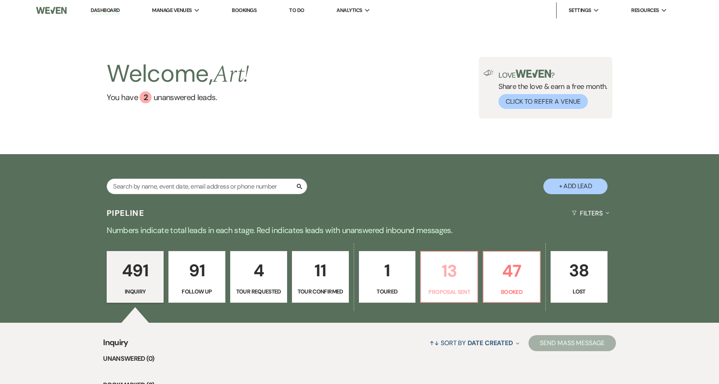
click at [433, 269] on p "13" at bounding box center [449, 271] width 46 height 27
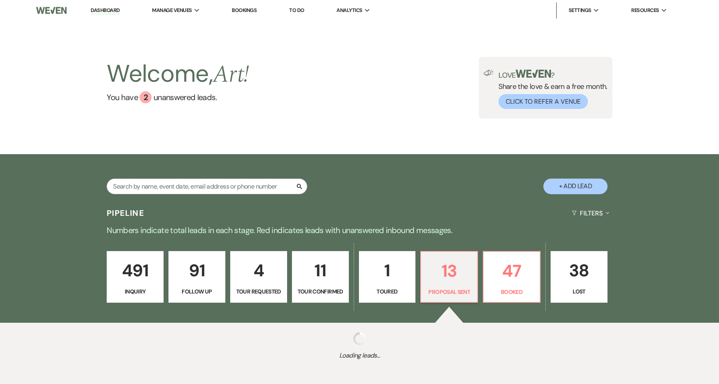
select select "6"
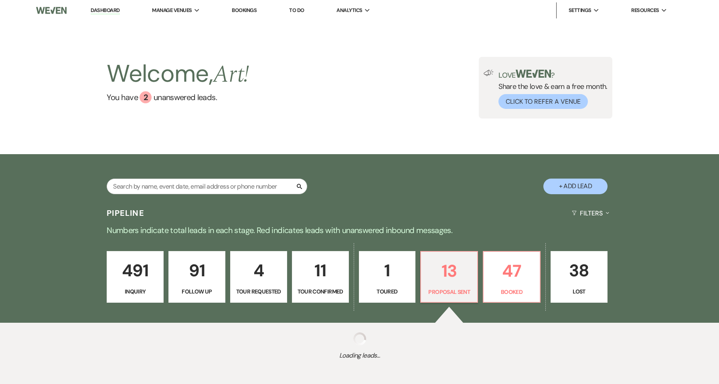
select select "6"
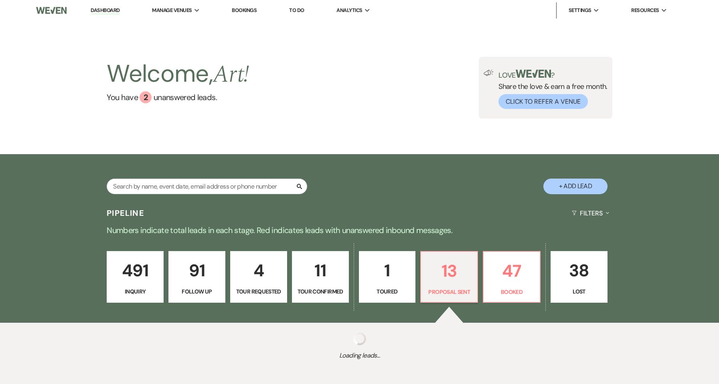
select select "6"
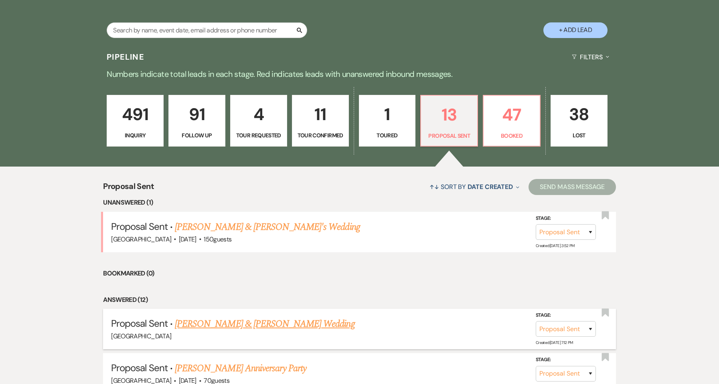
scroll to position [160, 0]
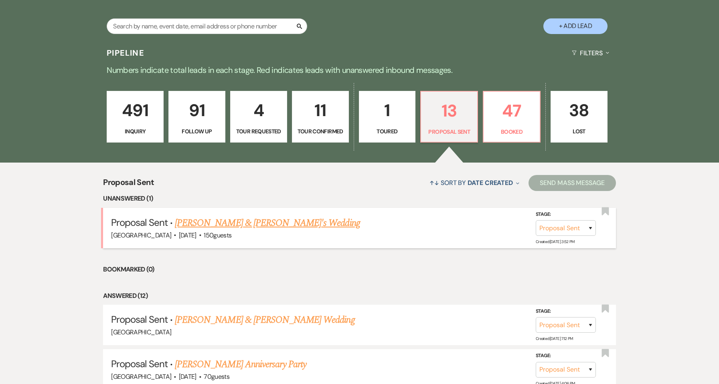
click at [258, 222] on link "[PERSON_NAME] & [PERSON_NAME]'s Wedding" at bounding box center [267, 223] width 185 height 14
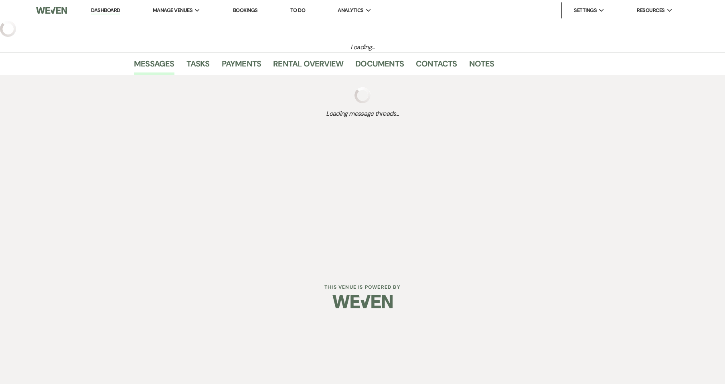
select select "6"
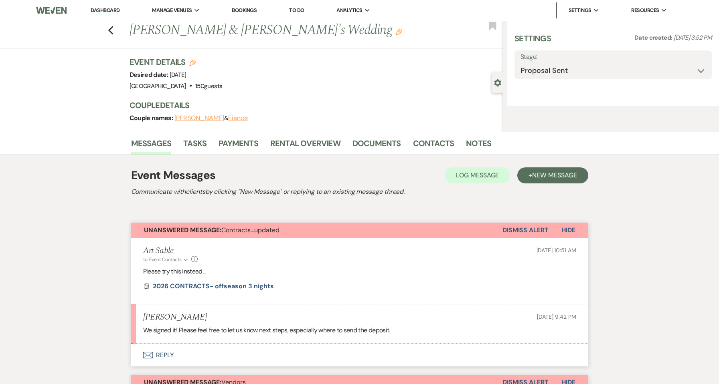
select select "5"
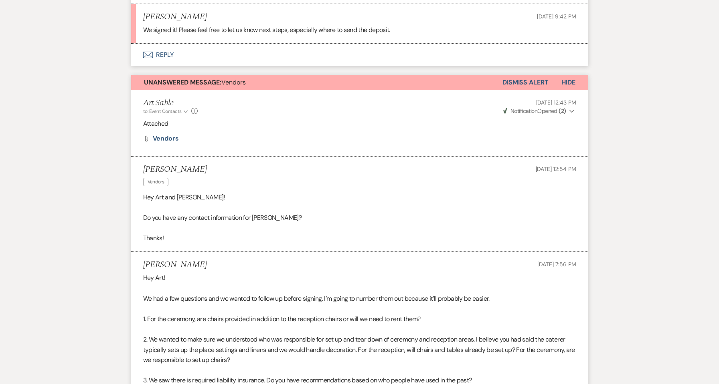
scroll to position [368, 0]
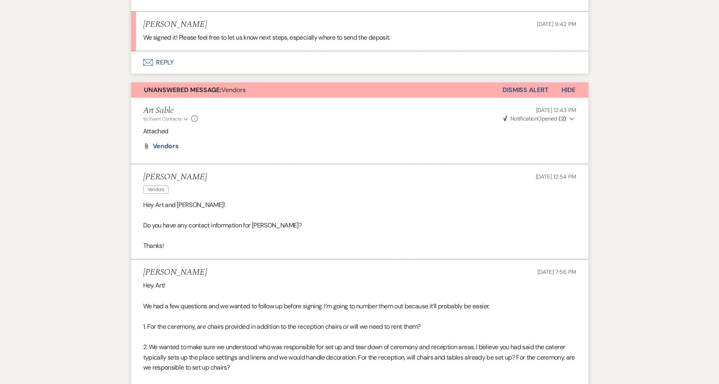
click at [524, 91] on button "Dismiss Alert" at bounding box center [525, 90] width 46 height 15
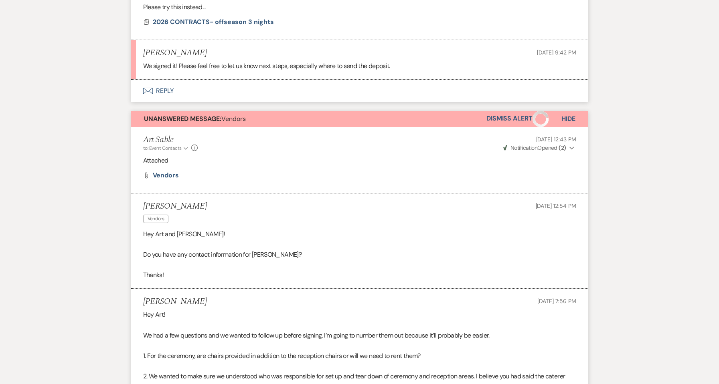
scroll to position [261, 0]
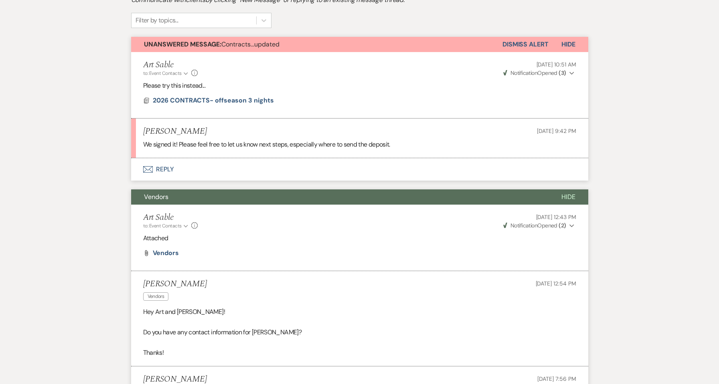
click at [162, 168] on button "Envelope Reply" at bounding box center [359, 169] width 457 height 22
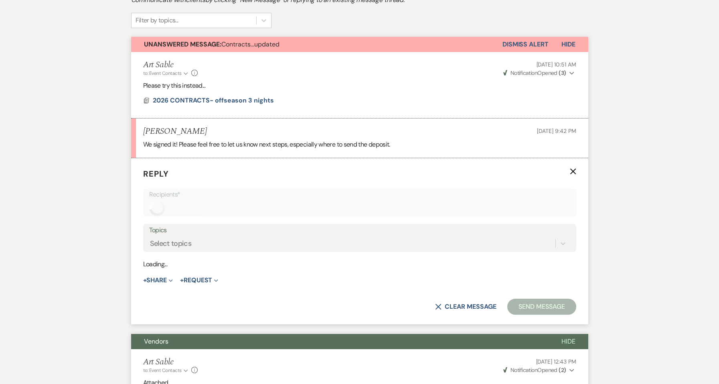
scroll to position [310, 0]
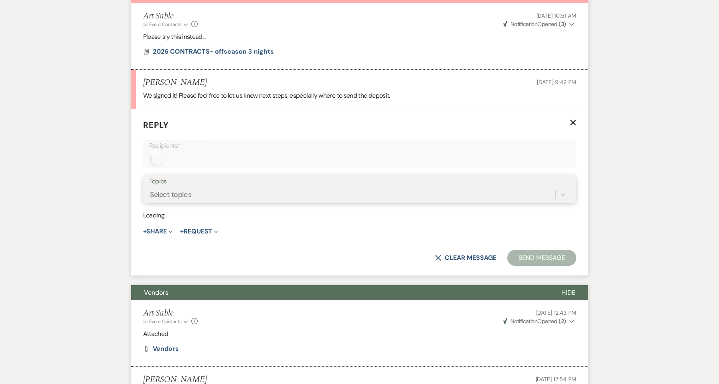
click at [209, 198] on div "Select topics" at bounding box center [352, 195] width 406 height 14
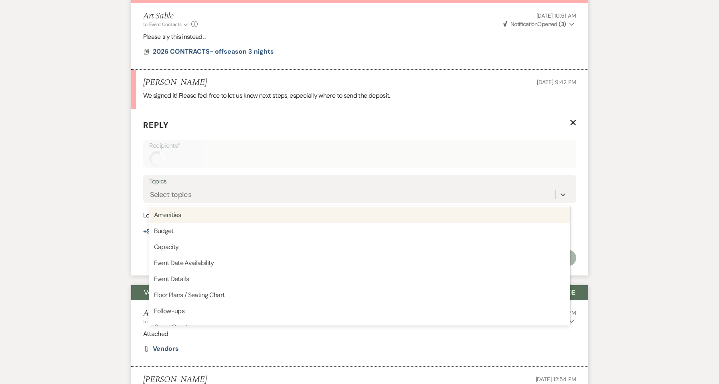
click at [137, 166] on form "Reply X Recipients* Topics option Amenities focused, 1 of 20. 20 results availa…" at bounding box center [359, 192] width 457 height 166
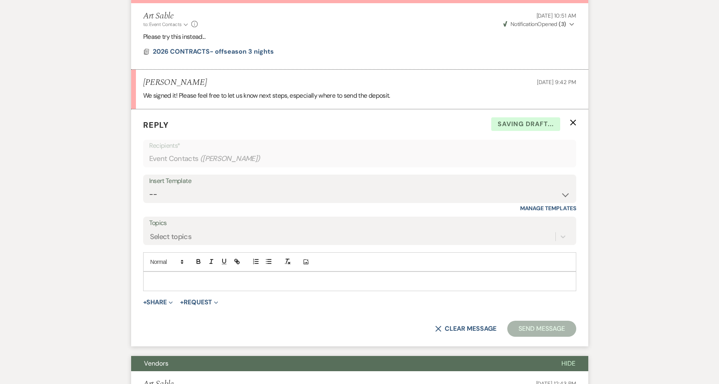
click at [176, 278] on p at bounding box center [359, 281] width 420 height 9
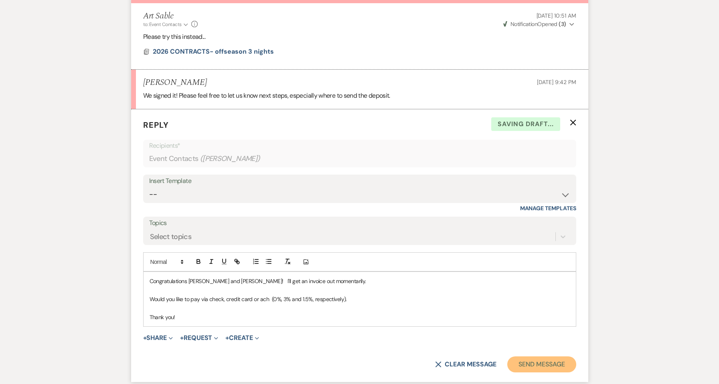
click at [550, 362] on button "Send Message" at bounding box center [541, 365] width 69 height 16
click at [469, 307] on p at bounding box center [359, 308] width 420 height 9
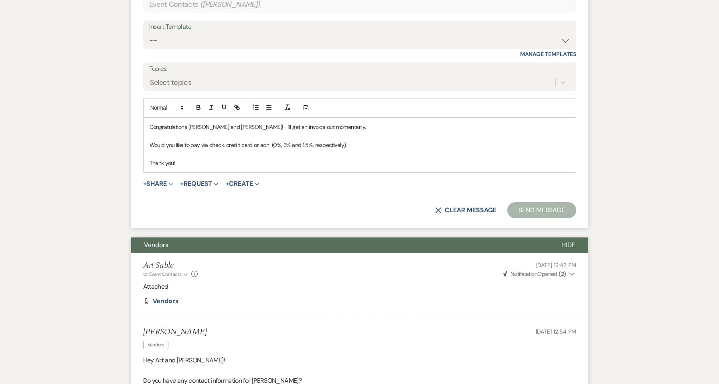
scroll to position [471, 0]
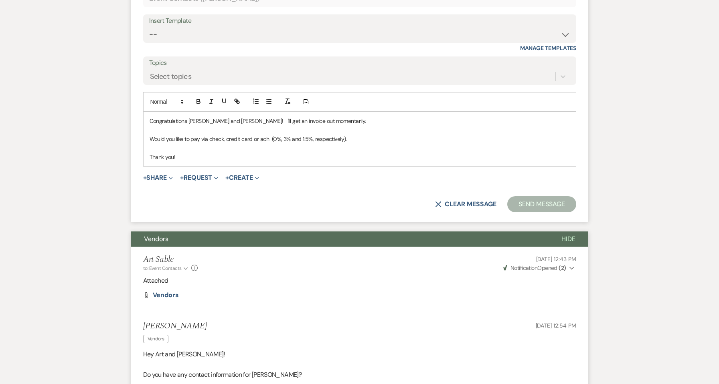
click at [534, 208] on button "Send Message" at bounding box center [541, 204] width 69 height 16
click at [236, 156] on p "Thank you!" at bounding box center [359, 157] width 420 height 9
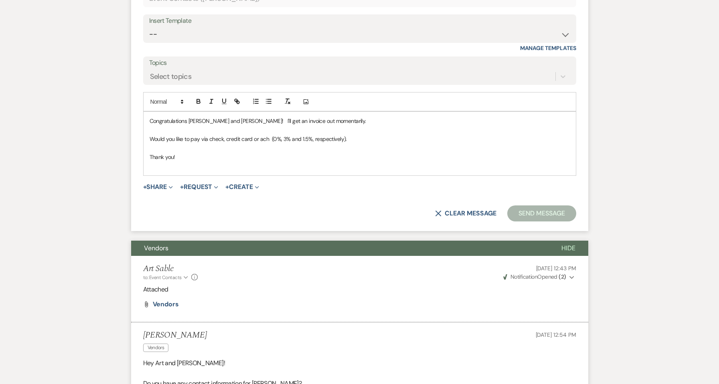
click at [236, 156] on p "Thank you!" at bounding box center [359, 157] width 420 height 9
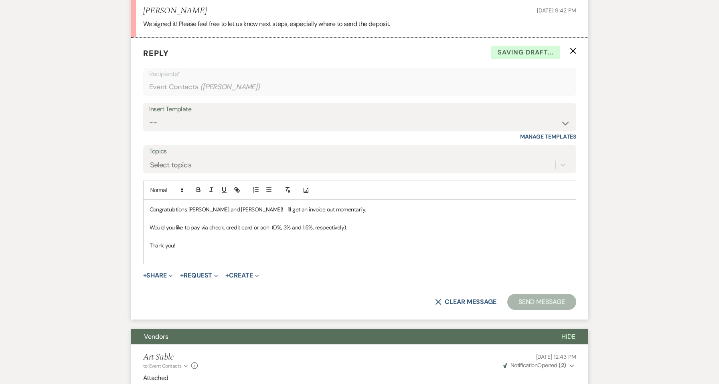
scroll to position [417, 0]
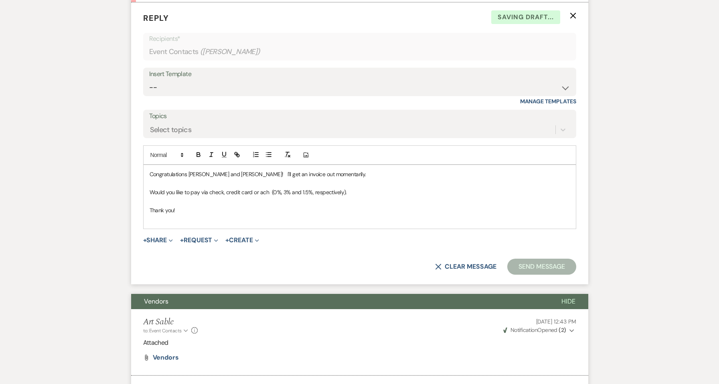
click at [269, 212] on p "Thank you!" at bounding box center [359, 210] width 420 height 9
click at [259, 193] on p "Would you like to pay via check, credit card or ach (0%, 3% and 1.5%, respectiv…" at bounding box center [359, 192] width 420 height 9
click at [439, 197] on p at bounding box center [359, 201] width 420 height 9
drag, startPoint x: 259, startPoint y: 194, endPoint x: 267, endPoint y: 193, distance: 7.6
click at [267, 193] on p "Would you like to pay via check, credit card or ach (0%, 3% and 1.5%, respectiv…" at bounding box center [359, 192] width 420 height 9
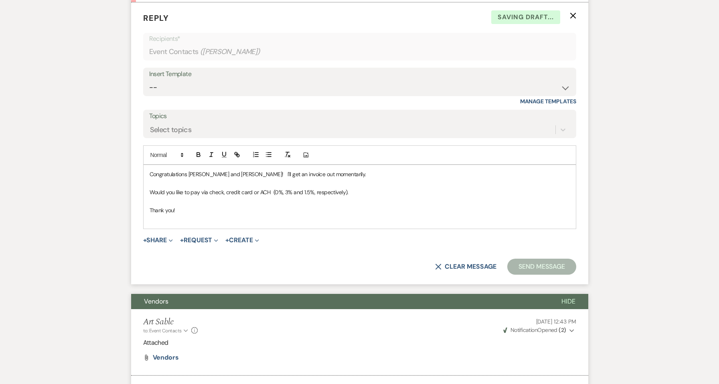
click at [262, 206] on p "Thank you!" at bounding box center [359, 210] width 420 height 9
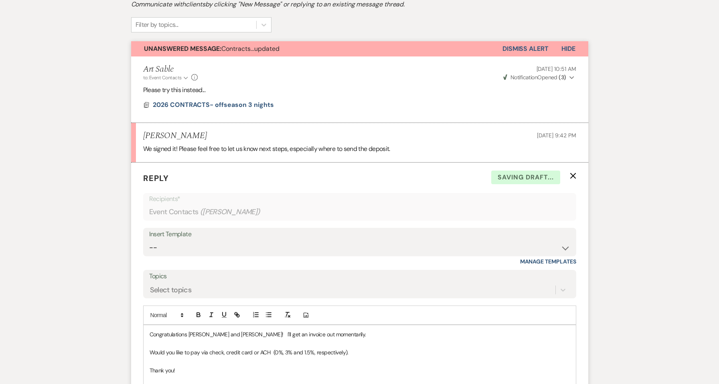
scroll to position [268, 0]
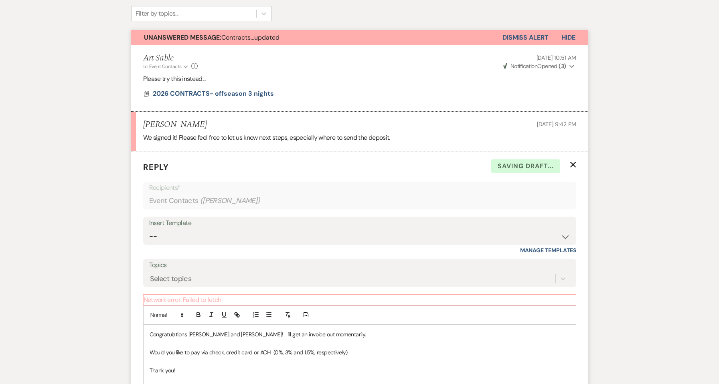
click at [261, 71] on li "Art Sable to: Event Contacts Expand Info [DATE] 10:51 AM Weven Check Notificati…" at bounding box center [359, 78] width 457 height 67
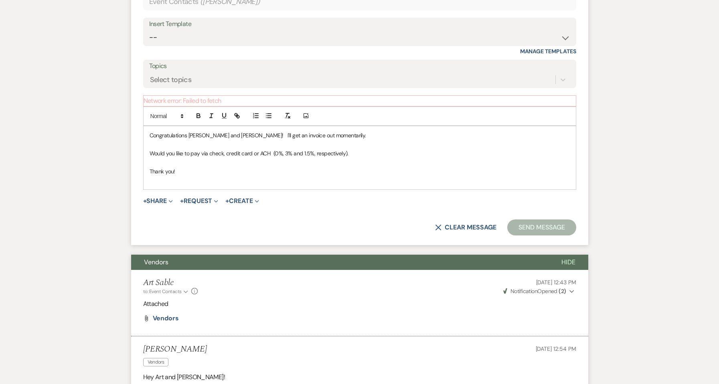
scroll to position [482, 0]
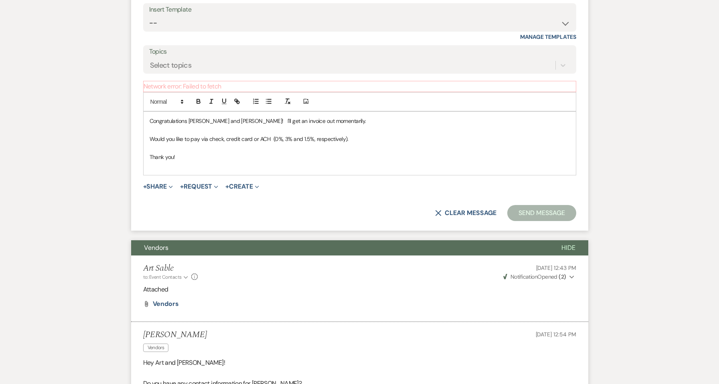
click at [225, 141] on p "Would you like to pay via check, credit card or ACH (0%, 3% and 1.5%, respectiv…" at bounding box center [359, 139] width 420 height 9
click at [204, 157] on p "Thank you!" at bounding box center [359, 157] width 420 height 9
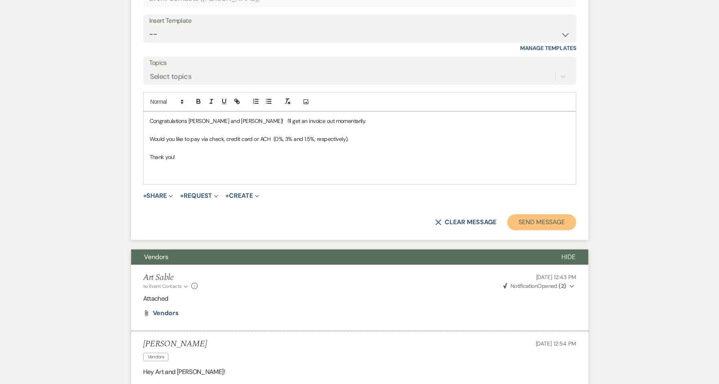
click at [542, 218] on button "Send Message" at bounding box center [541, 222] width 69 height 16
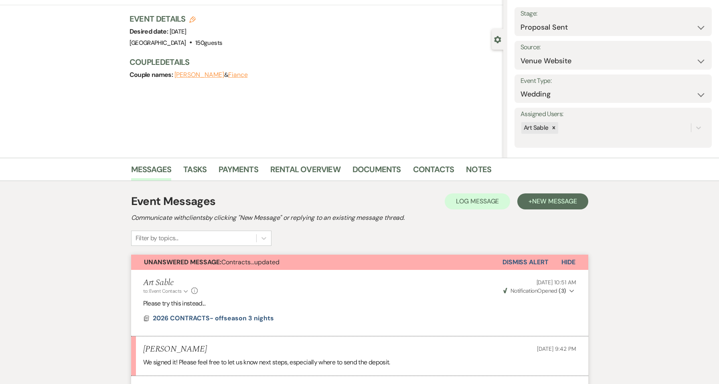
scroll to position [97, 0]
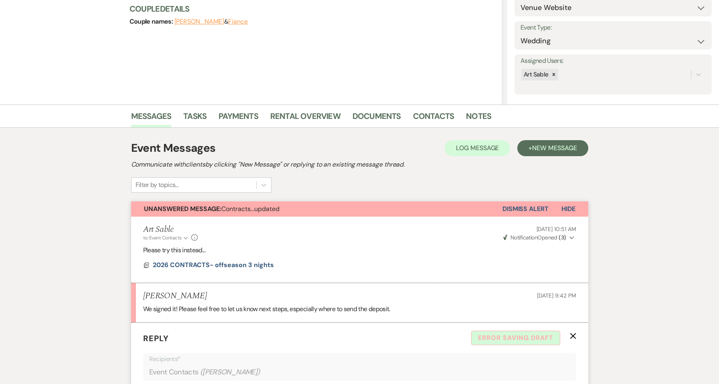
click at [416, 185] on div "Event Messages Log Log Message + New Message Communicate with clients by clicki…" at bounding box center [359, 166] width 457 height 53
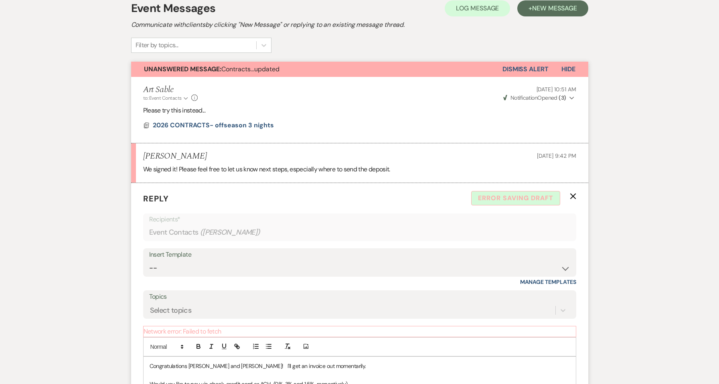
scroll to position [310, 0]
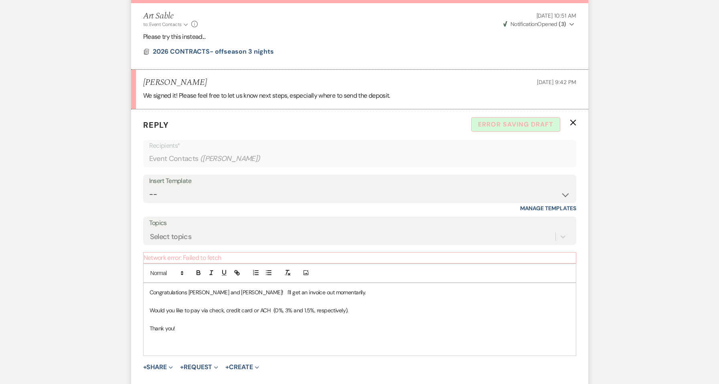
click at [387, 315] on p "Would you like to pay via check, credit card or ACH (0%, 3% and 1.5%, respectiv…" at bounding box center [359, 310] width 420 height 9
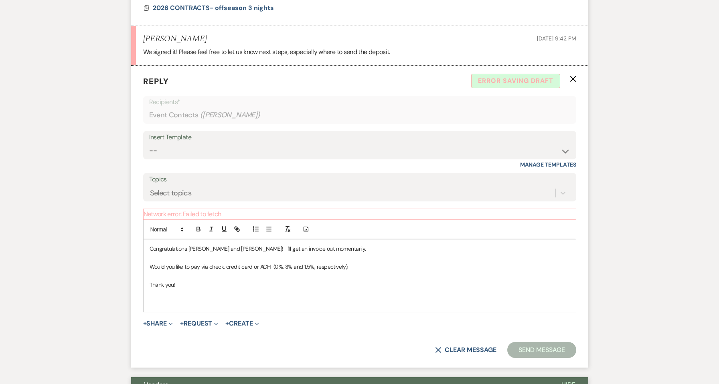
scroll to position [417, 0]
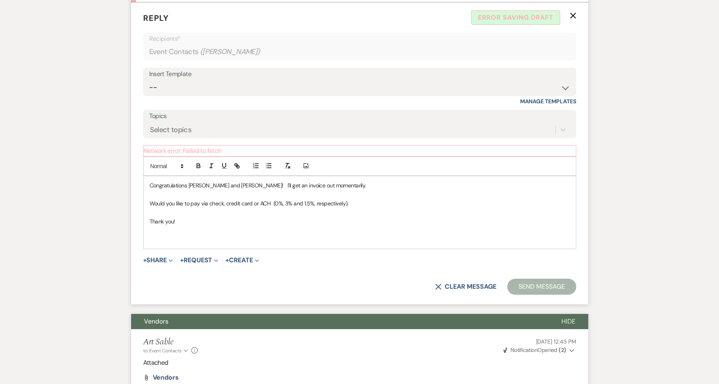
click at [255, 234] on p at bounding box center [359, 230] width 420 height 9
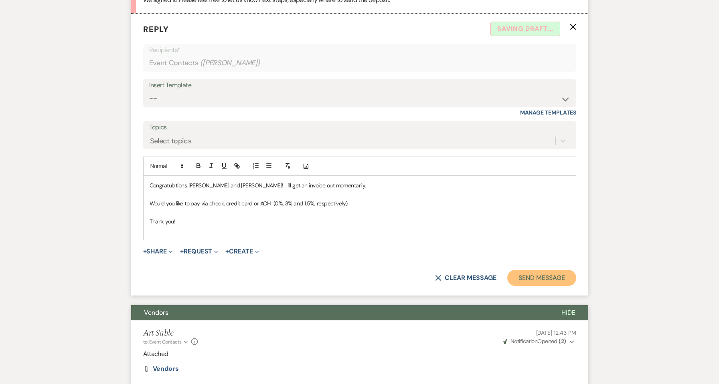
click at [537, 282] on button "Send Message" at bounding box center [541, 278] width 69 height 16
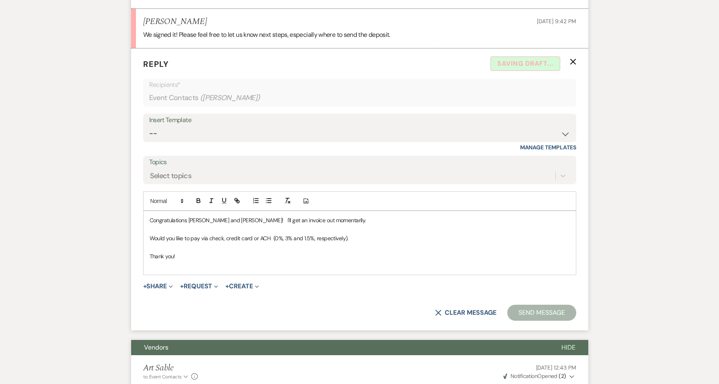
scroll to position [353, 0]
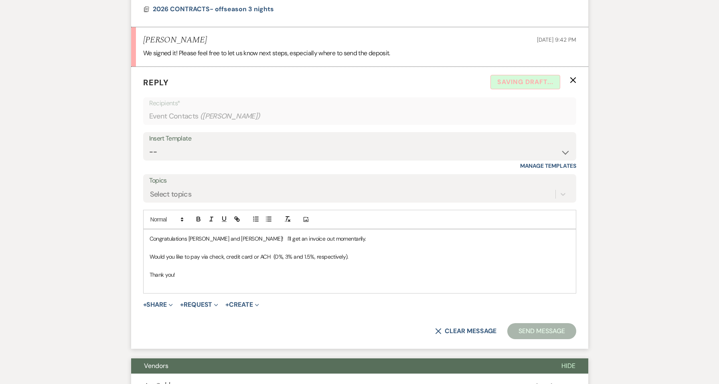
click at [459, 253] on p "Would you like to pay via check, credit card or ACH (0%, 3% and 1.5%, respectiv…" at bounding box center [359, 256] width 420 height 9
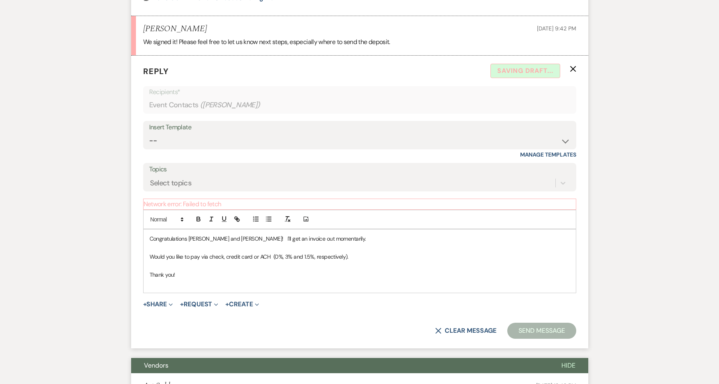
click at [247, 267] on p at bounding box center [359, 265] width 420 height 9
click at [233, 279] on p "Thank you!" at bounding box center [359, 275] width 420 height 9
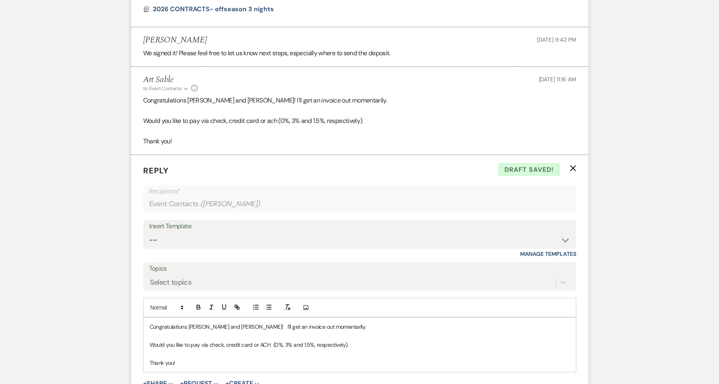
scroll to position [441, 0]
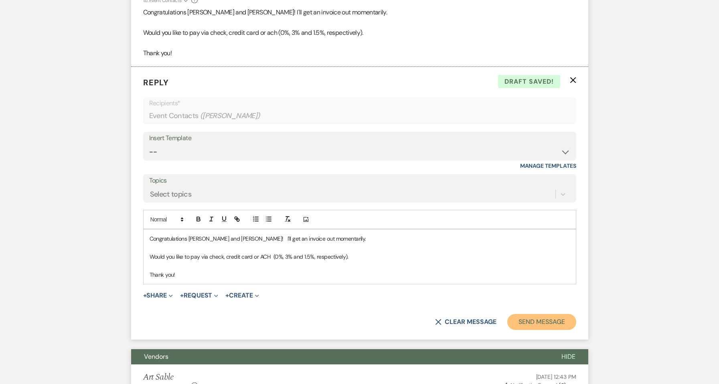
click at [544, 325] on button "Send Message" at bounding box center [541, 322] width 69 height 16
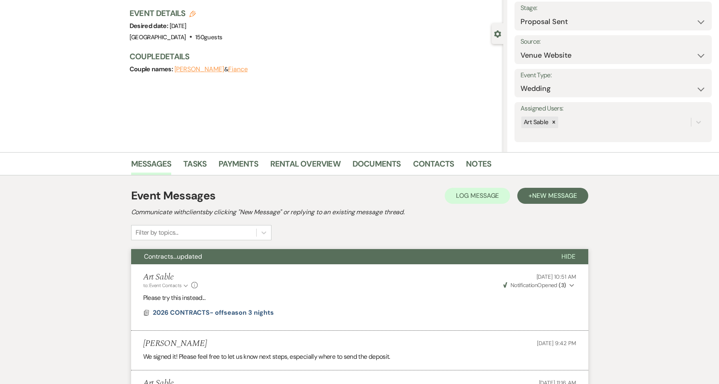
scroll to position [13, 0]
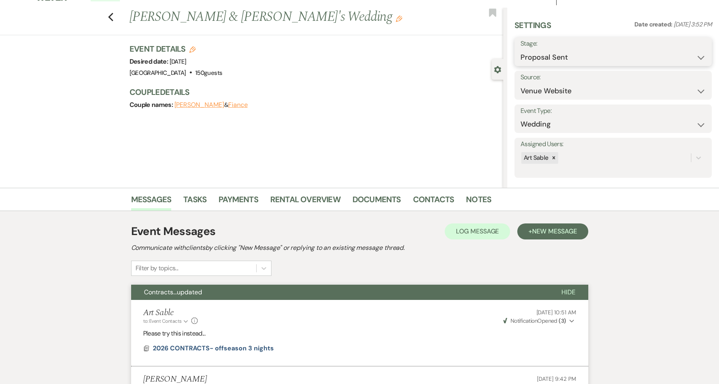
click at [594, 59] on select "Inquiry Follow Up Tour Requested Tour Confirmed Toured Proposal Sent Booked Lost" at bounding box center [612, 58] width 185 height 16
select select "7"
click at [520, 50] on select "Inquiry Follow Up Tour Requested Tour Confirmed Toured Proposal Sent Booked Lost" at bounding box center [612, 58] width 185 height 16
click at [113, 19] on use "button" at bounding box center [110, 17] width 5 height 9
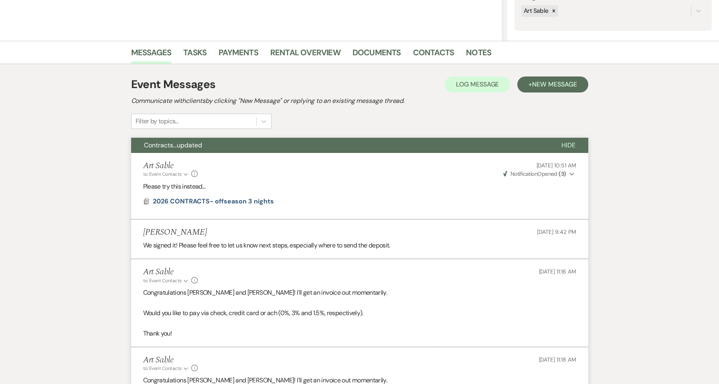
select select "6"
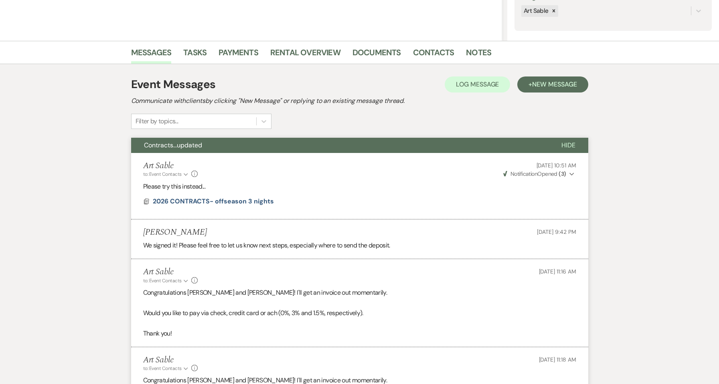
select select "6"
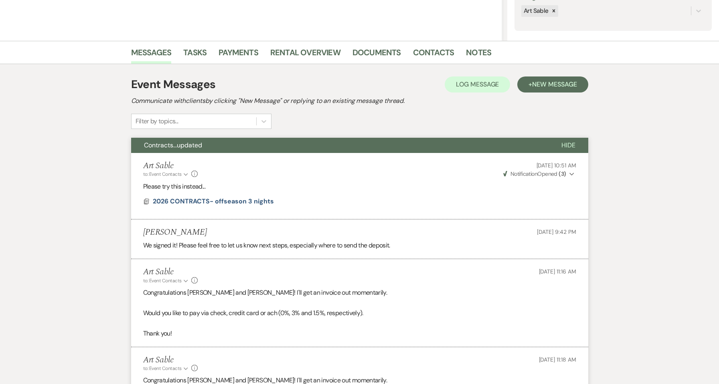
select select "6"
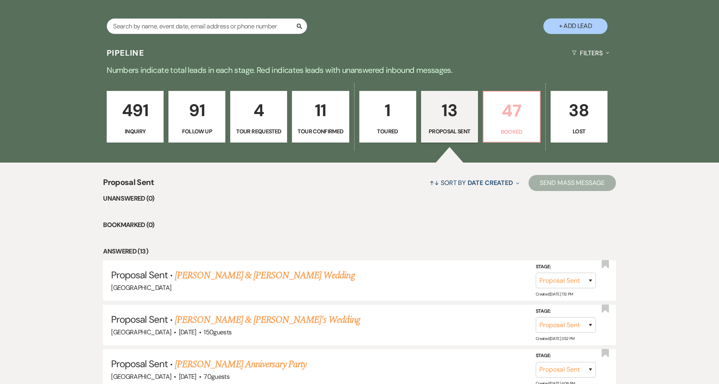
click at [511, 113] on p "47" at bounding box center [511, 110] width 46 height 27
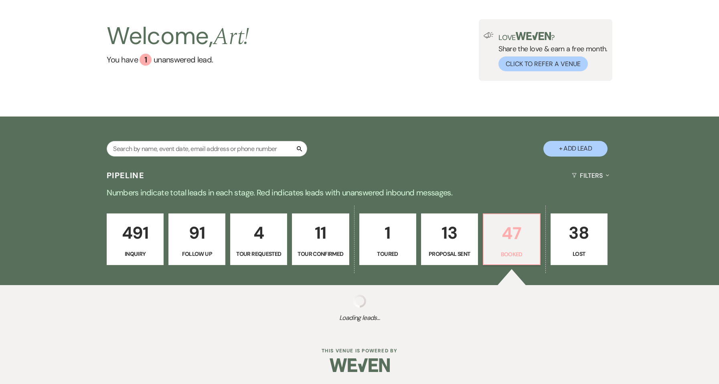
scroll to position [160, 0]
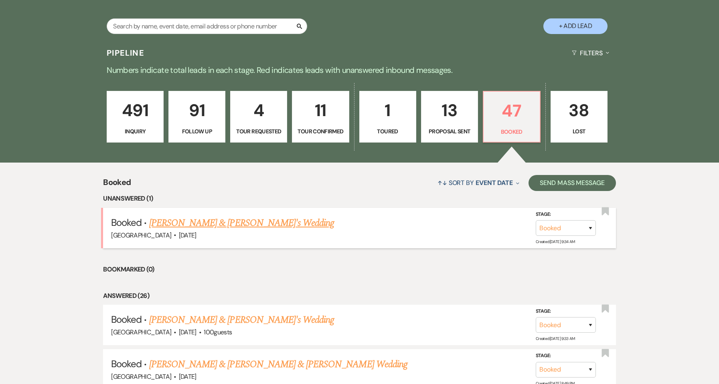
click at [248, 224] on link "[PERSON_NAME] & [PERSON_NAME]'s Wedding" at bounding box center [241, 223] width 185 height 14
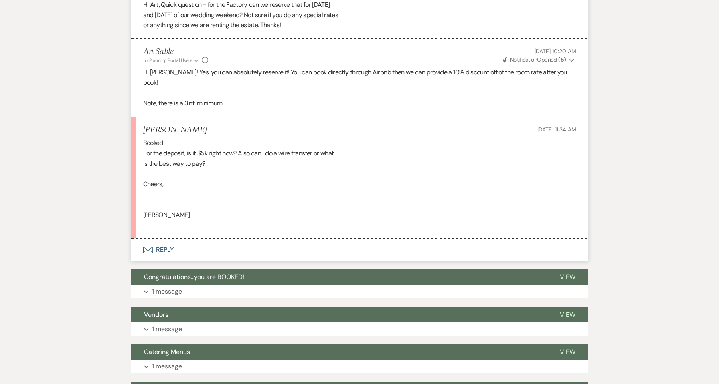
scroll to position [641, 0]
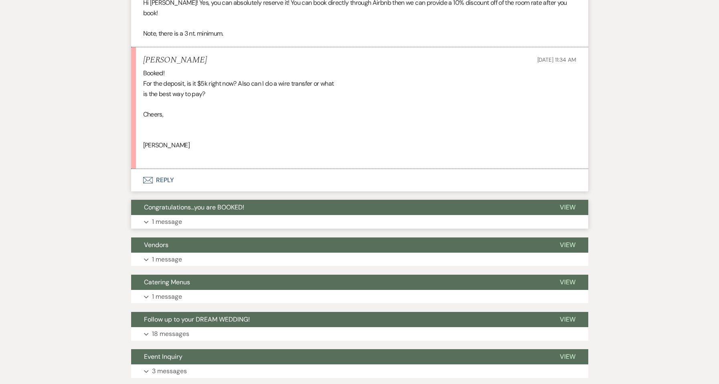
click at [278, 215] on button "Expand 1 message" at bounding box center [359, 222] width 457 height 14
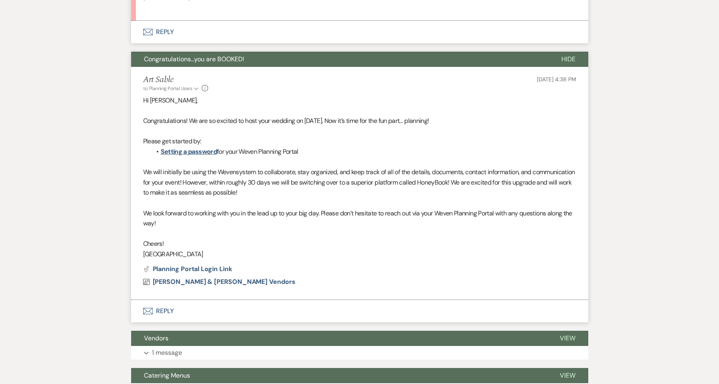
scroll to position [802, 0]
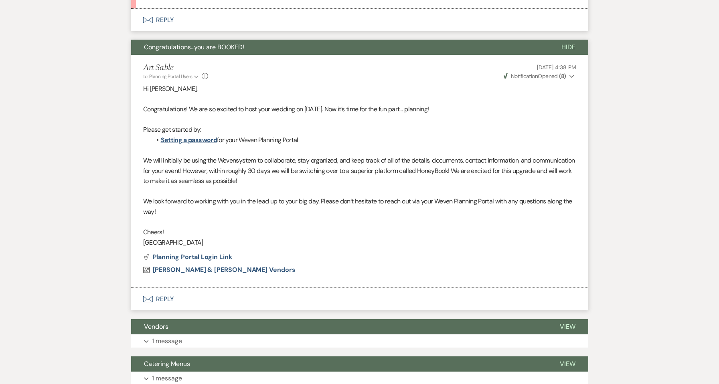
drag, startPoint x: 202, startPoint y: 232, endPoint x: 141, endPoint y: 99, distance: 146.5
click at [141, 99] on li "Art Sable to: Planning Portal Users Expand Info [DATE] 4:38 PM Weven Check Noti…" at bounding box center [359, 171] width 457 height 233
copy div "Congratulations! We are so excited to host your wedding on [DATE]. Now it’s tim…"
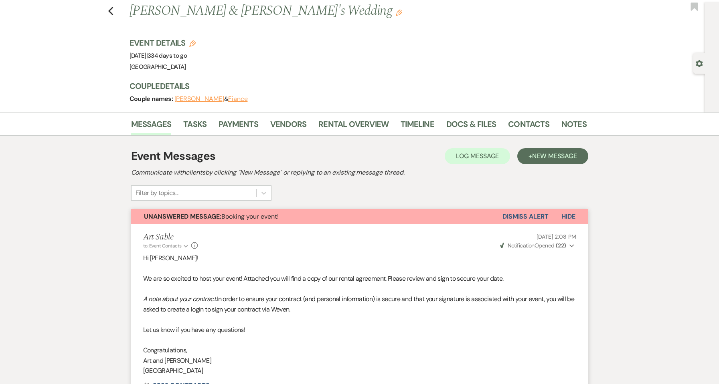
scroll to position [0, 0]
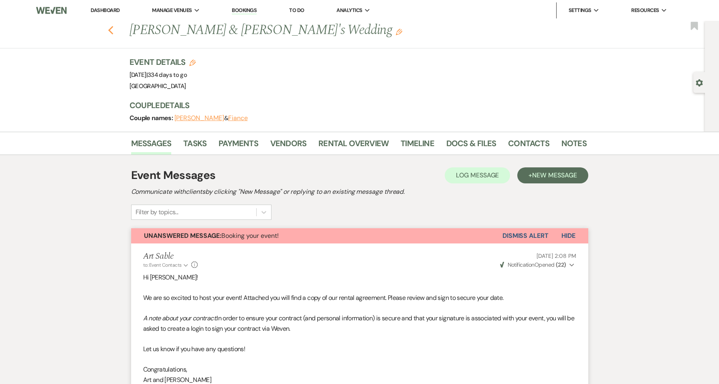
click at [114, 30] on icon "Previous" at bounding box center [111, 31] width 6 height 10
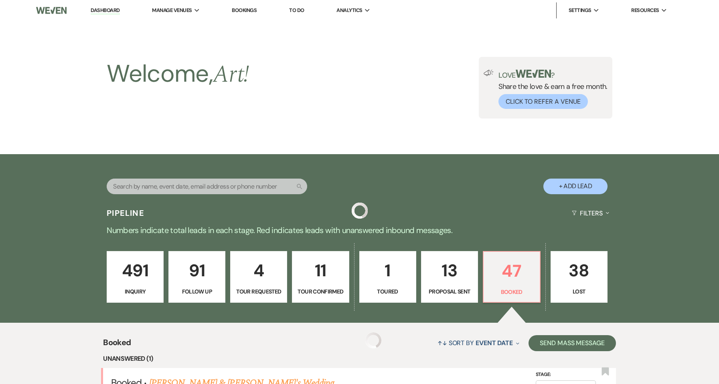
scroll to position [160, 0]
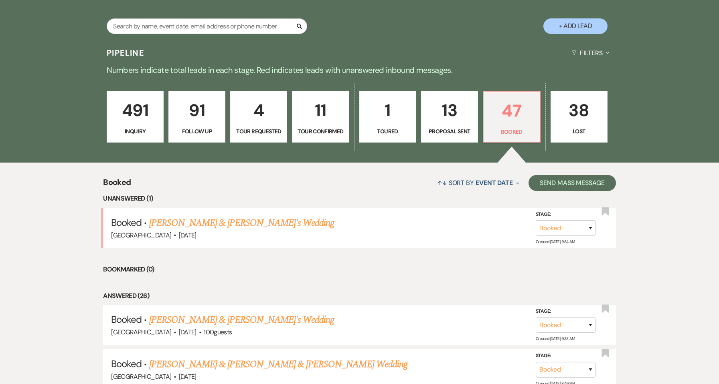
click at [455, 119] on p "13" at bounding box center [449, 110] width 46 height 27
select select "6"
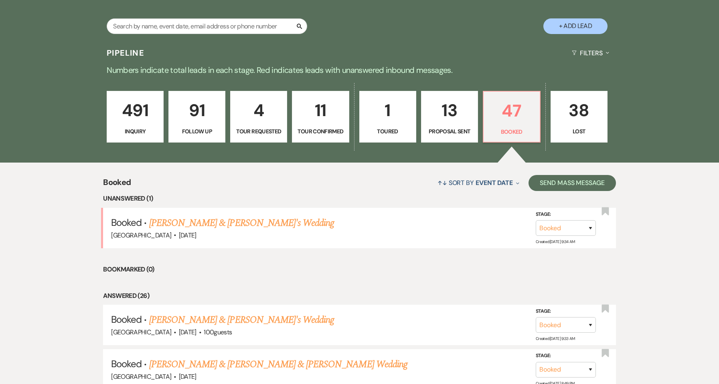
select select "6"
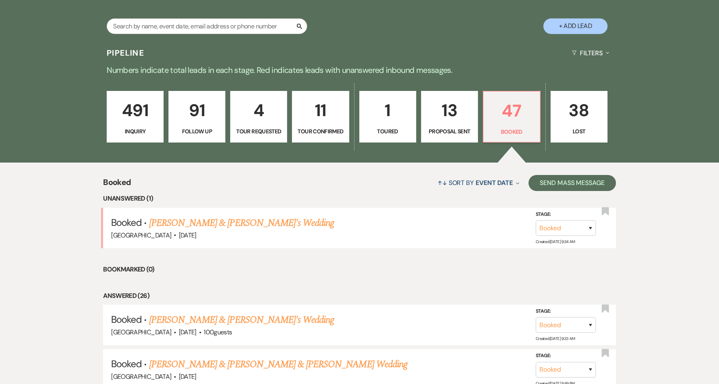
select select "6"
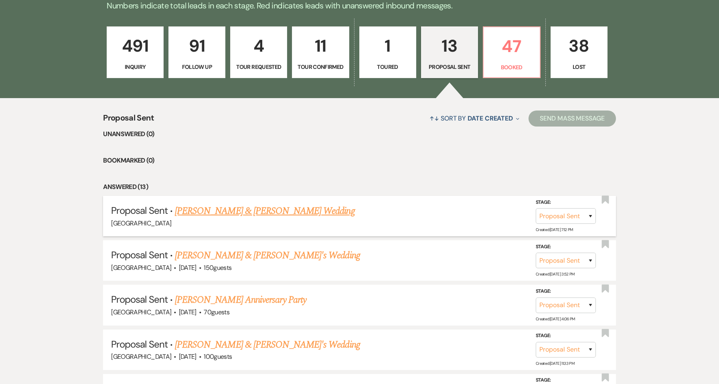
scroll to position [267, 0]
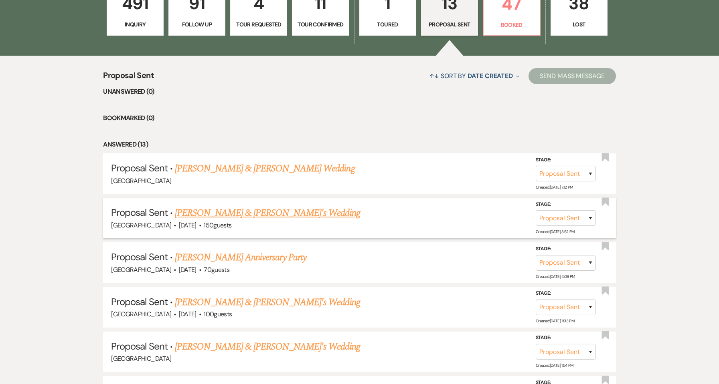
click at [248, 216] on link "[PERSON_NAME] & [PERSON_NAME]'s Wedding" at bounding box center [267, 213] width 185 height 14
select select "6"
select select "5"
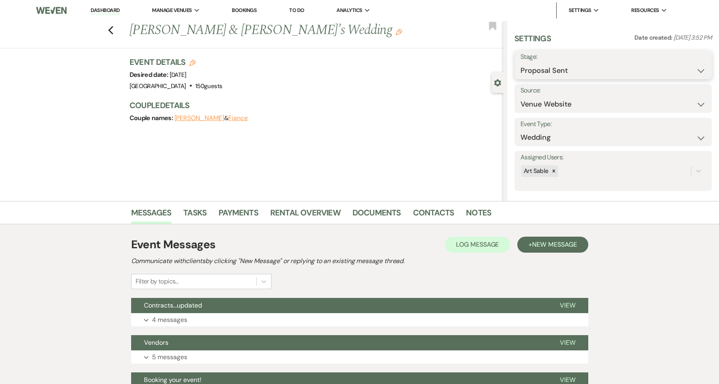
click at [606, 72] on select "Inquiry Follow Up Tour Requested Tour Confirmed Toured Proposal Sent Booked Lost" at bounding box center [612, 71] width 185 height 16
select select "7"
click at [520, 63] on select "Inquiry Follow Up Tour Requested Tour Confirmed Toured Proposal Sent Booked Lost" at bounding box center [612, 71] width 185 height 16
click at [681, 67] on button "Save" at bounding box center [690, 65] width 42 height 16
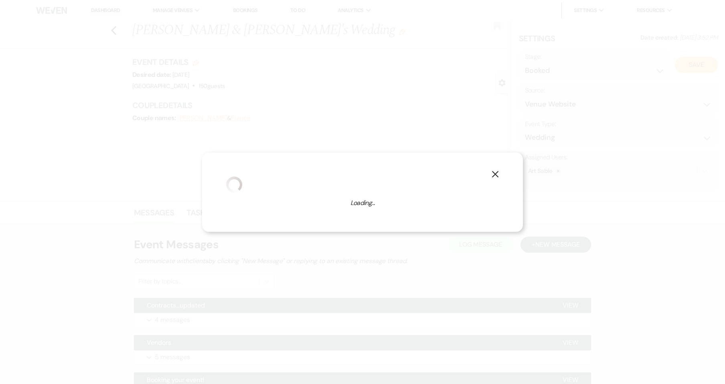
select select "1"
select select "759"
select select "eventDateAnd"
select select "false"
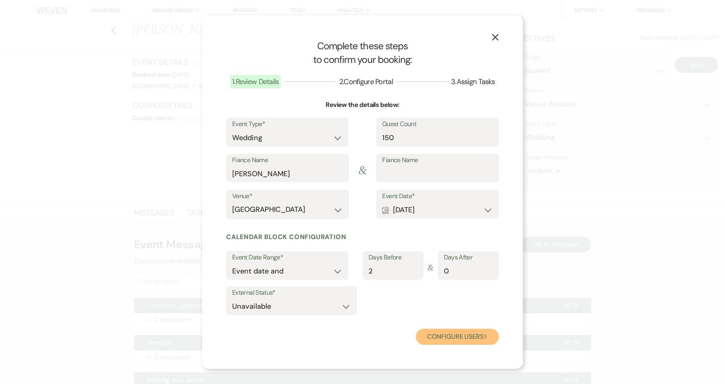
click at [454, 333] on button "Configure users Next" at bounding box center [457, 337] width 83 height 16
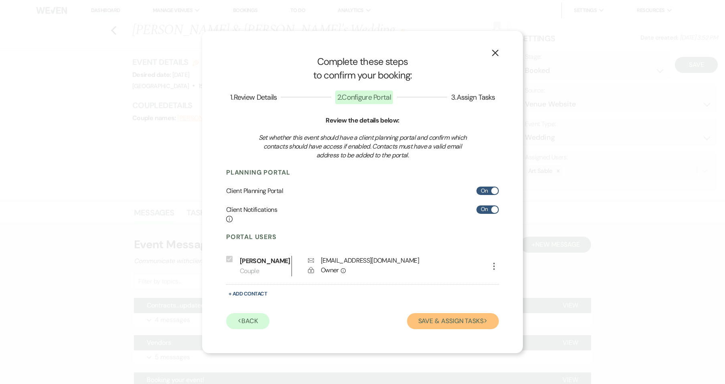
click at [449, 329] on button "Save & Assign Tasks Next" at bounding box center [453, 321] width 92 height 16
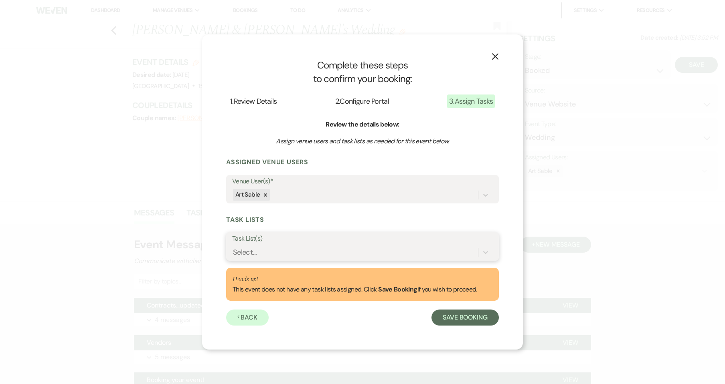
click at [304, 252] on div "Select..." at bounding box center [355, 252] width 246 height 14
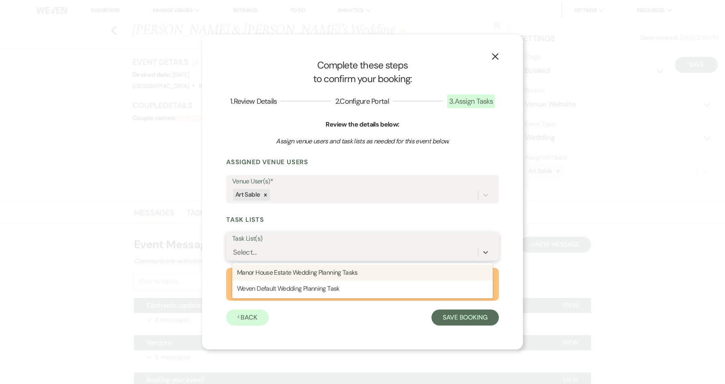
click at [301, 274] on div "Manor House Estate Wedding Planning Tasks" at bounding box center [362, 273] width 261 height 16
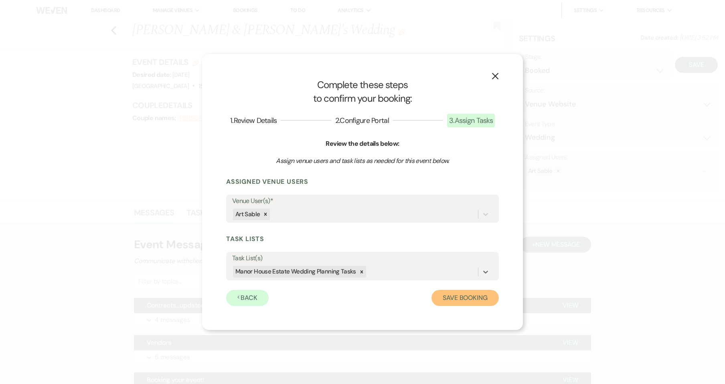
click at [450, 295] on button "Save Booking" at bounding box center [464, 298] width 67 height 16
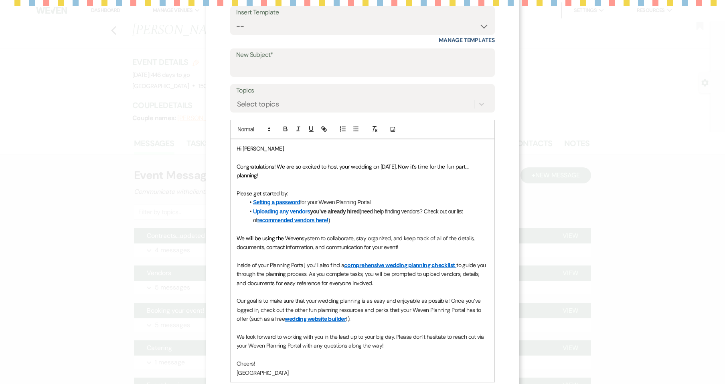
scroll to position [104, 0]
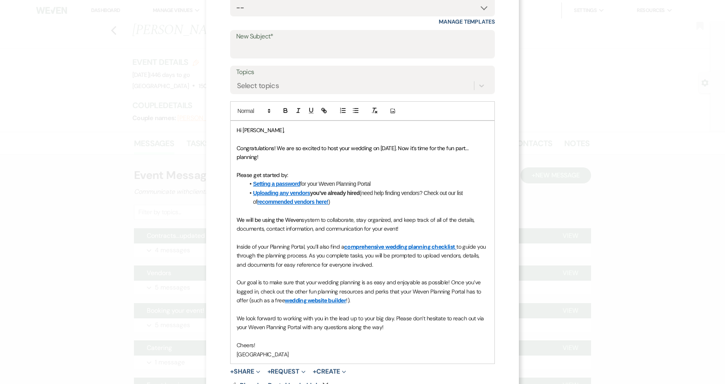
drag, startPoint x: 234, startPoint y: 149, endPoint x: 415, endPoint y: 325, distance: 252.0
click at [415, 325] on div "Hi [PERSON_NAME], Congratulations! We are so excited to host your wedding on [D…" at bounding box center [362, 242] width 264 height 243
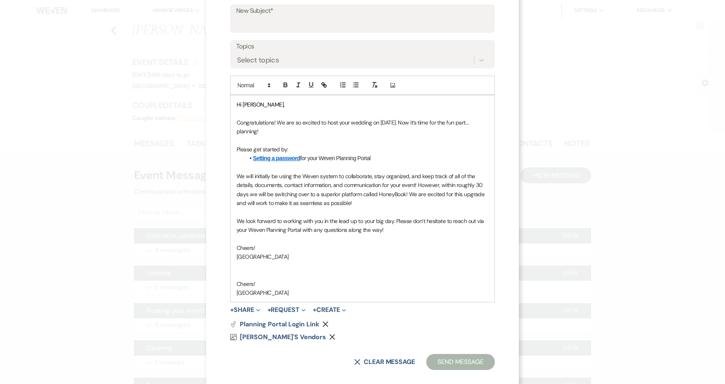
scroll to position [140, 0]
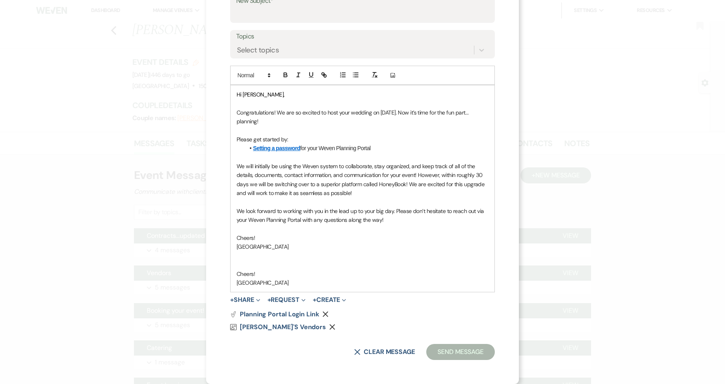
click at [405, 272] on p "Cheers!" at bounding box center [362, 274] width 252 height 9
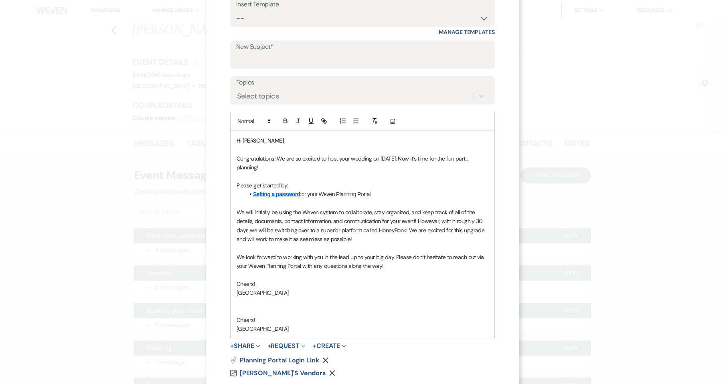
scroll to position [33, 0]
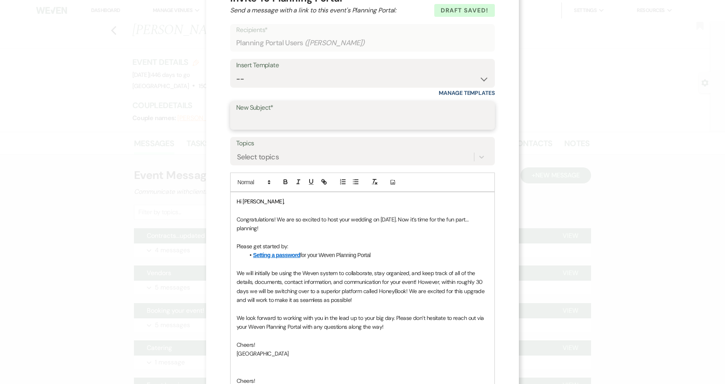
click at [296, 125] on input "New Subject*" at bounding box center [362, 121] width 252 height 16
type input "Congratulations...you are BOOKED!"
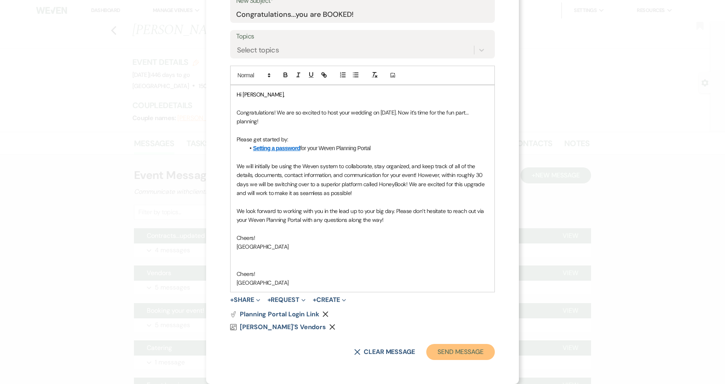
click at [469, 354] on button "Send Message" at bounding box center [460, 352] width 69 height 16
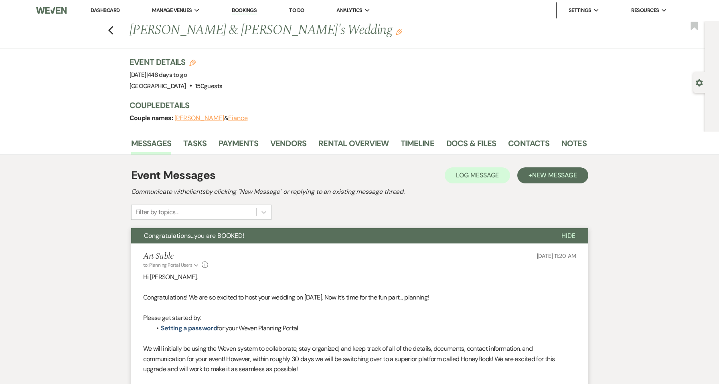
click at [111, 9] on link "Dashboard" at bounding box center [105, 10] width 29 height 7
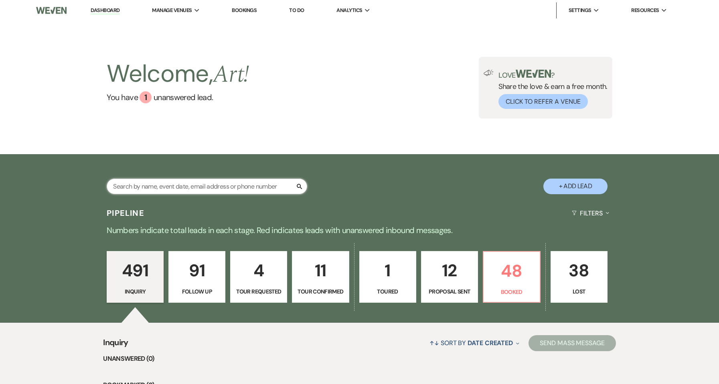
click at [224, 186] on input "text" at bounding box center [207, 187] width 200 height 16
type input "[PERSON_NAME]"
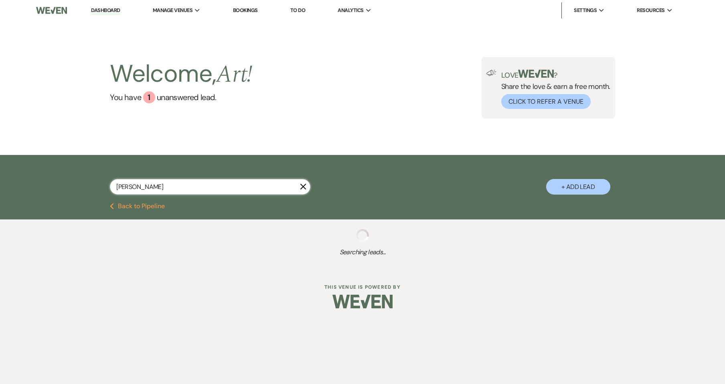
select select "4"
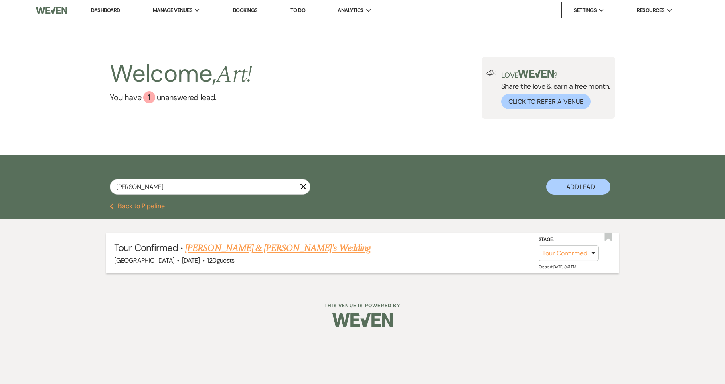
click at [263, 250] on link "[PERSON_NAME] & [PERSON_NAME]'s Wedding" at bounding box center [277, 248] width 185 height 14
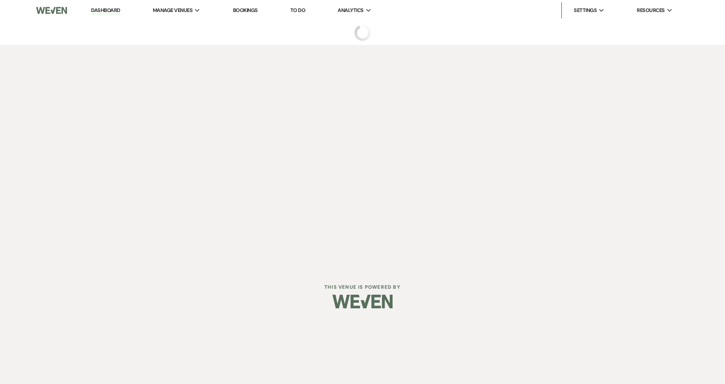
select select "4"
select select "5"
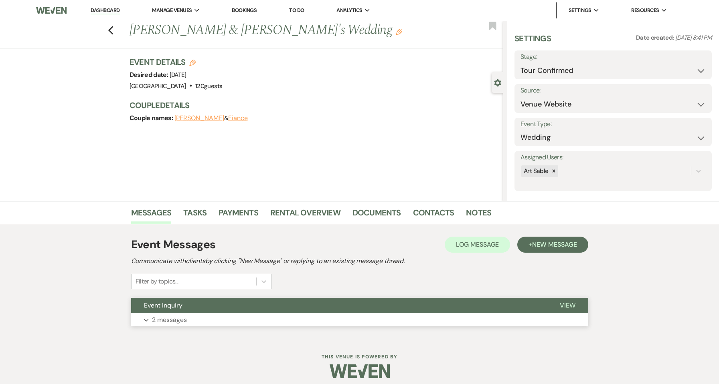
click at [202, 326] on button "Expand 2 messages" at bounding box center [359, 320] width 457 height 14
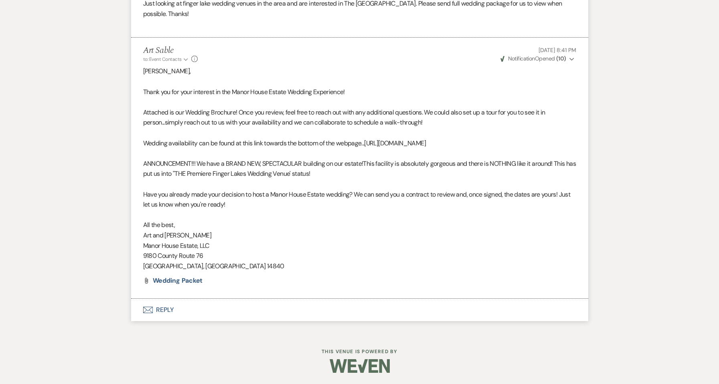
scroll to position [439, 0]
click at [168, 313] on button "Envelope Reply" at bounding box center [359, 309] width 457 height 22
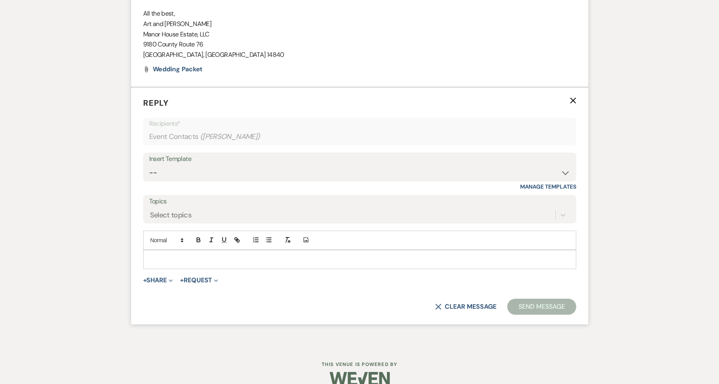
scroll to position [664, 0]
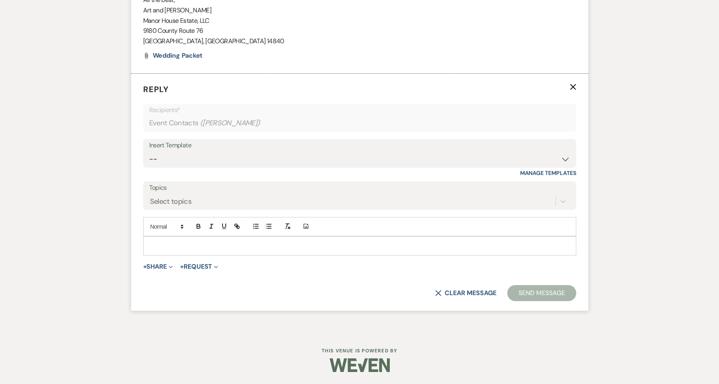
click at [171, 250] on p at bounding box center [359, 246] width 420 height 9
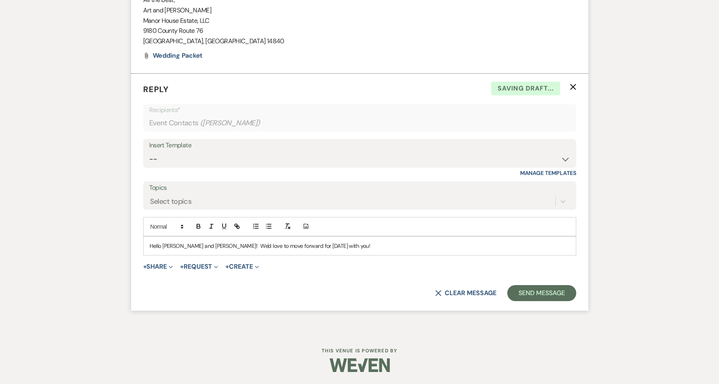
click at [216, 242] on p "Hello [PERSON_NAME] and [PERSON_NAME]! We'd love to move forward for [DATE] wit…" at bounding box center [359, 246] width 420 height 9
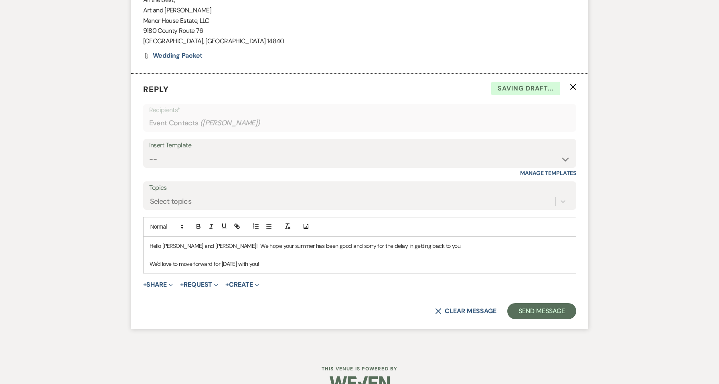
click at [292, 265] on p "We'd love to move forward for [DATE] with you!" at bounding box center [359, 264] width 420 height 9
click at [277, 266] on p "We'd love to move forward for [DATE] with you! I'll send the contract to you mo…" at bounding box center [359, 264] width 420 height 9
click at [403, 264] on p "We'd love to move forward for [DATE] with you! We'll send the contract to you m…" at bounding box center [359, 264] width 420 height 9
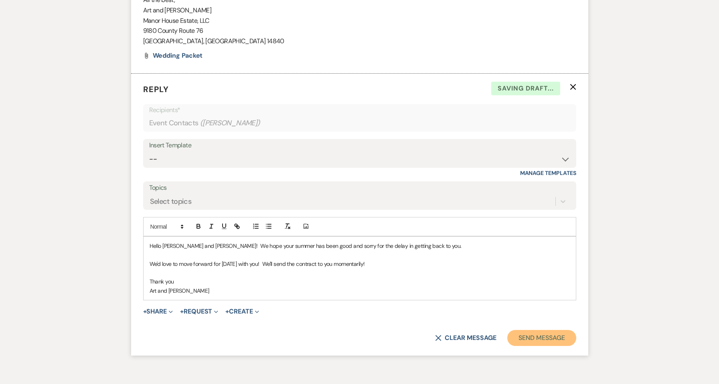
click at [544, 342] on button "Send Message" at bounding box center [541, 338] width 69 height 16
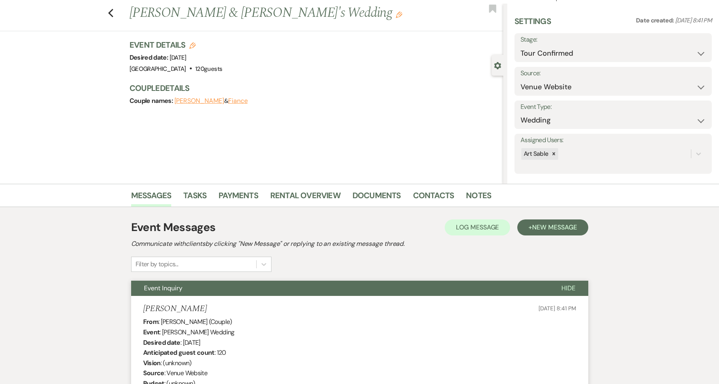
scroll to position [0, 0]
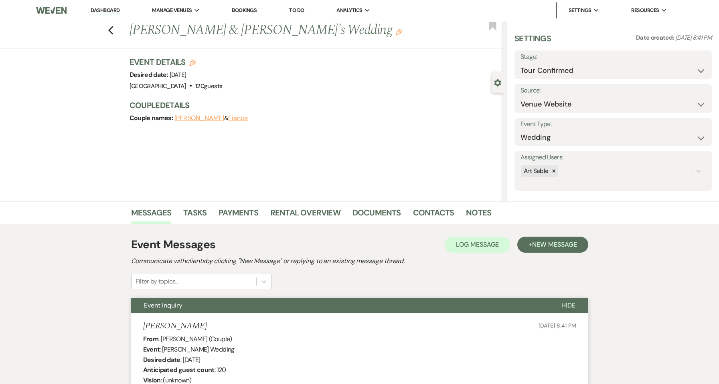
click at [103, 11] on link "Dashboard" at bounding box center [105, 11] width 29 height 8
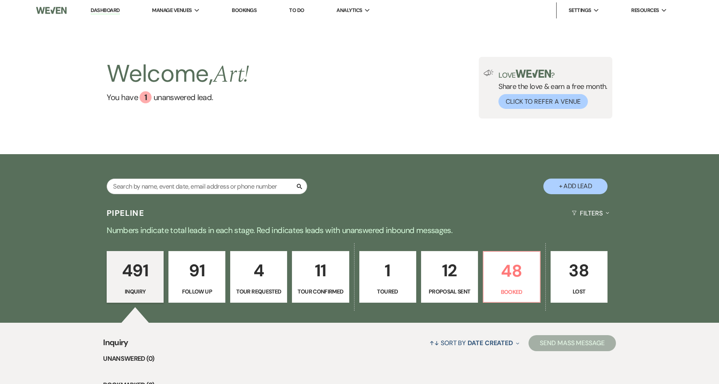
click at [454, 273] on p "12" at bounding box center [449, 270] width 46 height 27
select select "6"
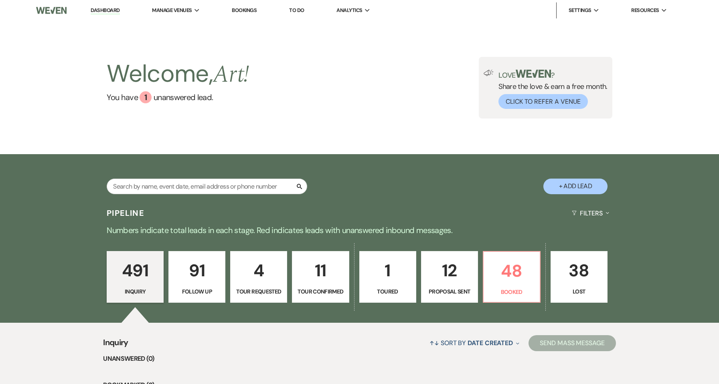
select select "6"
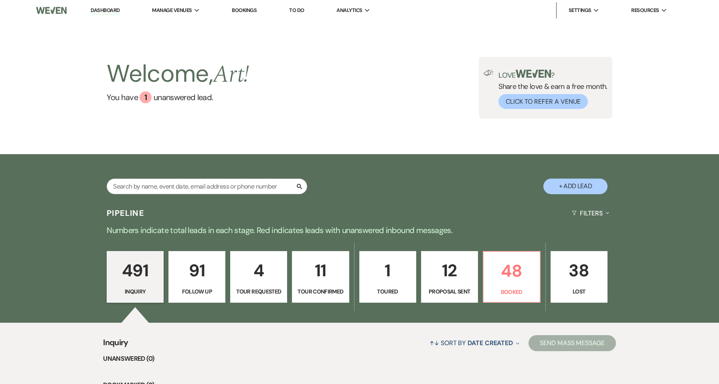
select select "6"
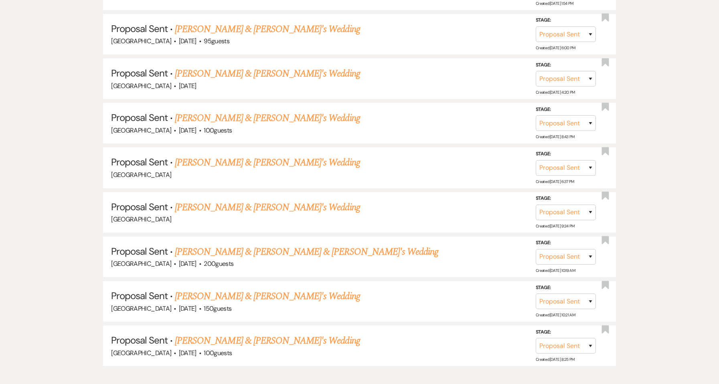
scroll to position [588, 0]
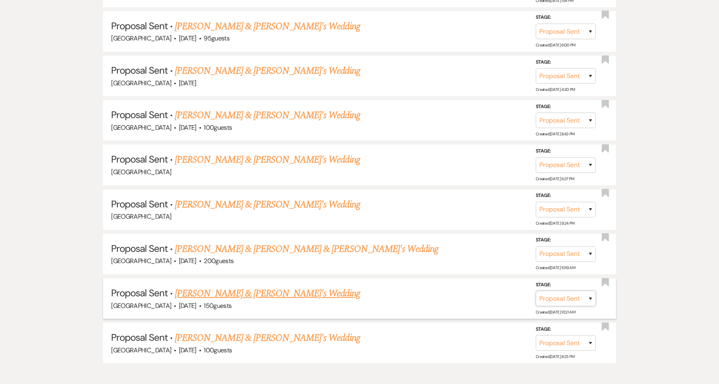
click at [583, 301] on select "Inquiry Follow Up Tour Requested Tour Confirmed Toured Proposal Sent Booked Lost" at bounding box center [565, 299] width 60 height 16
select select "8"
click at [535, 291] on select "Inquiry Follow Up Tour Requested Tour Confirmed Toured Proposal Sent Booked Lost" at bounding box center [565, 299] width 60 height 16
click at [581, 295] on button "Save" at bounding box center [579, 299] width 40 height 16
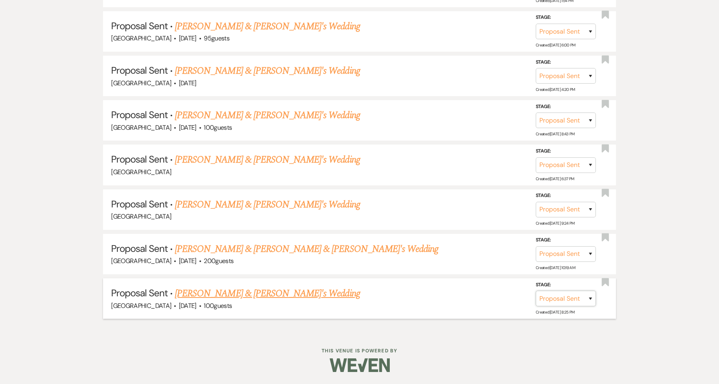
click at [564, 301] on select "Inquiry Follow Up Tour Requested Tour Confirmed Toured Proposal Sent Booked Lost" at bounding box center [565, 299] width 60 height 16
select select "8"
click at [535, 291] on select "Inquiry Follow Up Tour Requested Tour Confirmed Toured Proposal Sent Booked Lost" at bounding box center [565, 299] width 60 height 16
click at [574, 297] on button "Save" at bounding box center [579, 299] width 40 height 16
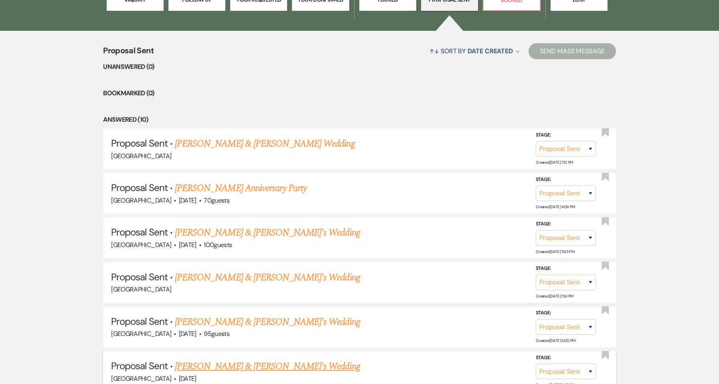
scroll to position [169, 0]
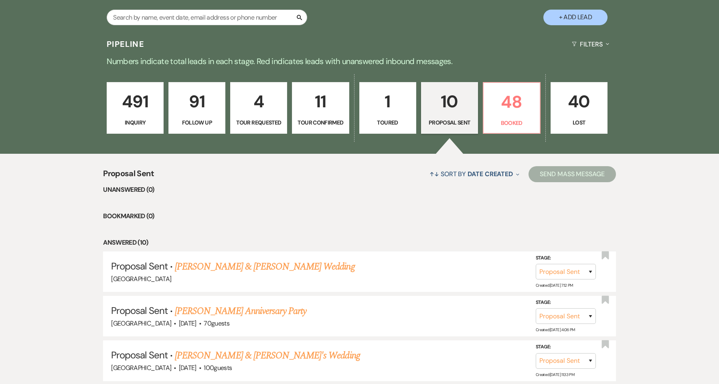
click at [389, 121] on p "Toured" at bounding box center [387, 122] width 46 height 9
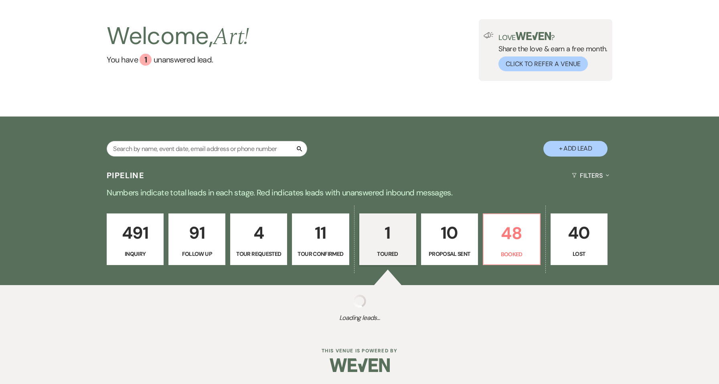
scroll to position [142, 0]
select select "5"
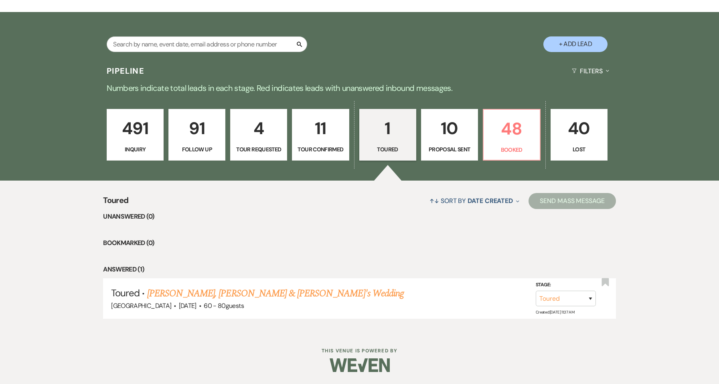
click at [335, 142] on link "11 Tour Confirmed" at bounding box center [320, 135] width 57 height 52
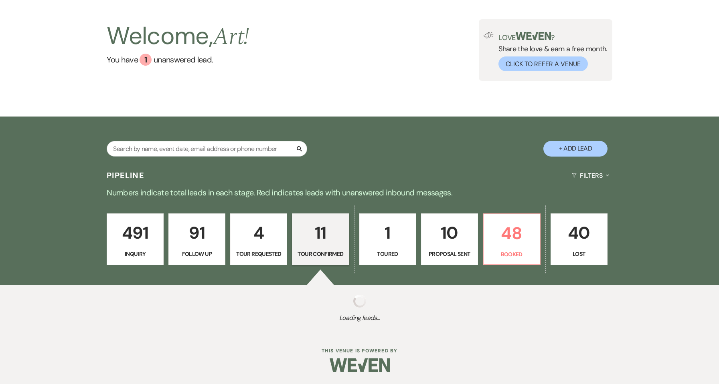
select select "4"
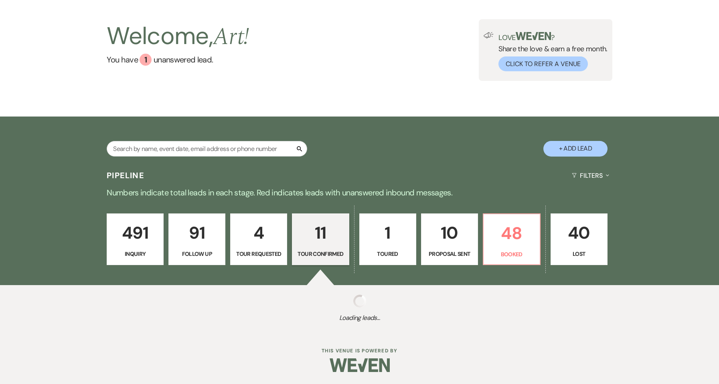
select select "4"
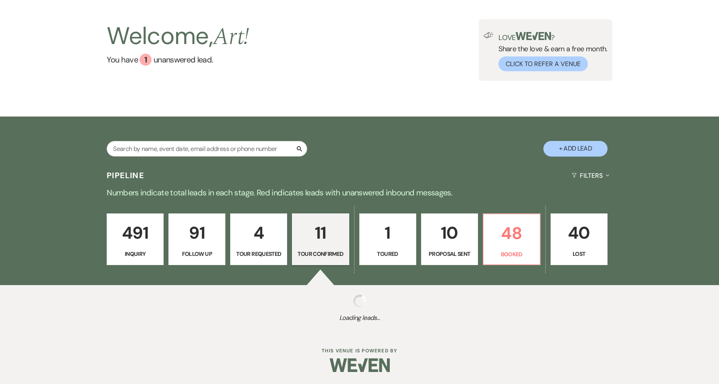
select select "4"
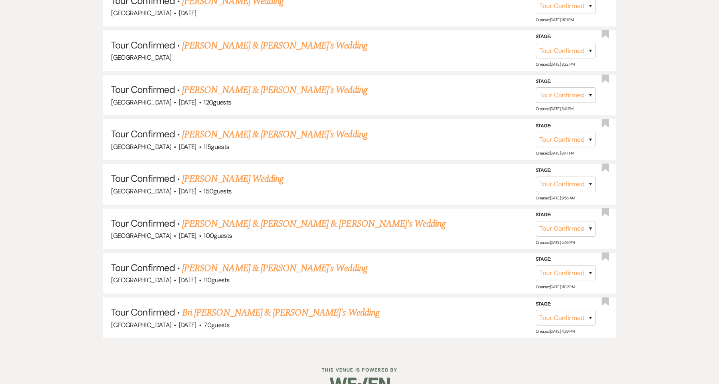
scroll to position [570, 0]
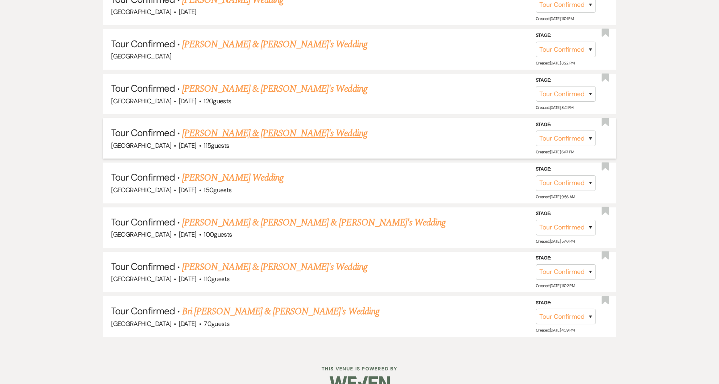
click at [319, 146] on div "[GEOGRAPHIC_DATA] · [DATE] · 115 guests" at bounding box center [359, 146] width 497 height 10
click at [291, 133] on link "[PERSON_NAME] & [PERSON_NAME]'s Wedding" at bounding box center [274, 133] width 185 height 14
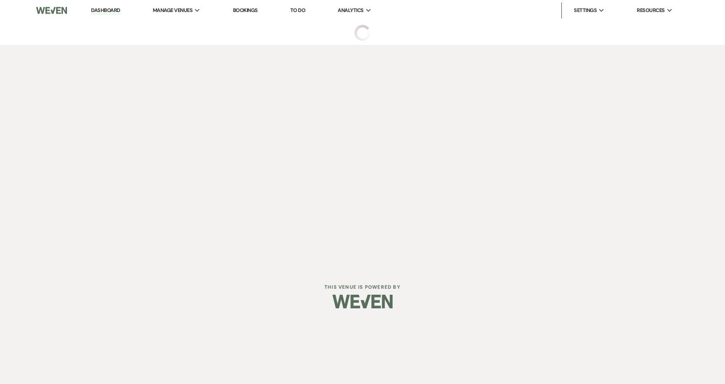
select select "4"
select select "5"
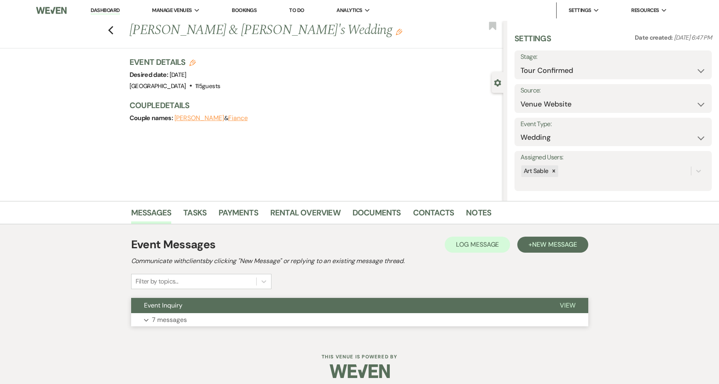
click at [172, 322] on p "7 messages" at bounding box center [169, 320] width 35 height 10
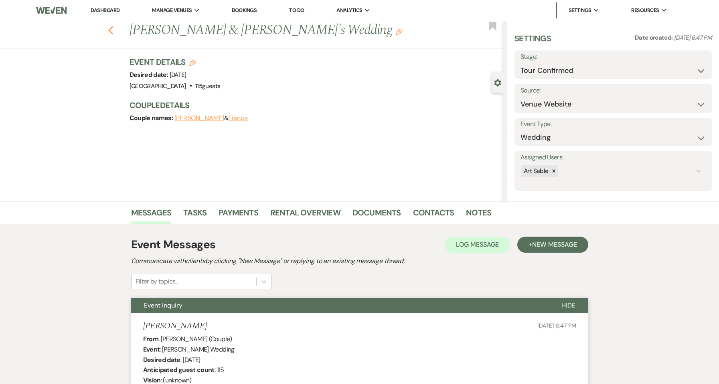
click at [114, 30] on icon "Previous" at bounding box center [111, 31] width 6 height 10
select select "4"
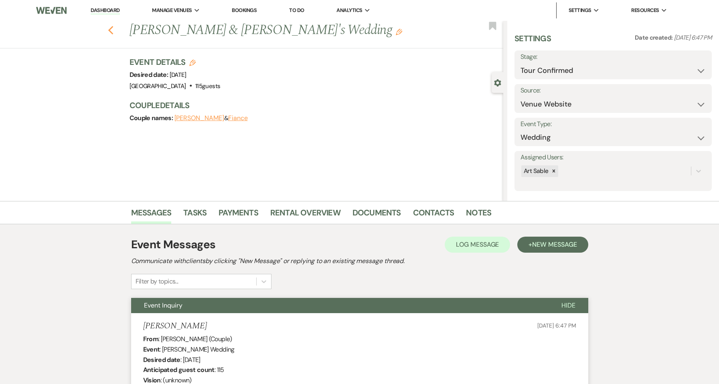
select select "4"
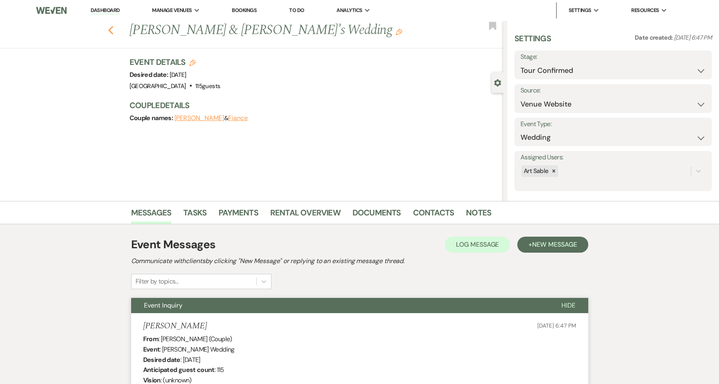
select select "4"
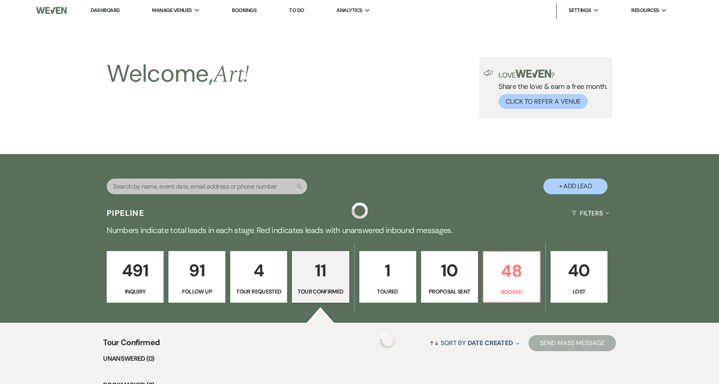
scroll to position [570, 0]
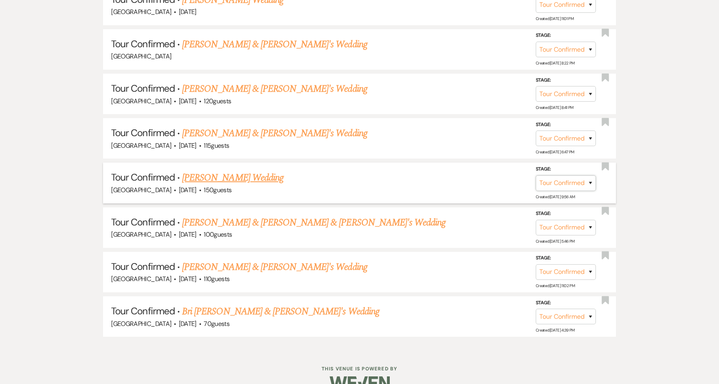
click at [587, 183] on select "Inquiry Follow Up Tour Requested Tour Confirmed Toured Proposal Sent Booked Lost" at bounding box center [565, 184] width 60 height 16
select select "8"
click at [535, 176] on select "Inquiry Follow Up Tour Requested Tour Confirmed Toured Proposal Sent Booked Lost" at bounding box center [565, 184] width 60 height 16
click at [578, 181] on button "Save" at bounding box center [579, 183] width 40 height 16
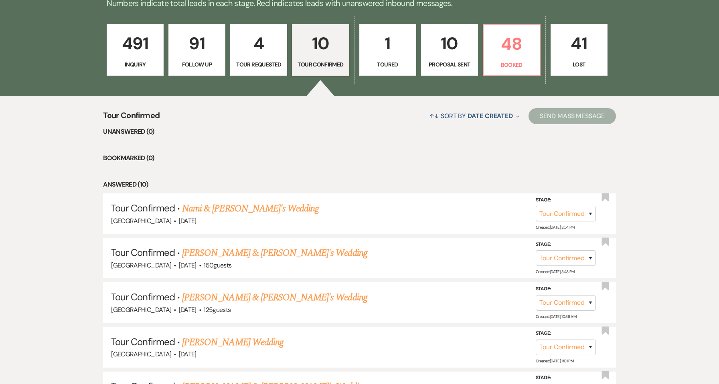
scroll to position [223, 0]
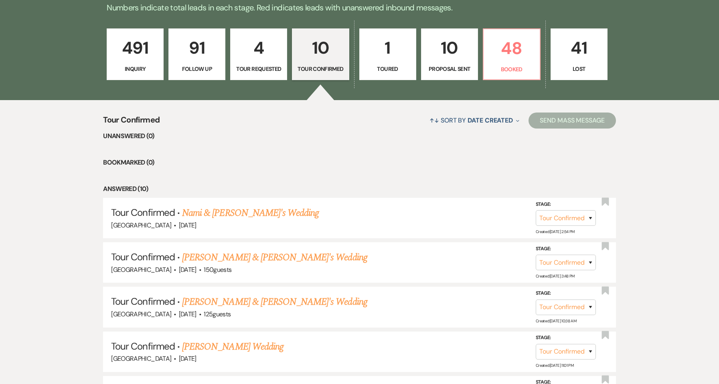
click at [406, 65] on p "Toured" at bounding box center [387, 69] width 46 height 9
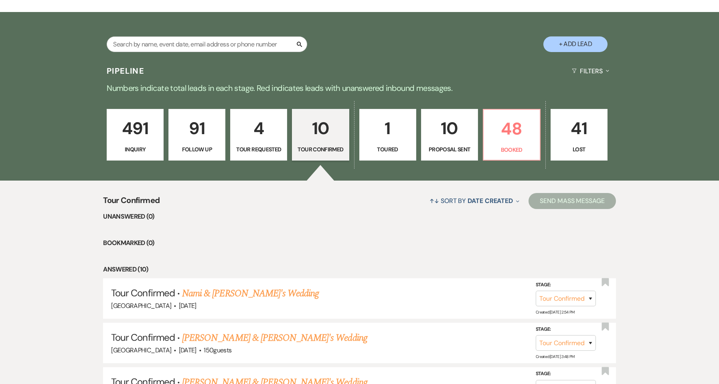
select select "5"
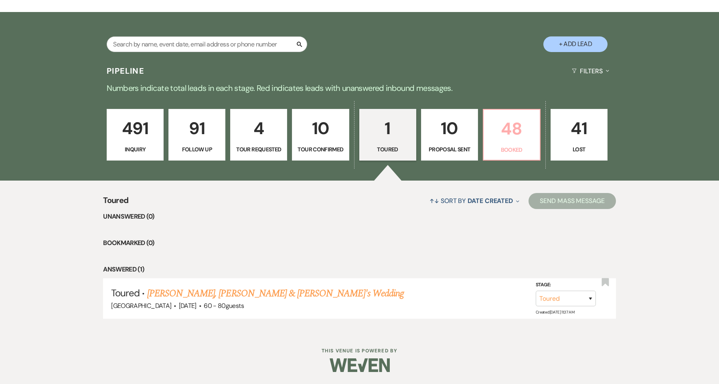
click at [507, 135] on p "48" at bounding box center [511, 128] width 46 height 27
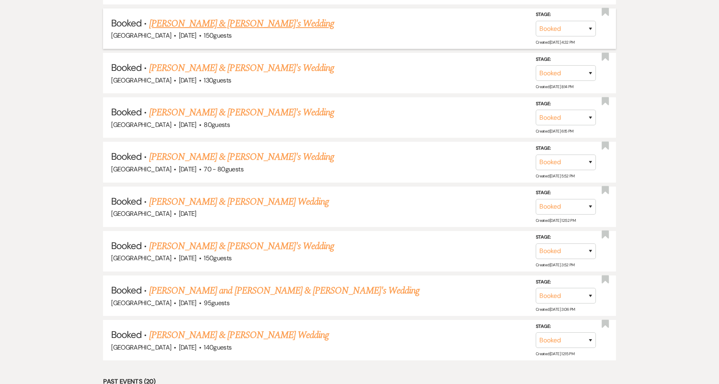
scroll to position [1318, 0]
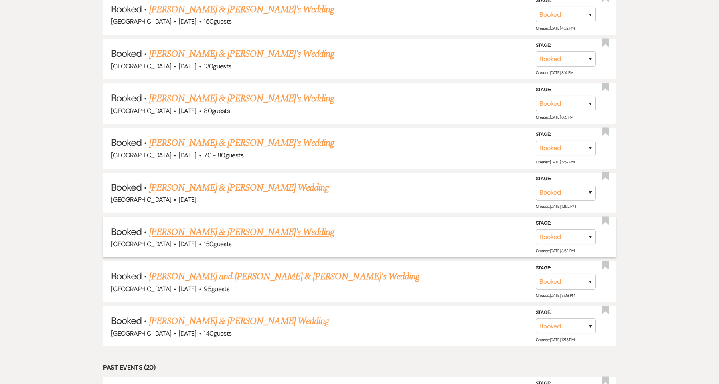
click at [242, 238] on link "[PERSON_NAME] & [PERSON_NAME]'s Wedding" at bounding box center [241, 232] width 185 height 14
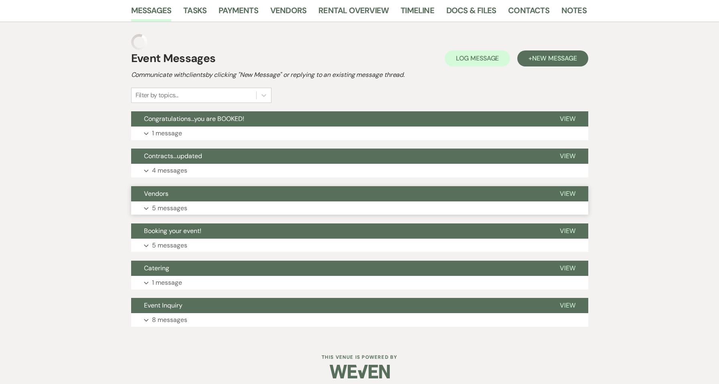
scroll to position [86, 0]
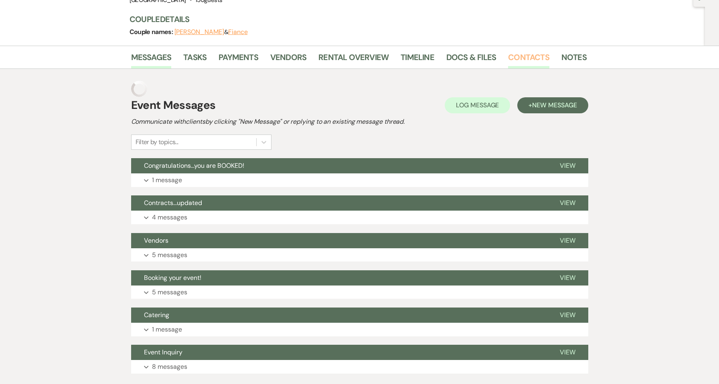
click at [522, 53] on link "Contacts" at bounding box center [528, 60] width 41 height 18
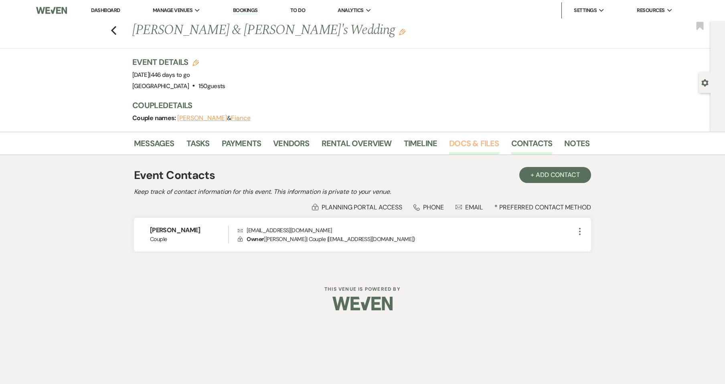
click at [477, 146] on link "Docs & Files" at bounding box center [474, 146] width 50 height 18
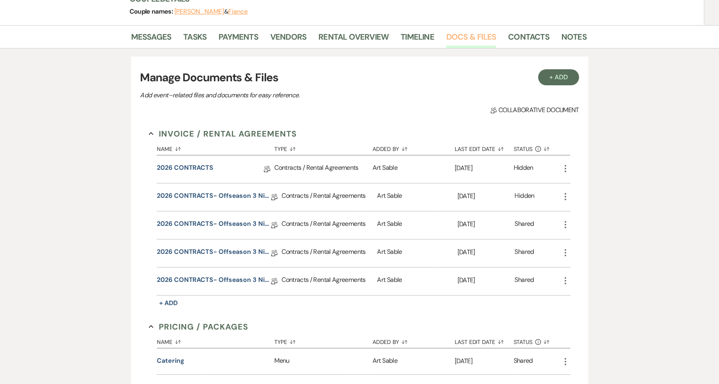
scroll to position [107, 0]
click at [217, 280] on link "2026 CONTRACTS- offseason 3 nights" at bounding box center [214, 281] width 114 height 12
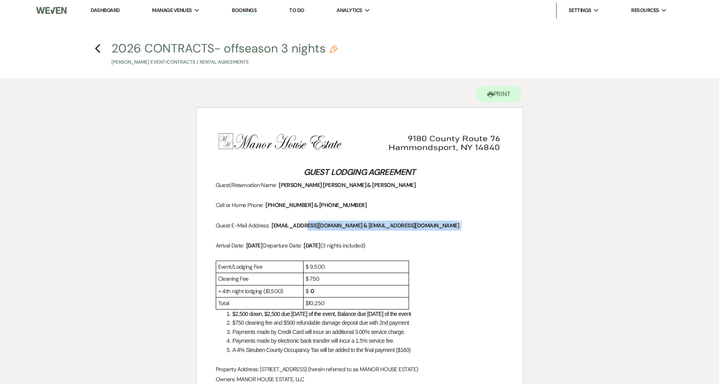
drag, startPoint x: 414, startPoint y: 227, endPoint x: 273, endPoint y: 230, distance: 141.5
click at [273, 230] on p "Guest E-Mail Address: ﻿ [EMAIL_ADDRESS][DOMAIN_NAME] & [EMAIL_ADDRESS][DOMAIN_N…" at bounding box center [360, 226] width 288 height 10
copy p
click at [492, 93] on button "Printer Print" at bounding box center [499, 94] width 46 height 16
click at [111, 13] on link "Dashboard" at bounding box center [105, 10] width 29 height 7
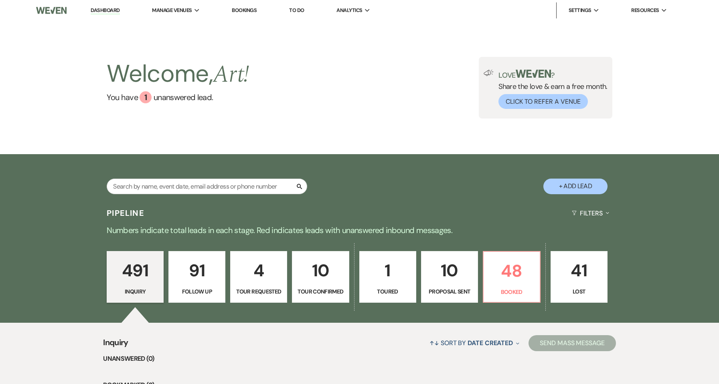
click at [461, 279] on p "10" at bounding box center [449, 270] width 46 height 27
select select "6"
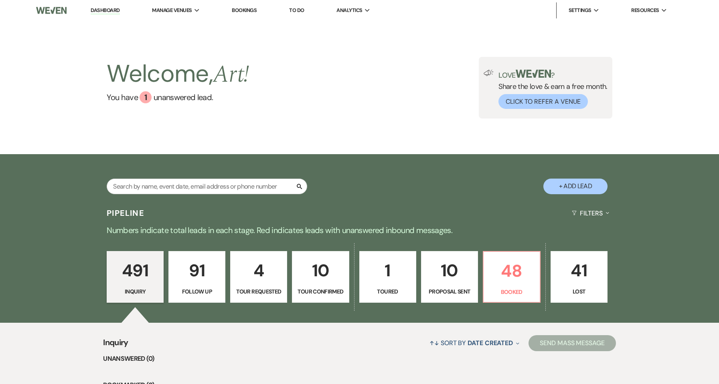
select select "6"
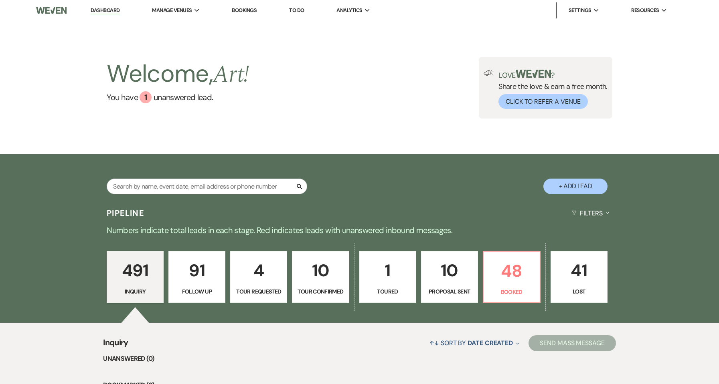
select select "6"
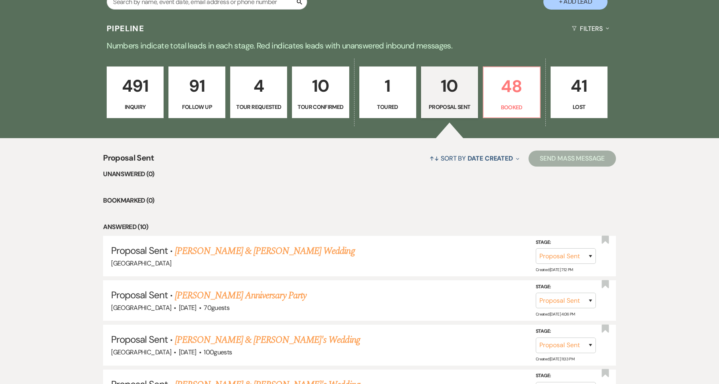
scroll to position [160, 0]
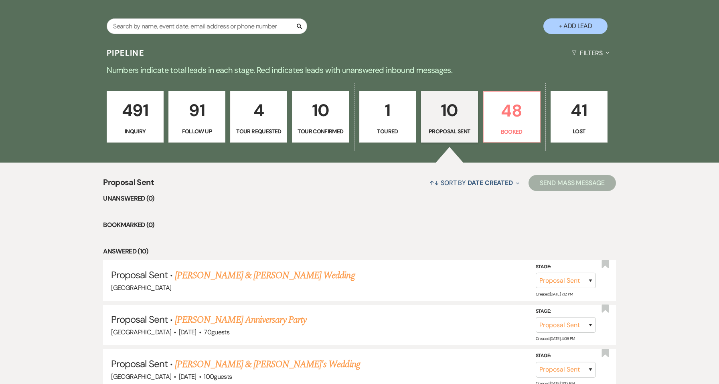
click at [327, 128] on p "Tour Confirmed" at bounding box center [320, 131] width 46 height 9
select select "4"
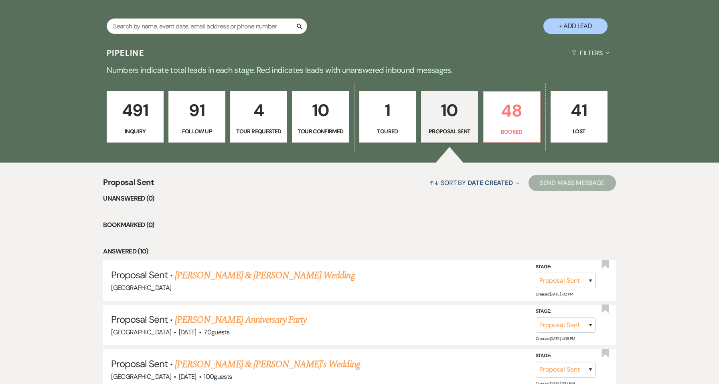
select select "4"
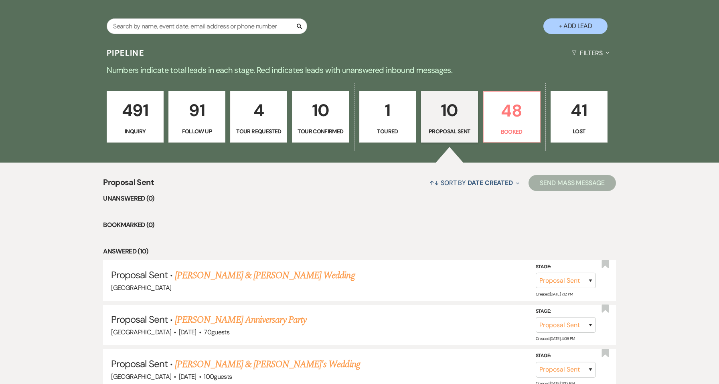
select select "4"
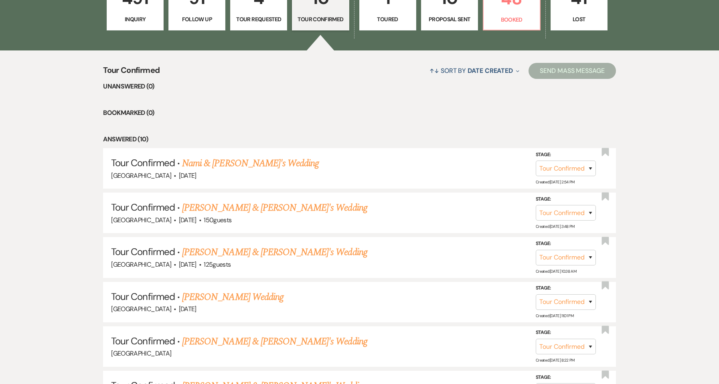
scroll to position [374, 0]
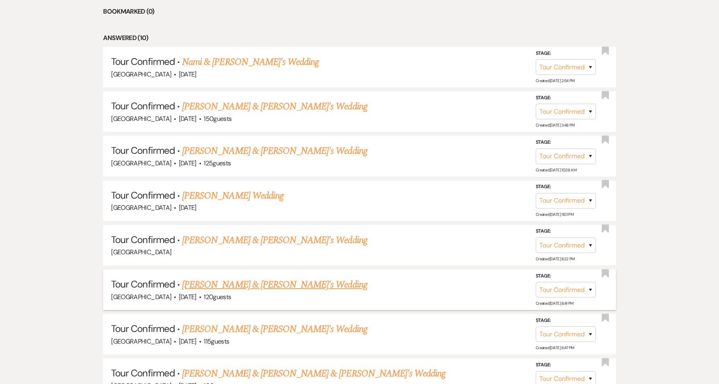
click at [283, 289] on link "[PERSON_NAME] & [PERSON_NAME]'s Wedding" at bounding box center [274, 285] width 185 height 14
select select "4"
select select "5"
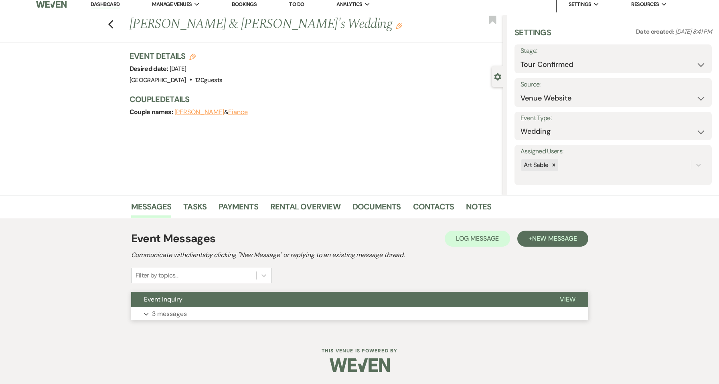
click at [199, 311] on button "Expand 3 messages" at bounding box center [359, 314] width 457 height 14
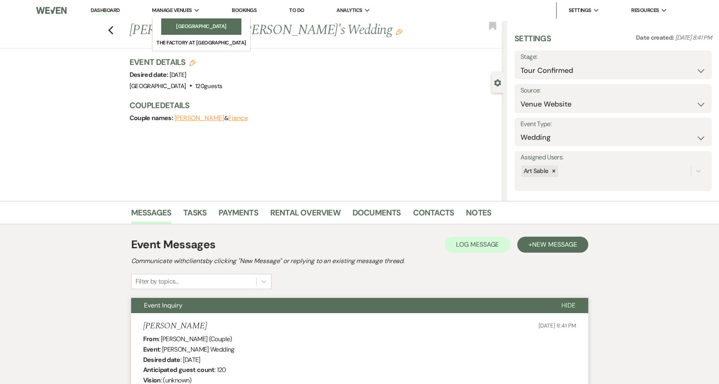
click at [199, 24] on li "[GEOGRAPHIC_DATA]" at bounding box center [201, 26] width 72 height 8
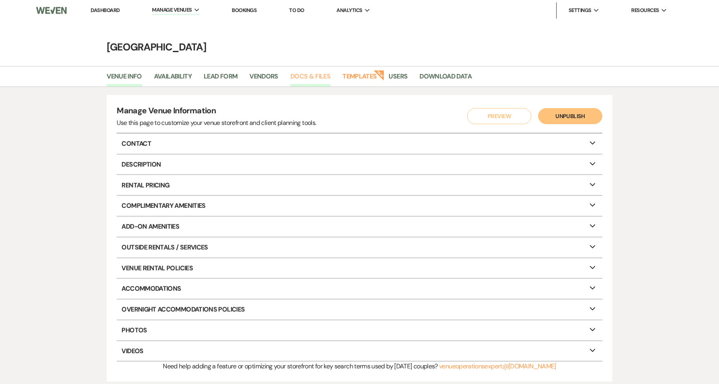
click at [311, 75] on link "Docs & Files" at bounding box center [310, 78] width 40 height 15
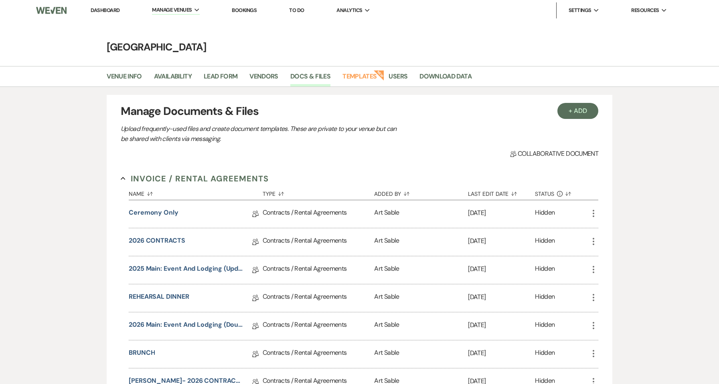
click at [94, 12] on link "Dashboard" at bounding box center [105, 10] width 29 height 7
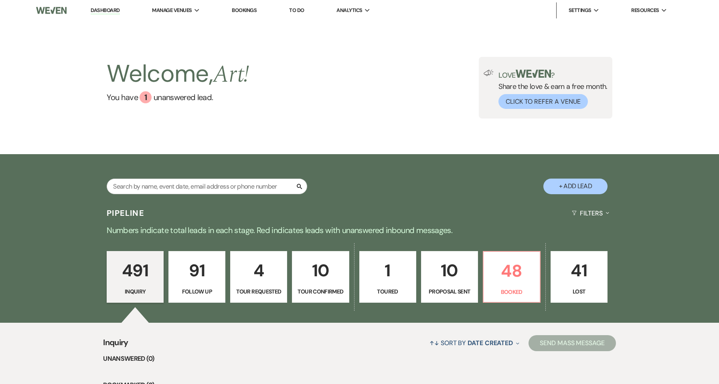
click at [284, 131] on div "Welcome, Art ! You have 1 unanswered lead . Love ? Share the love & earn a free…" at bounding box center [359, 87] width 719 height 133
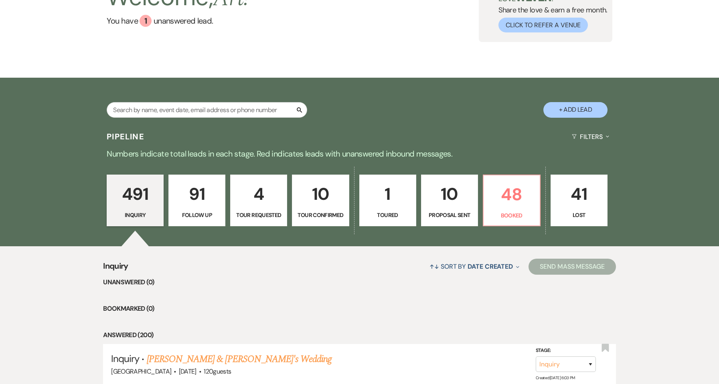
scroll to position [53, 0]
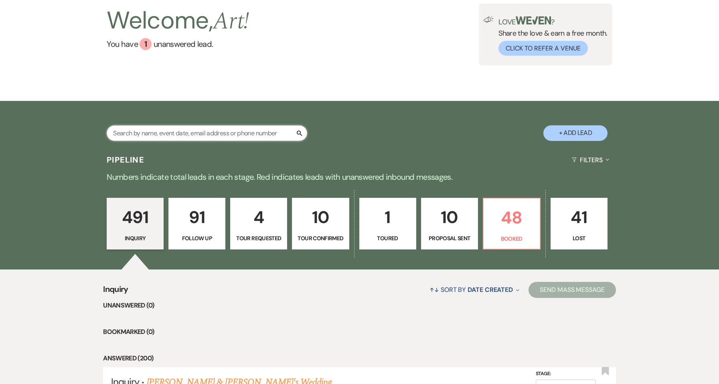
click at [248, 128] on input "text" at bounding box center [207, 133] width 200 height 16
type input "[PERSON_NAME]"
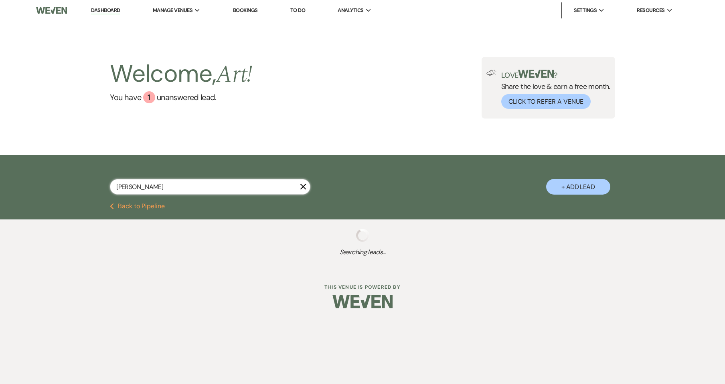
select select "6"
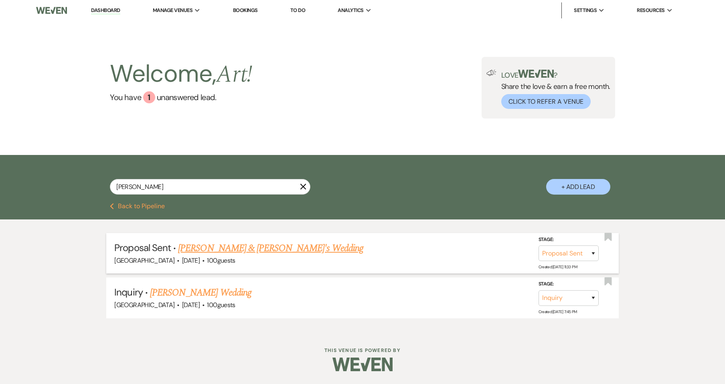
click at [249, 245] on link "[PERSON_NAME] & [PERSON_NAME]'s Wedding" at bounding box center [270, 248] width 185 height 14
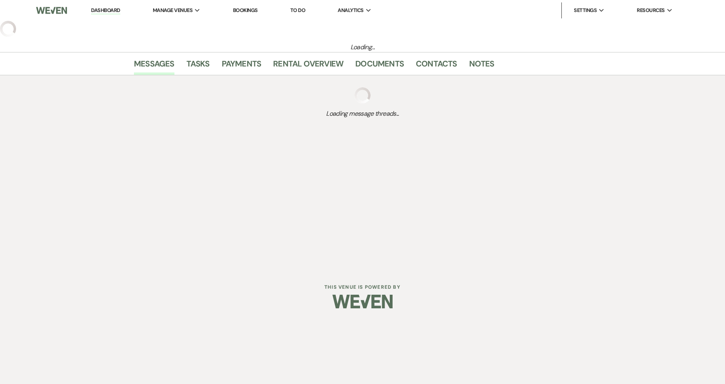
select select "6"
select select "5"
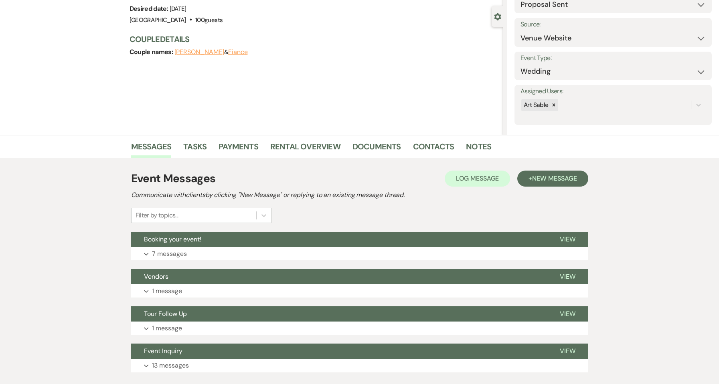
scroll to position [118, 0]
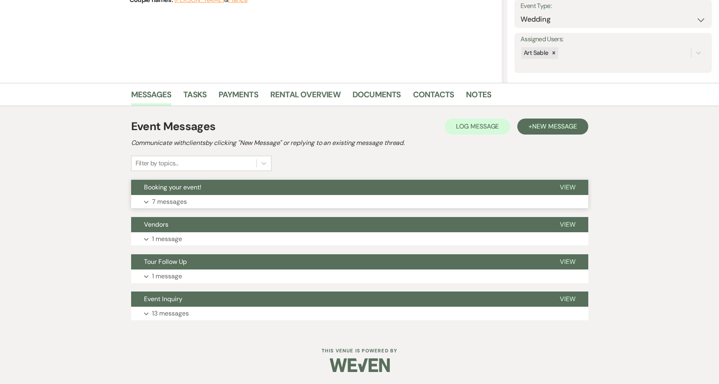
click at [226, 202] on button "Expand 7 messages" at bounding box center [359, 202] width 457 height 14
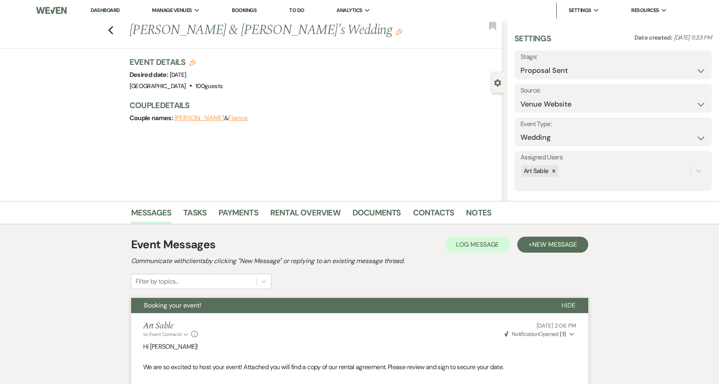
scroll to position [0, 0]
click at [115, 10] on link "Dashboard" at bounding box center [105, 11] width 29 height 8
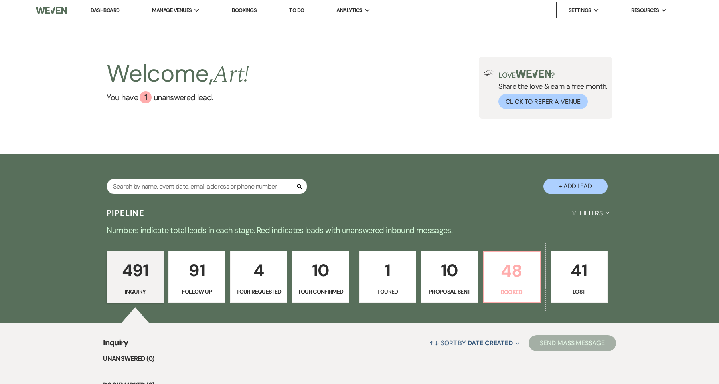
click at [517, 294] on p "Booked" at bounding box center [511, 292] width 46 height 9
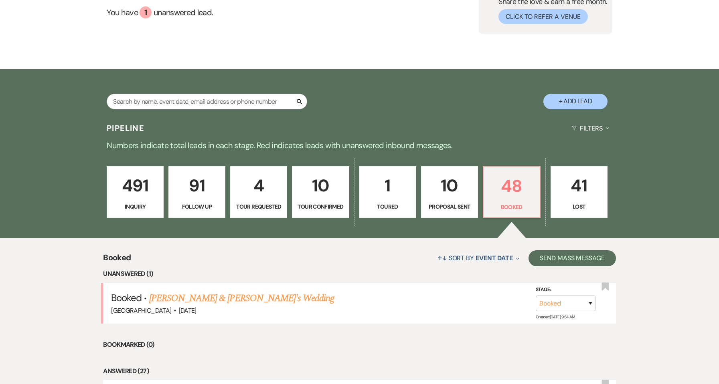
scroll to position [160, 0]
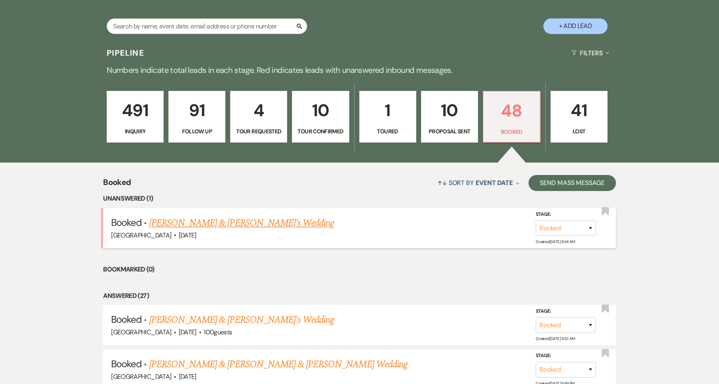
click at [242, 224] on link "[PERSON_NAME] & [PERSON_NAME]'s Wedding" at bounding box center [241, 223] width 185 height 14
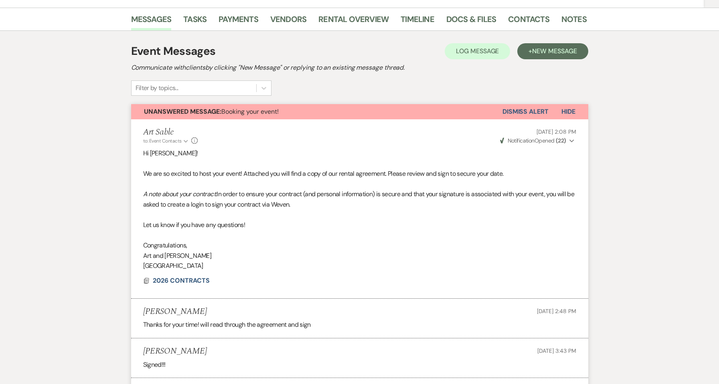
scroll to position [107, 0]
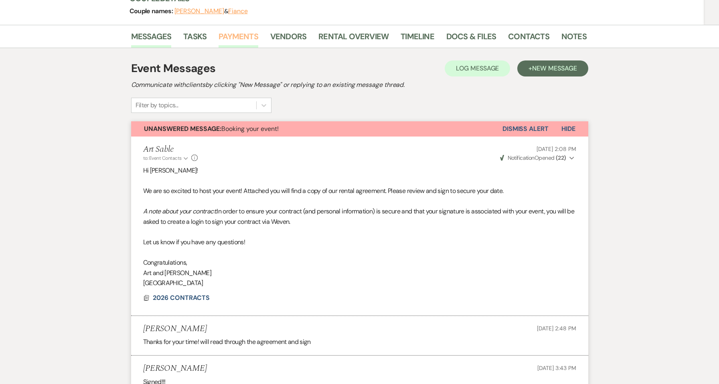
click at [236, 34] on link "Payments" at bounding box center [238, 39] width 40 height 18
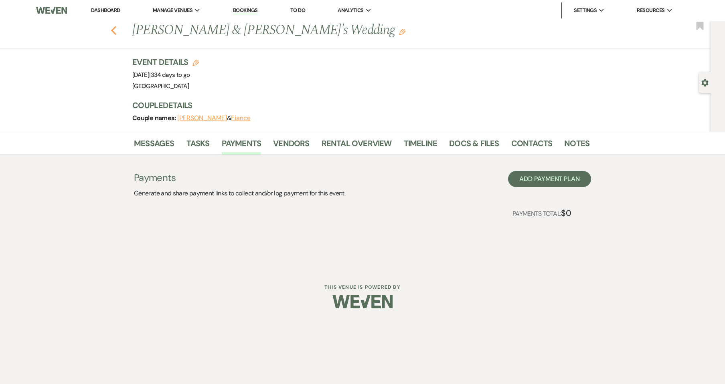
click at [115, 30] on icon "Previous" at bounding box center [114, 31] width 6 height 10
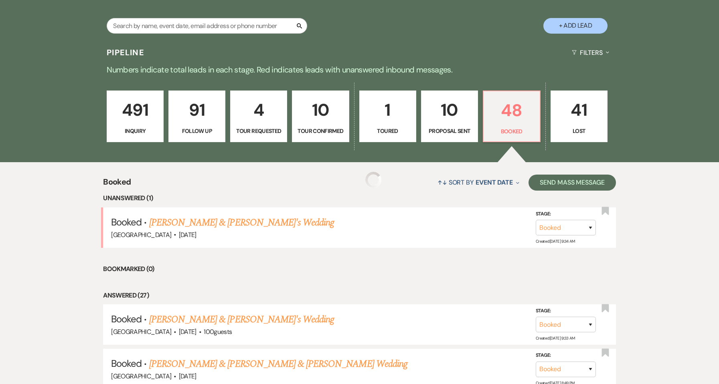
scroll to position [160, 0]
click at [248, 224] on link "[PERSON_NAME] & [PERSON_NAME]'s Wedding" at bounding box center [241, 223] width 185 height 14
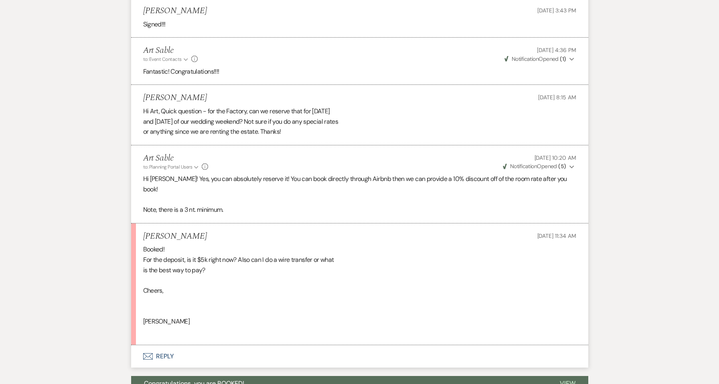
scroll to position [518, 0]
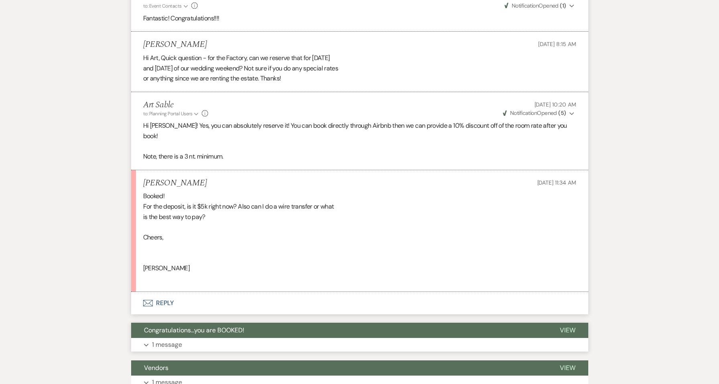
click at [227, 338] on button "Expand 1 message" at bounding box center [359, 345] width 457 height 14
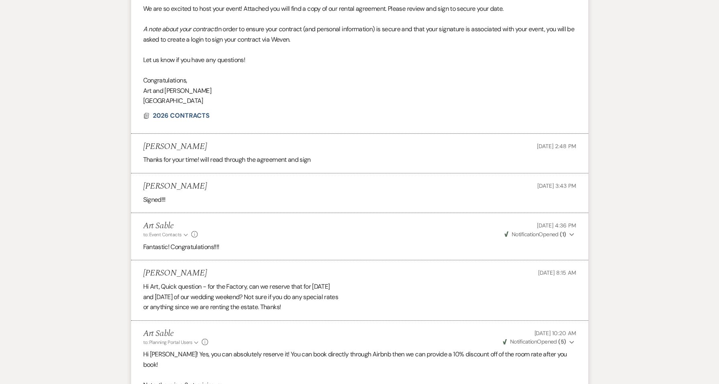
scroll to position [182, 0]
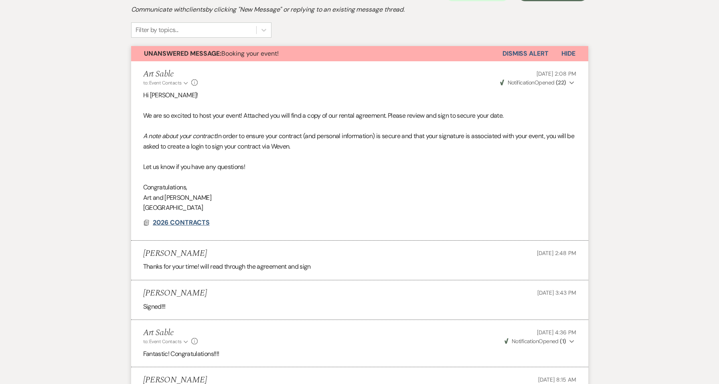
click at [191, 225] on span "2026 CONTRACTS" at bounding box center [181, 222] width 57 height 8
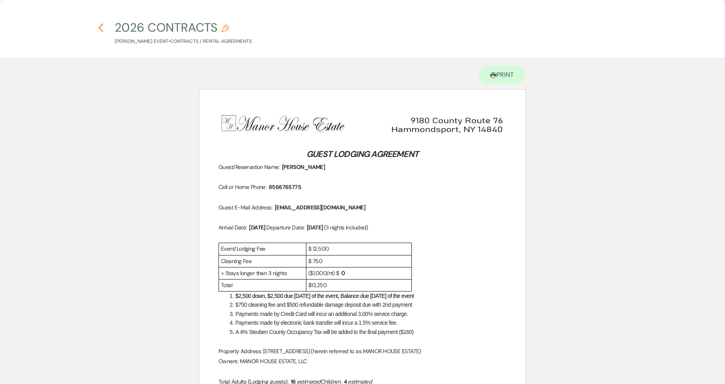
click at [100, 25] on icon "Previous" at bounding box center [101, 28] width 6 height 10
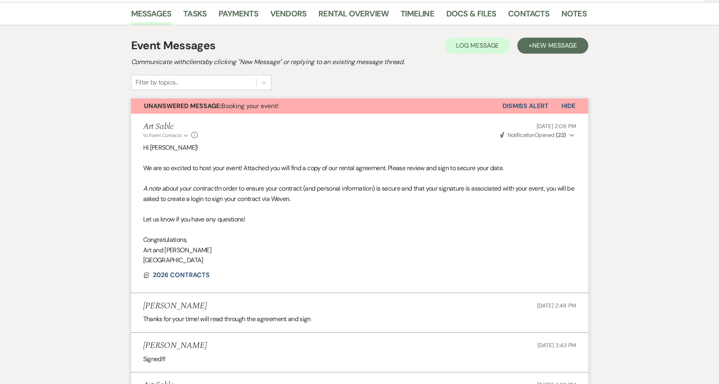
scroll to position [22, 0]
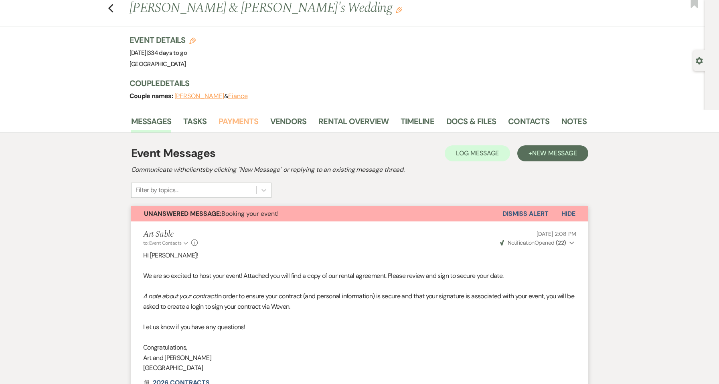
click at [248, 122] on link "Payments" at bounding box center [238, 124] width 40 height 18
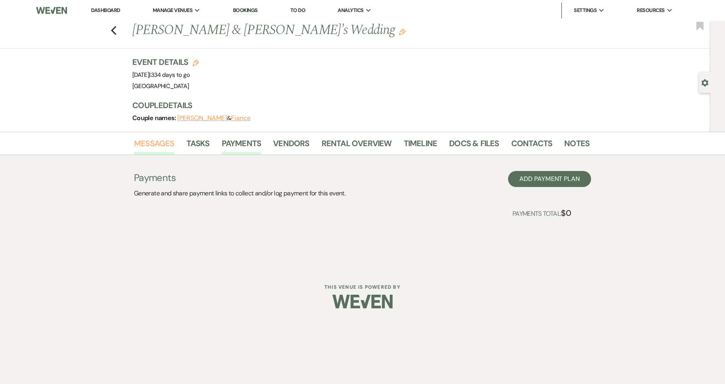
click at [154, 141] on link "Messages" at bounding box center [154, 146] width 40 height 18
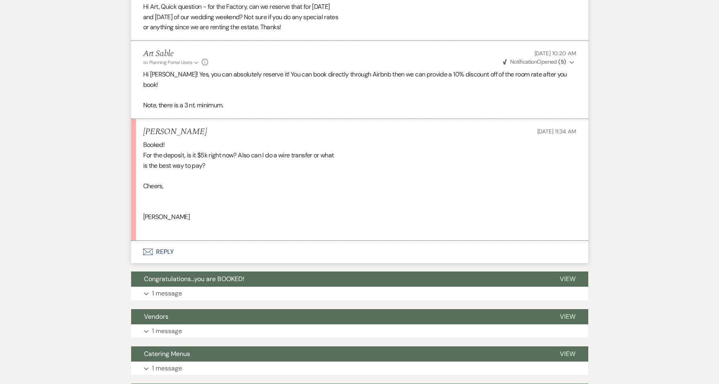
scroll to position [588, 0]
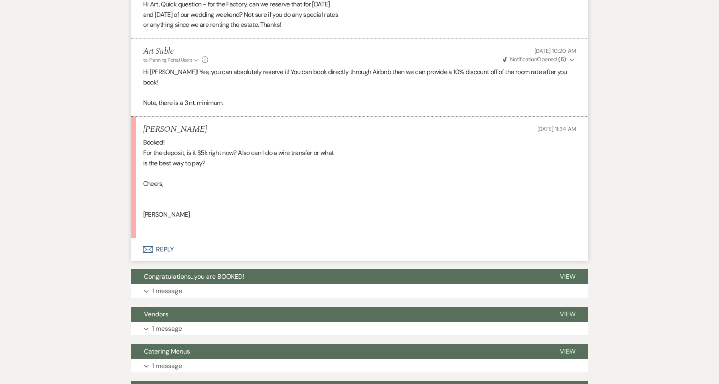
click at [159, 238] on button "Envelope Reply" at bounding box center [359, 249] width 457 height 22
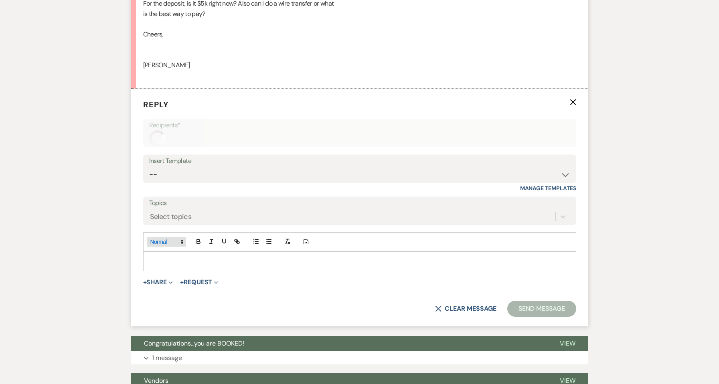
scroll to position [743, 0]
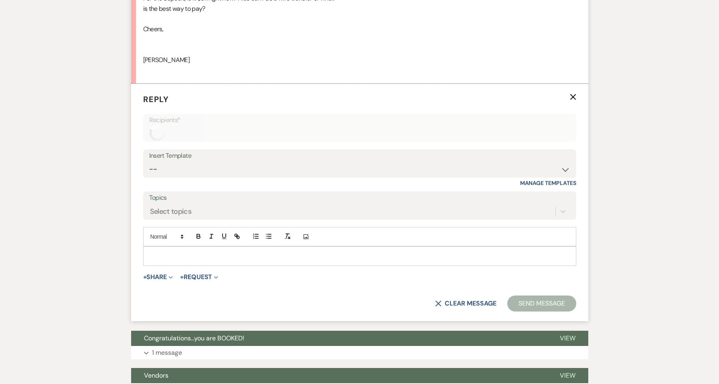
click at [181, 247] on div at bounding box center [359, 256] width 432 height 18
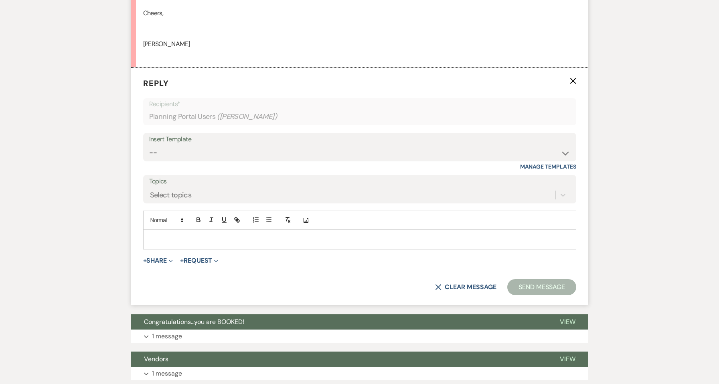
scroll to position [726, 0]
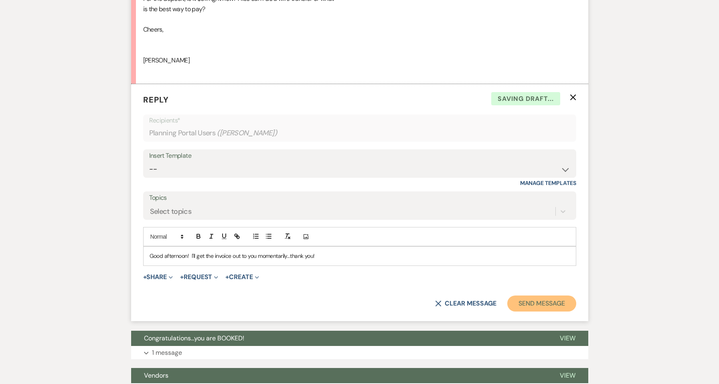
click at [525, 296] on button "Send Message" at bounding box center [541, 304] width 69 height 16
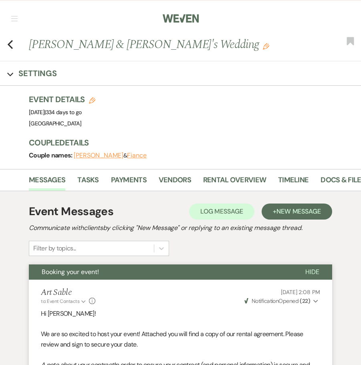
scroll to position [0, 0]
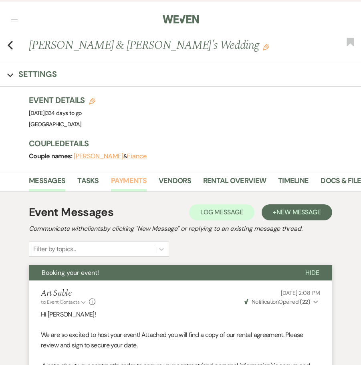
click at [123, 182] on link "Payments" at bounding box center [129, 183] width 36 height 16
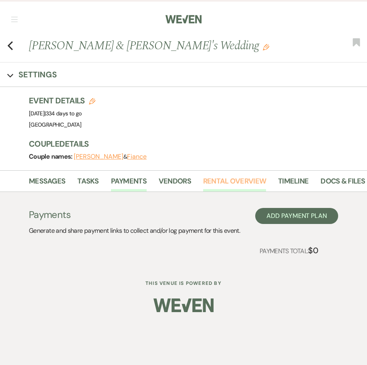
click at [233, 182] on link "Rental Overview" at bounding box center [234, 184] width 63 height 16
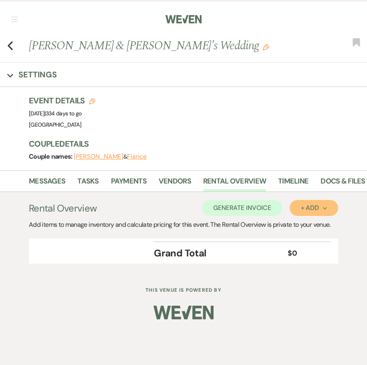
click at [327, 209] on button "+ Add Next" at bounding box center [314, 208] width 48 height 16
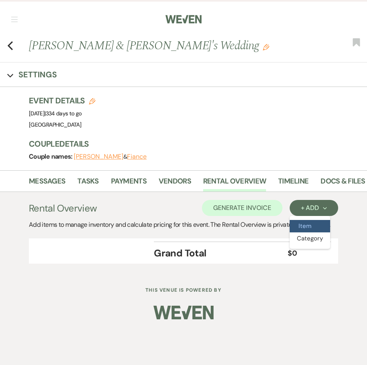
click at [318, 224] on button "Item" at bounding box center [310, 226] width 40 height 12
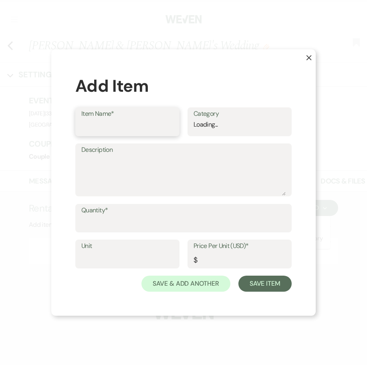
click at [166, 131] on input "Item Name*" at bounding box center [127, 128] width 92 height 16
click at [169, 127] on icon at bounding box center [166, 127] width 8 height 8
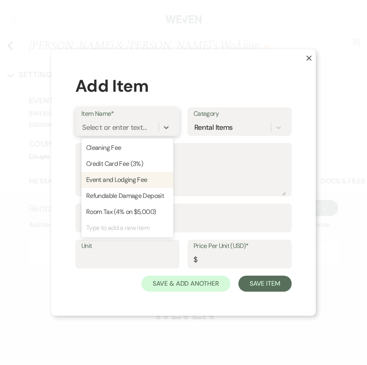
click at [158, 180] on div "Event and Lodging Fee" at bounding box center [127, 180] width 92 height 16
type textarea "Includes 3 nights lodging for up to 16 people"
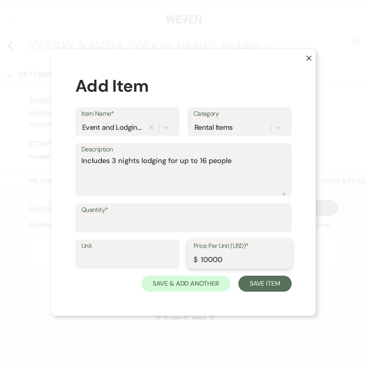
drag, startPoint x: 215, startPoint y: 259, endPoint x: 47, endPoint y: 255, distance: 168.0
click at [48, 255] on div "X Add Item Item Name* Event and Lodging Fee Category Rental Items Description I…" at bounding box center [183, 182] width 367 height 365
type input "12500"
click at [256, 297] on div "X Add Item Item Name* Event and Lodging Fee Category Rental Items Description I…" at bounding box center [183, 182] width 265 height 267
click at [255, 287] on button "Save Item" at bounding box center [264, 284] width 53 height 16
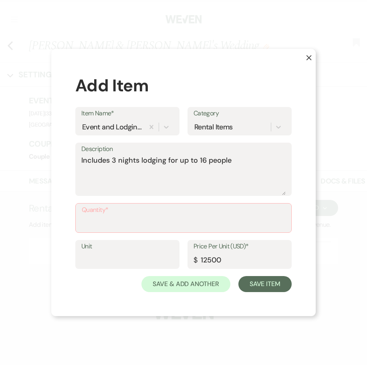
click at [252, 215] on label "Quantity*" at bounding box center [184, 210] width 204 height 12
click at [252, 216] on input "Quantity*" at bounding box center [184, 224] width 204 height 16
type input "1"
click at [282, 221] on input "1" at bounding box center [184, 224] width 204 height 16
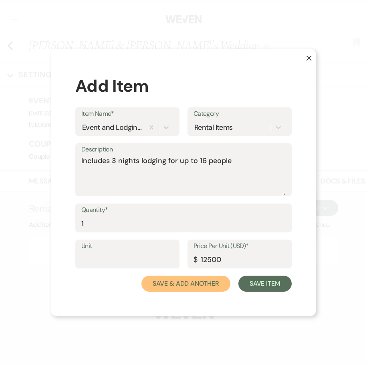
click at [187, 289] on button "Save & Add Another" at bounding box center [185, 284] width 89 height 16
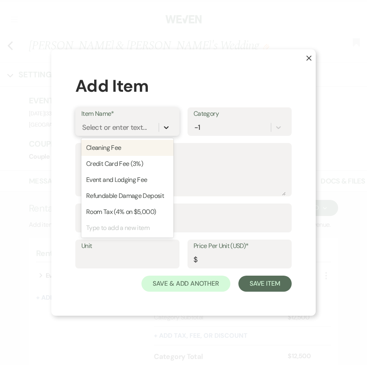
click at [168, 129] on icon at bounding box center [166, 127] width 8 height 8
click at [127, 147] on div "Cleaning Fee" at bounding box center [127, 148] width 92 height 16
type input "500"
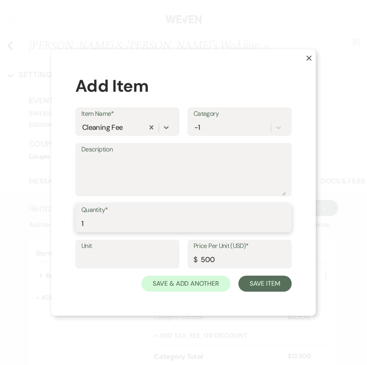
type input "1"
click at [282, 219] on input "1" at bounding box center [183, 224] width 204 height 16
drag, startPoint x: 204, startPoint y: 257, endPoint x: 136, endPoint y: 256, distance: 68.5
click at [135, 257] on div "Unit Price Per Unit (USD)* $ 500" at bounding box center [183, 258] width 216 height 36
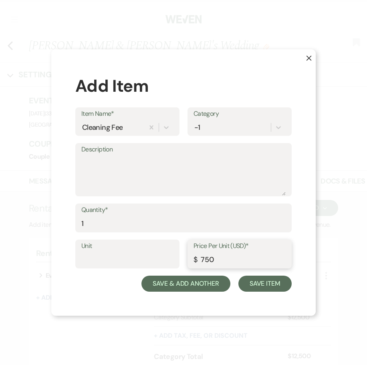
type input "750"
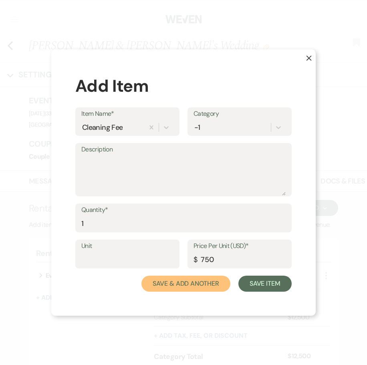
click at [184, 280] on button "Save & Add Another" at bounding box center [185, 284] width 89 height 16
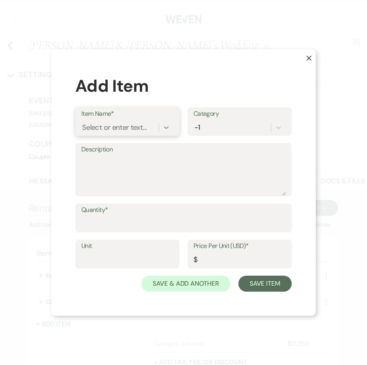
click at [166, 131] on icon at bounding box center [166, 127] width 8 height 8
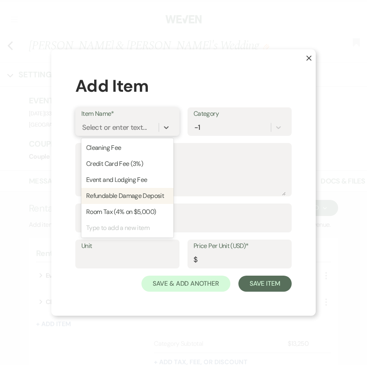
click at [137, 193] on div "Refundable Damage Deposit" at bounding box center [127, 196] width 92 height 16
type input "500"
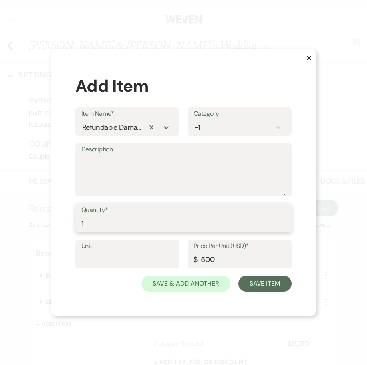
type input "1"
click at [283, 221] on input "1" at bounding box center [183, 224] width 204 height 16
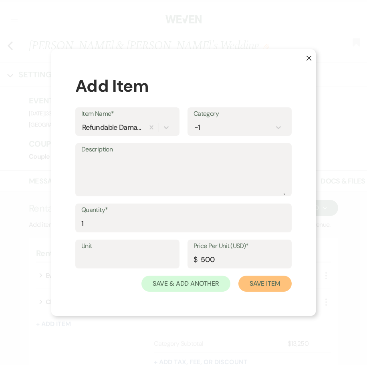
drag, startPoint x: 273, startPoint y: 284, endPoint x: 194, endPoint y: 304, distance: 80.8
click at [194, 304] on div "X Add Item Item Name* Refundable Damage Deposit Category -1 Description Quantit…" at bounding box center [183, 182] width 265 height 267
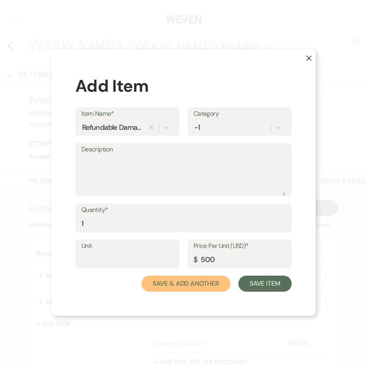
click at [190, 285] on button "Save & Add Another" at bounding box center [185, 284] width 89 height 16
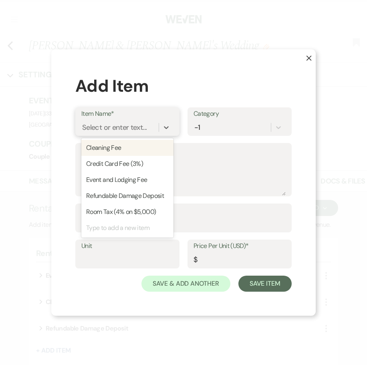
click at [143, 130] on div "Select or enter text..." at bounding box center [114, 127] width 65 height 11
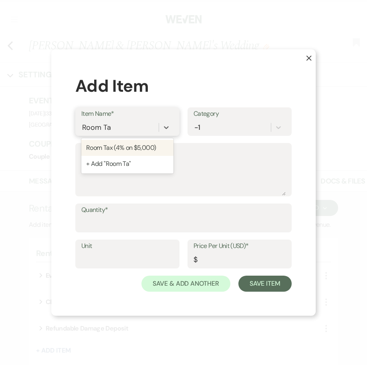
type input "Room Tax"
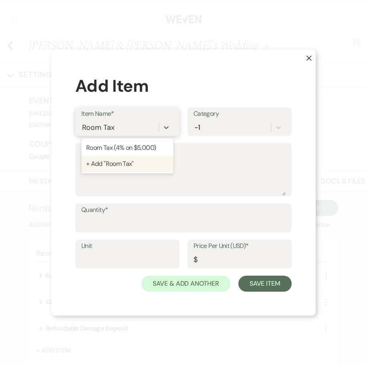
click at [131, 163] on div "+ Add "Room Tax"" at bounding box center [127, 164] width 92 height 16
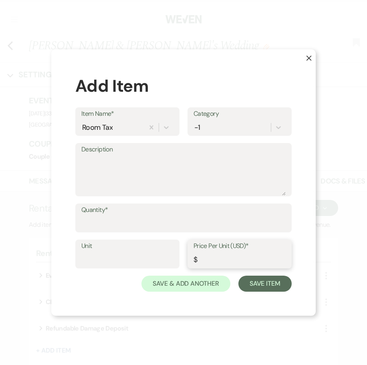
click at [240, 256] on input "Price Per Unit (USD)*" at bounding box center [240, 260] width 92 height 16
type input "160"
click at [241, 225] on input "Quantity*" at bounding box center [183, 224] width 204 height 16
type input "1"
click at [283, 221] on input "1" at bounding box center [183, 224] width 204 height 16
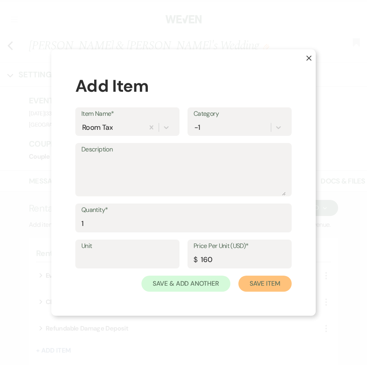
click at [268, 284] on button "Save Item" at bounding box center [264, 284] width 53 height 16
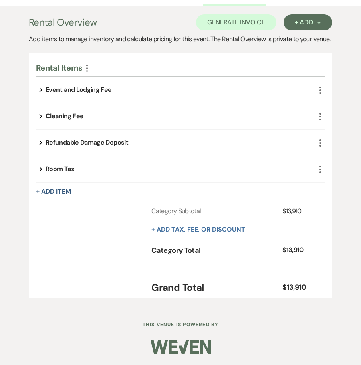
scroll to position [142, 0]
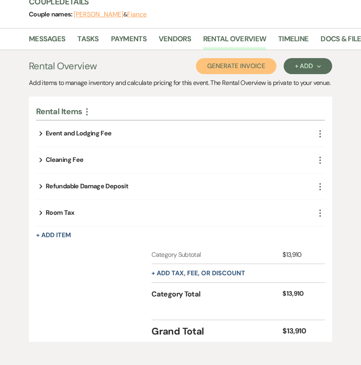
click at [267, 68] on button "Generate Invoice" at bounding box center [236, 66] width 81 height 16
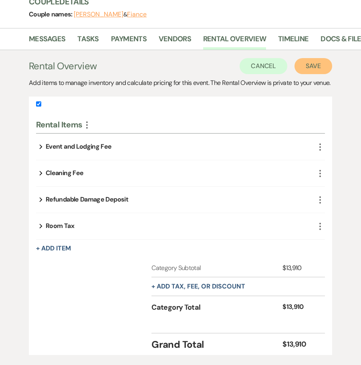
click at [317, 71] on button "Save" at bounding box center [314, 66] width 38 height 16
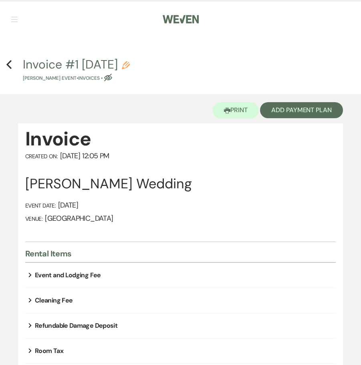
click at [204, 237] on div "Invoice Created On: [DATE] 12:05 PM [PERSON_NAME] Wedding Event Date: [DATE] Ve…" at bounding box center [180, 184] width 311 height 115
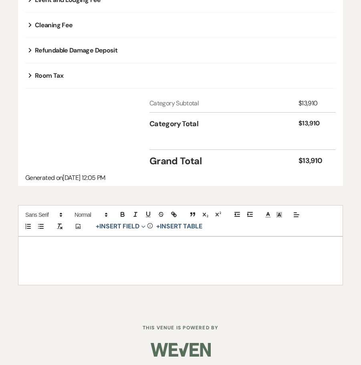
scroll to position [278, 0]
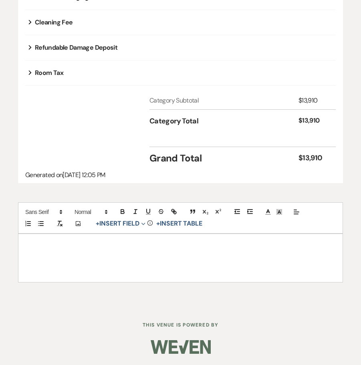
click at [123, 253] on div at bounding box center [180, 258] width 324 height 48
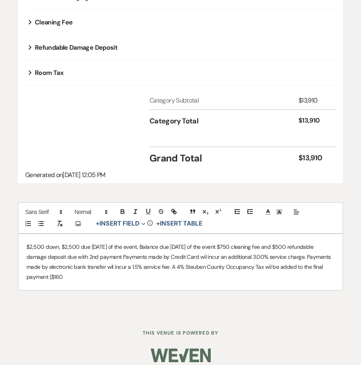
click at [24, 246] on div "$2,500 down, $2,500 due [DATE] of the event, Balance due [DATE] of the event $7…" at bounding box center [180, 262] width 324 height 57
click at [261, 248] on p "$2,500 down, $2,500 due [DATE] of the event, Balance due [DATE] of the event $7…" at bounding box center [180, 262] width 308 height 40
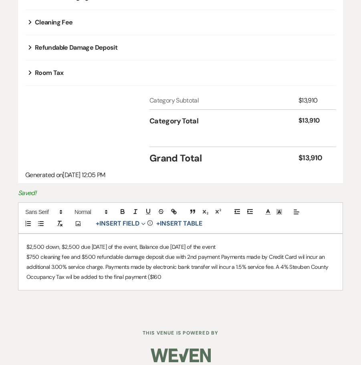
click at [218, 258] on p "$750 cleaning fee and $500 refundable damage deposit due with 2nd payment Payme…" at bounding box center [180, 267] width 308 height 30
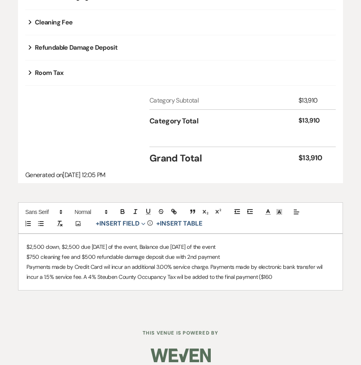
click at [212, 269] on p "Payments made by Credit Card wil incur an additional 3.00% service charge. Paym…" at bounding box center [180, 272] width 308 height 20
click at [210, 269] on p "Payments made by Credit Card wil incur an additional 3.00% service charge. Paym…" at bounding box center [180, 272] width 308 height 20
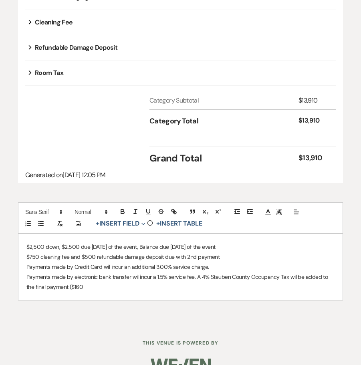
click at [197, 277] on p "Payments made by electronic bank transfer wil incur a 1.5% service fee. A 4% St…" at bounding box center [180, 282] width 308 height 20
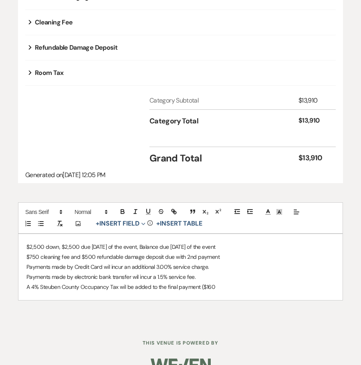
click at [139, 275] on p "Payments made by electronic bank transfer wil incur a 1.5% service fee." at bounding box center [180, 277] width 308 height 10
click at [25, 245] on div "$2,500 down, $2,500 due [DATE] of the event, Balance due [DATE] of the event $7…" at bounding box center [180, 267] width 324 height 67
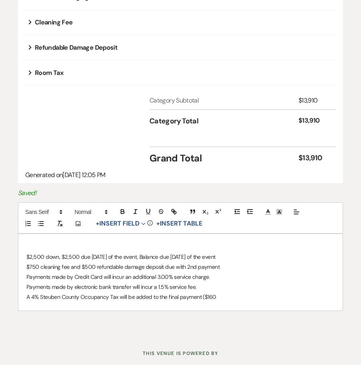
click at [29, 240] on div "$2,500 down, $2,500 due [DATE] of the event, Balance due [DATE] of the event $7…" at bounding box center [180, 272] width 324 height 77
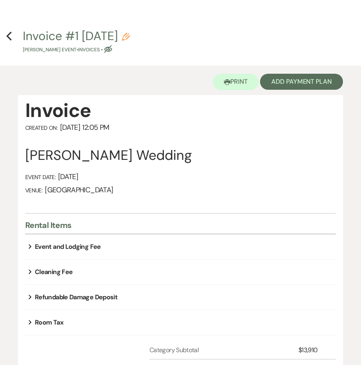
scroll to position [0, 0]
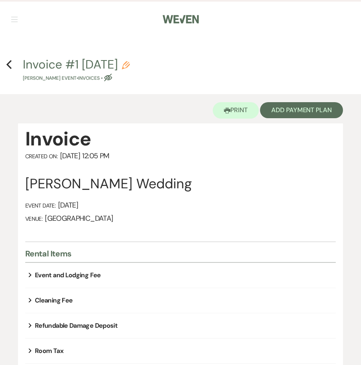
click at [130, 61] on icon "Pencil" at bounding box center [126, 65] width 8 height 8
select select "22"
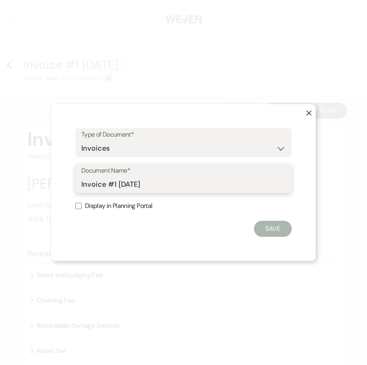
drag, startPoint x: 108, startPoint y: 187, endPoint x: 337, endPoint y: 199, distance: 229.2
click at [333, 200] on div "X Type of Document* Special Event Insurance Vendor Certificate of Insurance Con…" at bounding box center [183, 182] width 367 height 365
type input "Invoice"
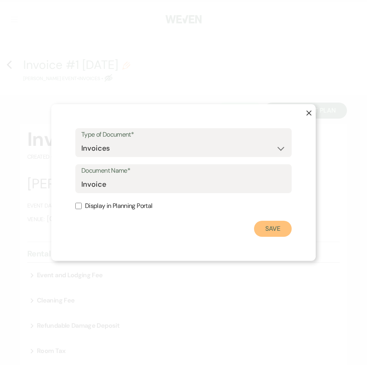
click at [269, 229] on button "Save" at bounding box center [273, 229] width 38 height 16
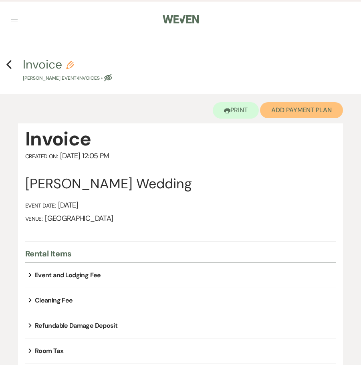
click at [304, 114] on button "Add Payment Plan" at bounding box center [301, 110] width 83 height 16
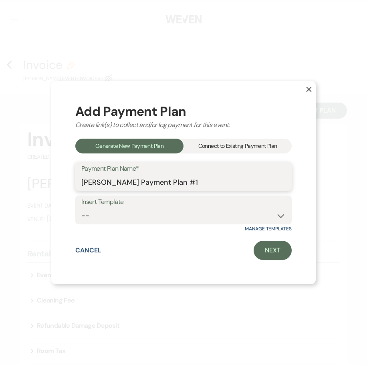
drag, startPoint x: 197, startPoint y: 182, endPoint x: 304, endPoint y: 176, distance: 107.5
click at [265, 182] on input "[PERSON_NAME] Payment Plan #1" at bounding box center [183, 182] width 204 height 16
type input "[PERSON_NAME] Payment Plan"
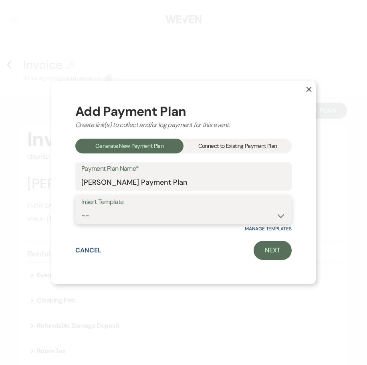
click at [281, 214] on select "-- 2025 Payment Plan 2026 Payment Plan" at bounding box center [183, 216] width 204 height 16
select select "320"
click at [81, 208] on select "-- 2025 Payment Plan 2026 Payment Plan" at bounding box center [183, 216] width 204 height 16
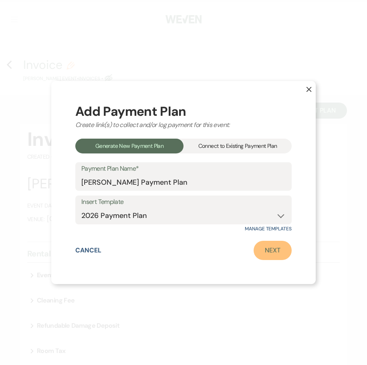
click at [265, 254] on link "Next" at bounding box center [273, 250] width 38 height 19
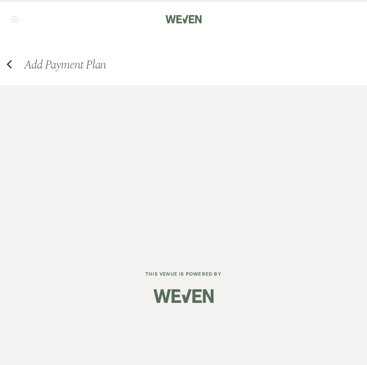
select select "27166"
select select "2"
select select "flat"
select select "true"
select select "client"
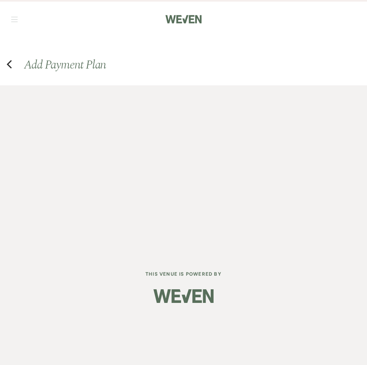
select select "weeks"
select select "2"
select select "flat"
select select "true"
select select "client"
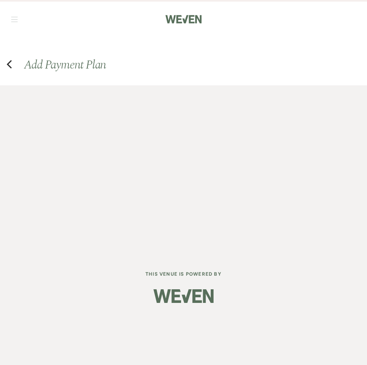
select select "weeks"
select select "client"
select select "days"
select select "client"
select select "months"
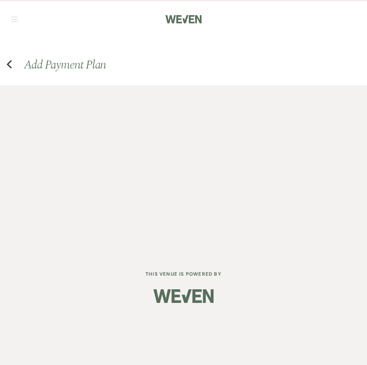
select select "2"
select select "flat"
select select "true"
select select "client"
select select "weeks"
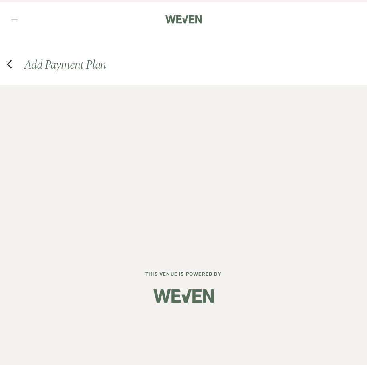
select select "client"
select select "months"
select select "client"
select select "days"
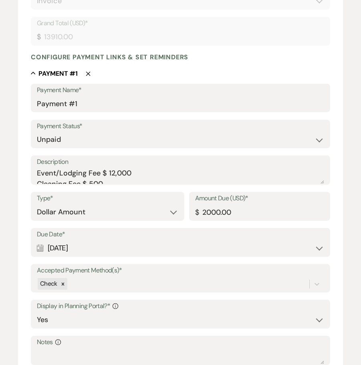
scroll to position [214, 0]
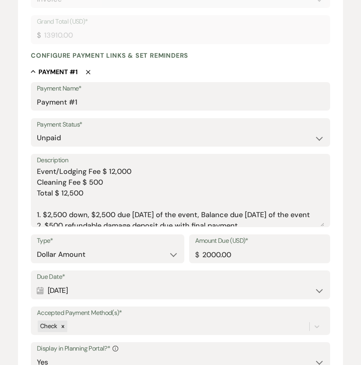
drag, startPoint x: 321, startPoint y: 179, endPoint x: 322, endPoint y: 248, distance: 69.3
click at [322, 248] on div "Payment Name* Payment #1 Payment Status* Paid Unpaid Description Event/Lodging …" at bounding box center [180, 313] width 299 height 462
click at [115, 174] on textarea "Event/Lodging Fee $ 12,000 Cleaning Fee $ 500 Total $ 12,500 1. $2,500 down, $2…" at bounding box center [180, 196] width 287 height 60
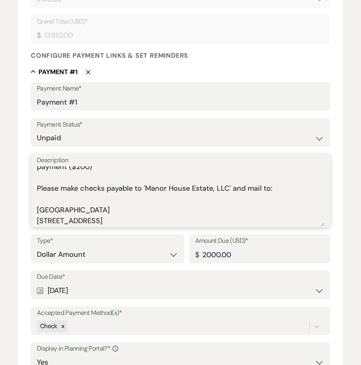
scroll to position [71, 0]
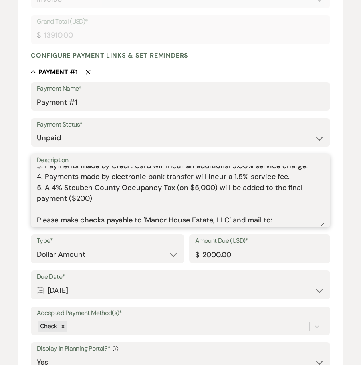
click at [121, 195] on textarea "Event/Lodging Fee $ 12,500 Cleaning Fee $ 750 Total $ 12,500 1. $2,500 down, $2…" at bounding box center [180, 196] width 287 height 60
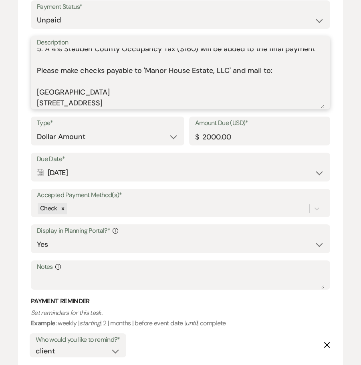
scroll to position [374, 0]
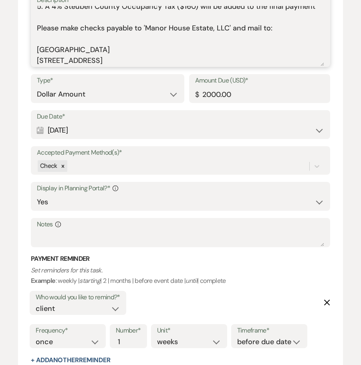
type textarea "Event/Lodging Fee $ 12,500 Cleaning Fee $ 750 Total $ 12,500 1. $2,500 down, $2…"
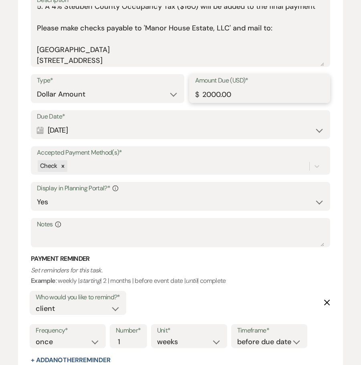
drag, startPoint x: 243, startPoint y: 96, endPoint x: 119, endPoint y: 113, distance: 124.6
click at [120, 112] on div "Payment Name* Payment #1 Payment Status* Paid Unpaid Description Event/Lodging …" at bounding box center [180, 153] width 299 height 462
type input "2500.00"
click at [119, 107] on div "Type* Dollar Amount Percentage of Grand Total Amount Due (USD)* $ 2500.00" at bounding box center [180, 92] width 299 height 36
click at [98, 127] on div "Calendar [DATE] Expand" at bounding box center [180, 131] width 287 height 16
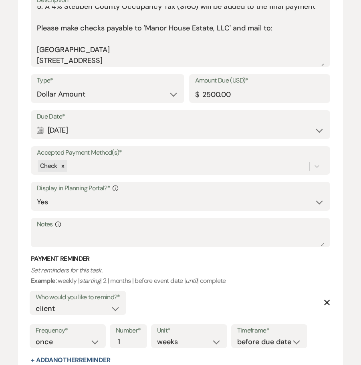
select select "day"
select select "afterBookedDate"
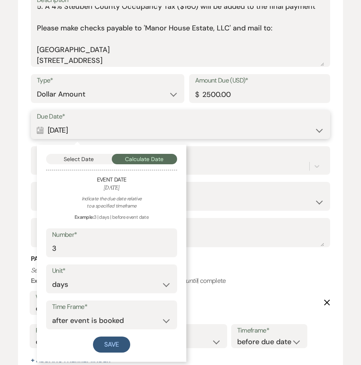
click at [93, 161] on button "Select Date" at bounding box center [79, 159] width 66 height 10
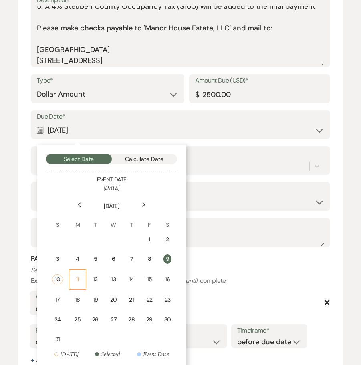
click at [84, 277] on td "11" at bounding box center [77, 279] width 17 height 20
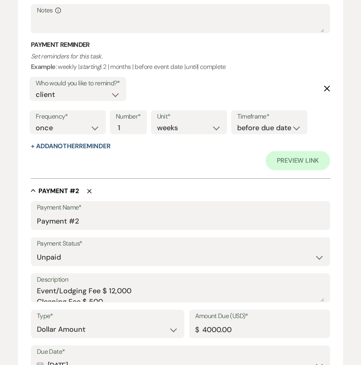
scroll to position [695, 0]
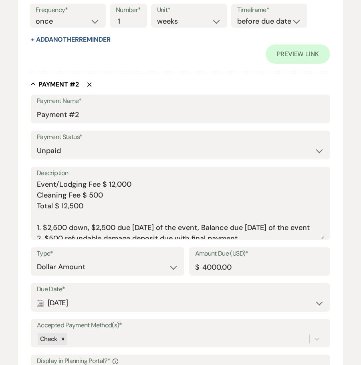
drag, startPoint x: 319, startPoint y: 194, endPoint x: 319, endPoint y: 256, distance: 62.1
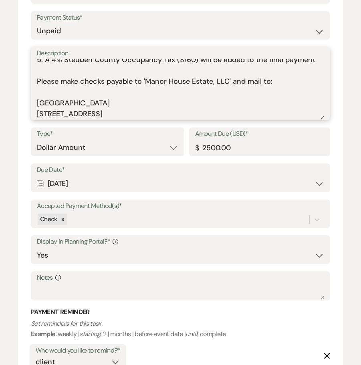
scroll to position [0, 0]
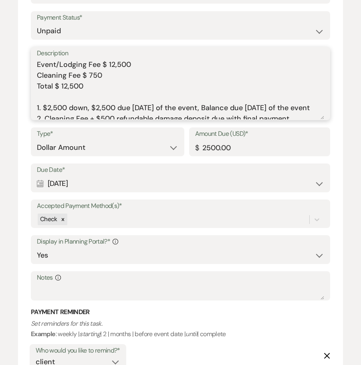
drag, startPoint x: 143, startPoint y: 113, endPoint x: 12, endPoint y: 11, distance: 166.0
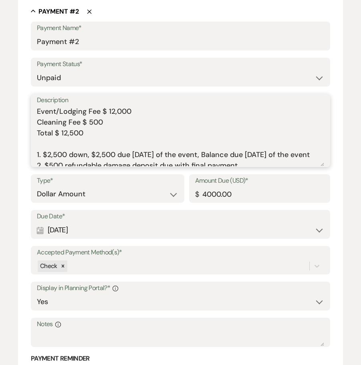
scroll to position [124, 0]
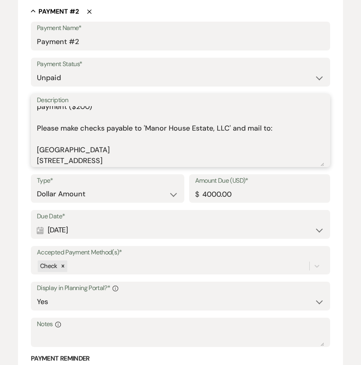
drag, startPoint x: 38, startPoint y: 111, endPoint x: 250, endPoint y: 218, distance: 237.7
click at [250, 218] on div "Payment Name* Payment #2 Payment Status* Paid Unpaid Description Event/Lodging …" at bounding box center [180, 320] width 299 height 596
paste textarea "500 Cleaning Fee $ 750 Total $ 12,500 1. $2,500 down, $2,500 due [DATE] of the …"
type textarea "Event/Lodging Fee $ 12,500 Cleaning Fee $ 750 Total $ 12,500 1. $2,500 down, $2…"
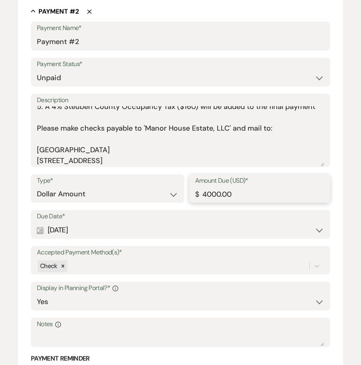
drag, startPoint x: 202, startPoint y: 195, endPoint x: 295, endPoint y: 198, distance: 93.0
click at [285, 196] on input "4000.00" at bounding box center [259, 194] width 129 height 16
type input "3750.00"
click at [298, 211] on label "Due Date*" at bounding box center [180, 217] width 287 height 12
click at [235, 269] on div "Due Date* Calendar [DATE] Expand Accepted Payment Method(s)* Check Display in P…" at bounding box center [180, 278] width 299 height 137
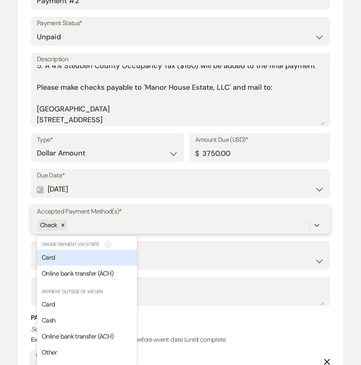
scroll to position [812, 0]
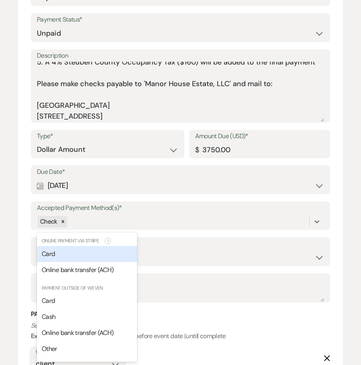
click at [337, 270] on form "Add Payment Plan Create link(s) to collect and/or log payments for this event: …" at bounding box center [180, 268] width 325 height 1973
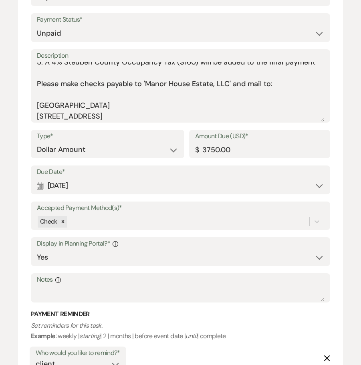
click at [141, 181] on div "Calendar [DATE] Expand" at bounding box center [180, 186] width 287 height 16
select select "month"
select select "beforeEventDate"
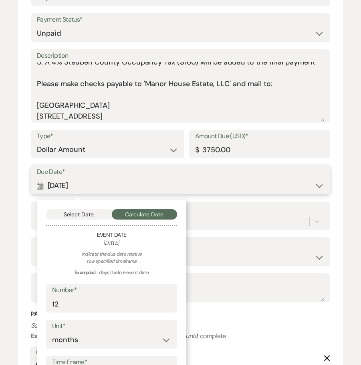
click at [85, 212] on button "Select Date" at bounding box center [79, 214] width 66 height 10
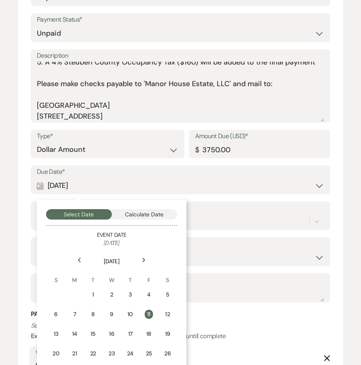
click at [145, 263] on div "Next" at bounding box center [143, 260] width 13 height 13
click at [79, 337] on div "11" at bounding box center [77, 335] width 7 height 8
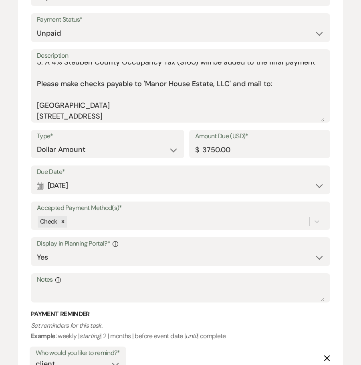
click at [140, 186] on div "Calendar [DATE] Expand" at bounding box center [180, 186] width 287 height 16
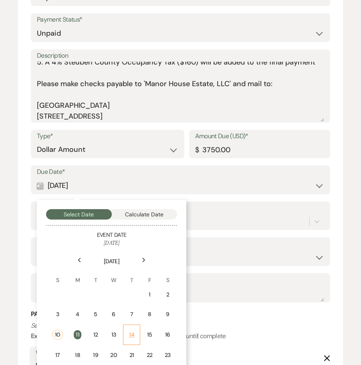
click at [126, 332] on td "14" at bounding box center [131, 335] width 17 height 20
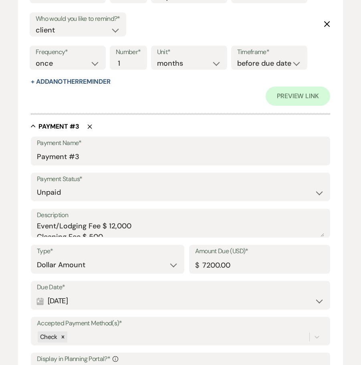
scroll to position [1293, 0]
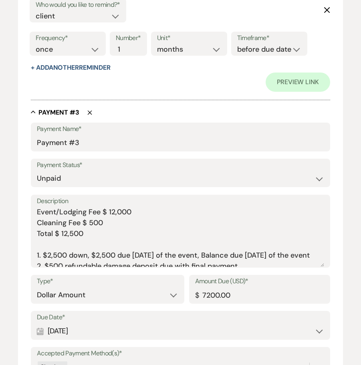
drag, startPoint x: 320, startPoint y: 222, endPoint x: 321, endPoint y: 291, distance: 69.3
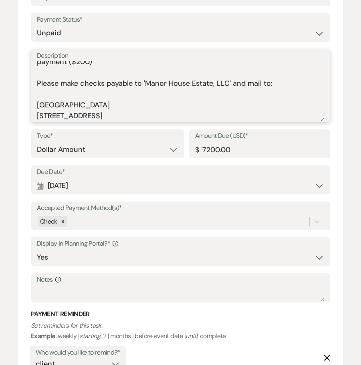
drag, startPoint x: 37, startPoint y: 211, endPoint x: 315, endPoint y: 379, distance: 324.8
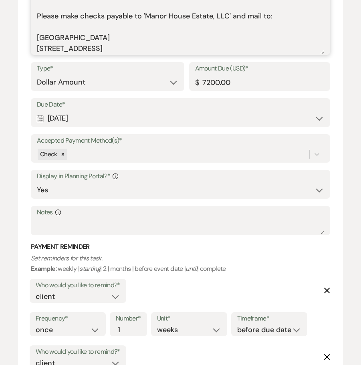
paste textarea "500 Cleaning Fee $ 750 Total $ 12,500 1. $2,500 down, $2,500 due [DATE] of the …"
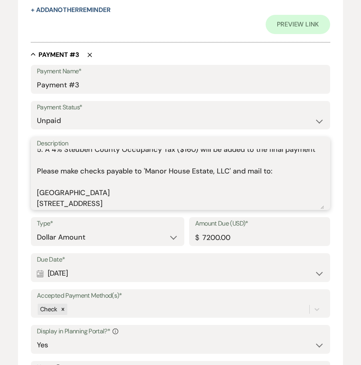
scroll to position [1349, 0]
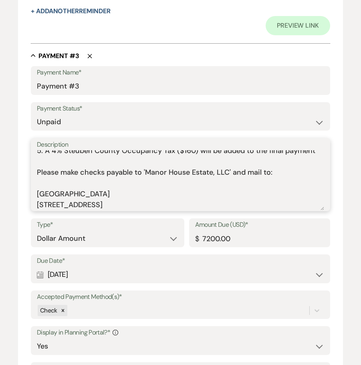
type textarea "Event/Lodging Fee $ 12,500 Cleaning Fee $ 750 Total $ 12,500 1. $2,500 down, $2…"
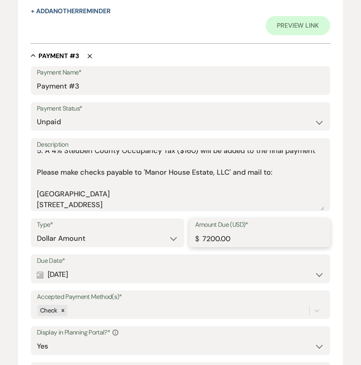
drag, startPoint x: 242, startPoint y: 241, endPoint x: 121, endPoint y: 237, distance: 120.7
click at [121, 237] on div "Type* Dollar Amount Percentage of Grand Total Amount Due (USD)* $ 7200.00" at bounding box center [180, 236] width 299 height 36
type input "7660.00"
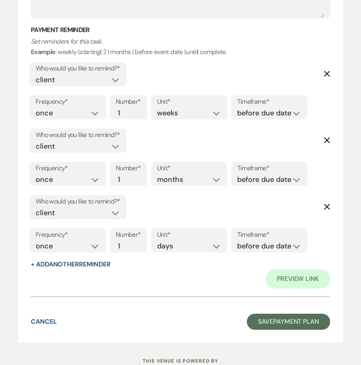
scroll to position [1723, 0]
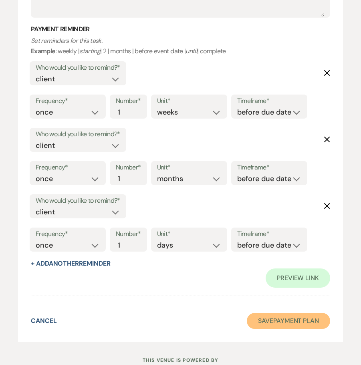
click at [277, 319] on button "Save Payment Plan" at bounding box center [288, 321] width 83 height 16
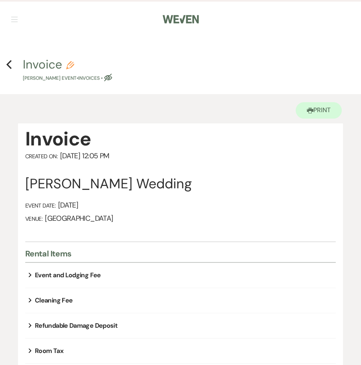
click at [15, 17] on span "button" at bounding box center [14, 17] width 6 height 0
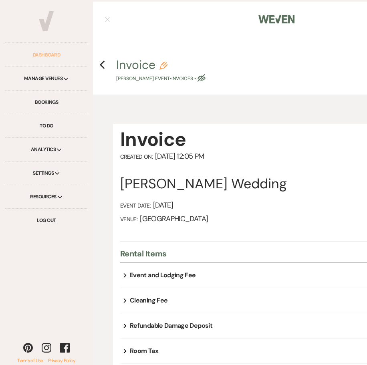
click at [26, 46] on link "Dashboard" at bounding box center [46, 55] width 83 height 24
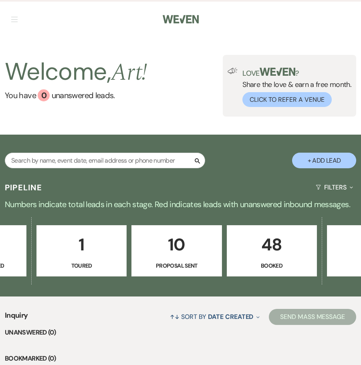
scroll to position [0, 356]
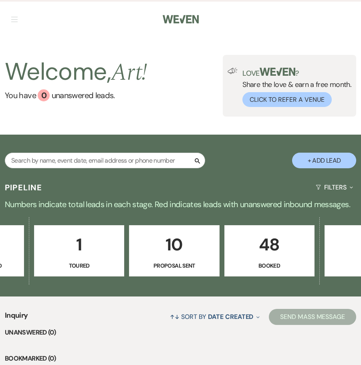
click at [267, 257] on p "48" at bounding box center [270, 244] width 80 height 27
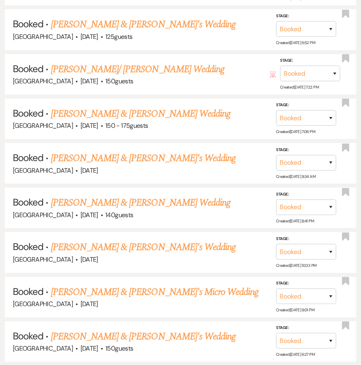
scroll to position [852, 0]
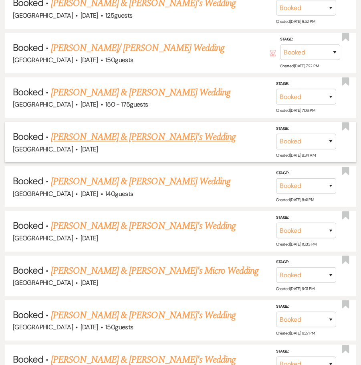
click at [75, 144] on link "[PERSON_NAME] & [PERSON_NAME]'s Wedding" at bounding box center [143, 137] width 185 height 14
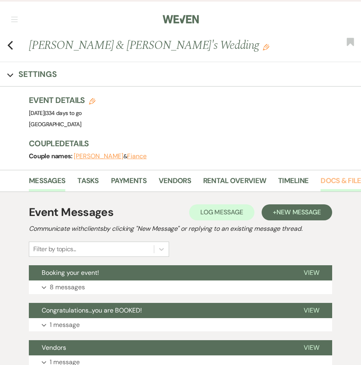
click at [327, 181] on link "Docs & Files" at bounding box center [343, 183] width 44 height 16
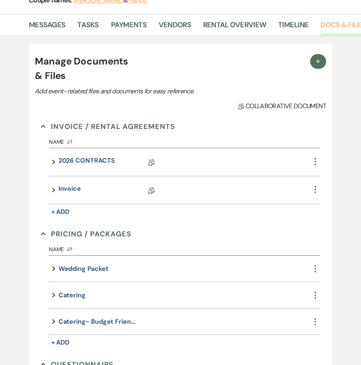
scroll to position [160, 0]
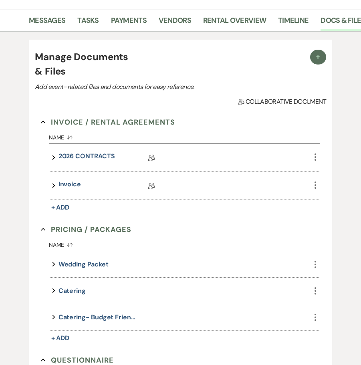
click at [76, 186] on link "Invoice" at bounding box center [70, 186] width 22 height 12
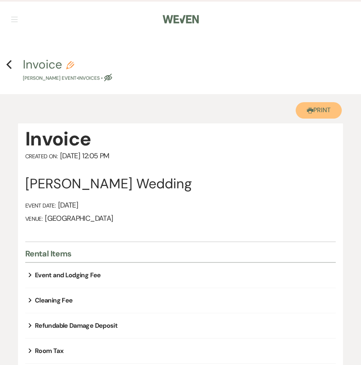
click at [318, 111] on button "Printer Print" at bounding box center [319, 110] width 46 height 16
click at [13, 18] on button "button" at bounding box center [14, 19] width 6 height 5
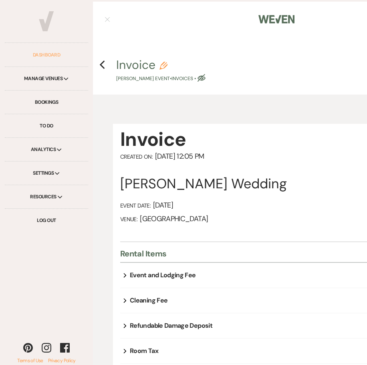
click at [28, 53] on link "Dashboard" at bounding box center [46, 55] width 83 height 24
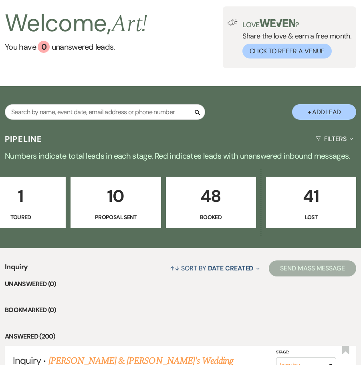
scroll to position [107, 0]
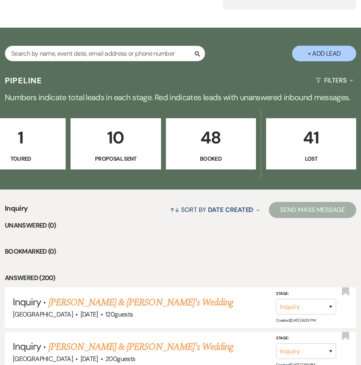
click at [217, 143] on p "48" at bounding box center [211, 137] width 80 height 27
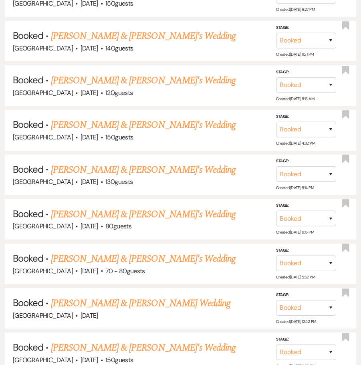
scroll to position [1229, 0]
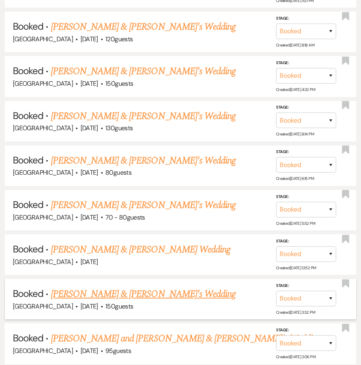
click at [151, 300] on link "[PERSON_NAME] & [PERSON_NAME]'s Wedding" at bounding box center [143, 294] width 185 height 14
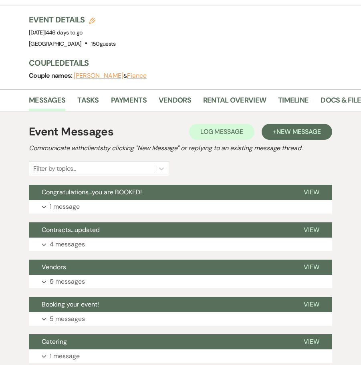
scroll to position [80, 0]
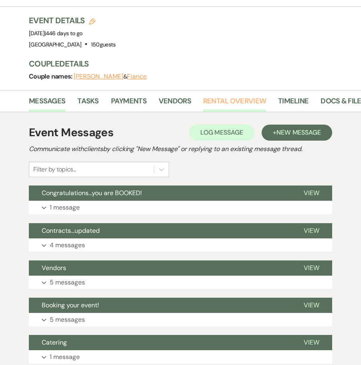
click at [219, 103] on link "Rental Overview" at bounding box center [234, 103] width 63 height 16
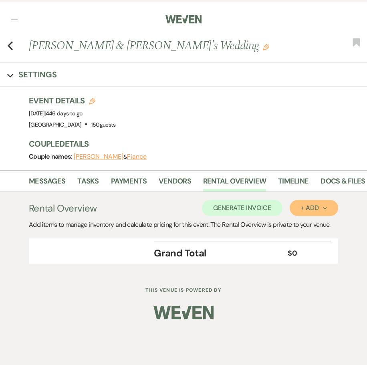
click at [332, 211] on button "+ Add Next" at bounding box center [314, 208] width 48 height 16
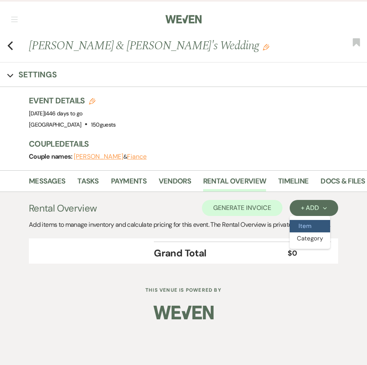
click at [315, 226] on button "Item" at bounding box center [310, 226] width 40 height 12
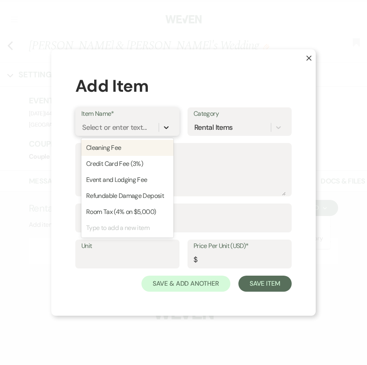
click at [166, 129] on icon at bounding box center [166, 127] width 5 height 3
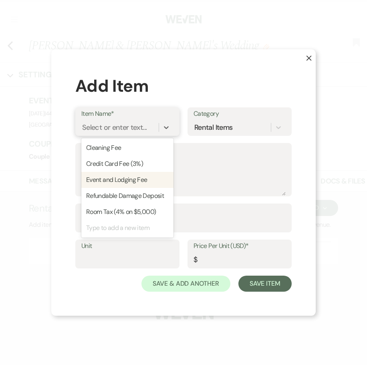
click at [134, 182] on div "Event and Lodging Fee" at bounding box center [127, 180] width 92 height 16
type textarea "Includes 3 nights lodging for up to 16 people"
type input "10000"
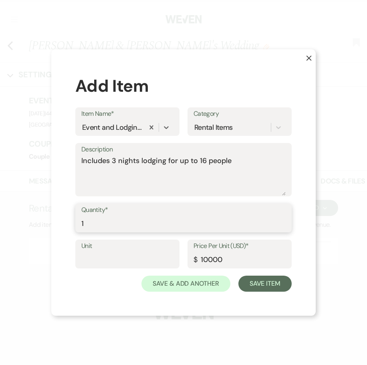
type input "1"
click at [283, 222] on input "1" at bounding box center [183, 224] width 204 height 16
drag, startPoint x: 220, startPoint y: 260, endPoint x: 129, endPoint y: 259, distance: 91.0
click at [130, 259] on div "Unit Price Per Unit (USD)* $ 10000" at bounding box center [183, 258] width 216 height 36
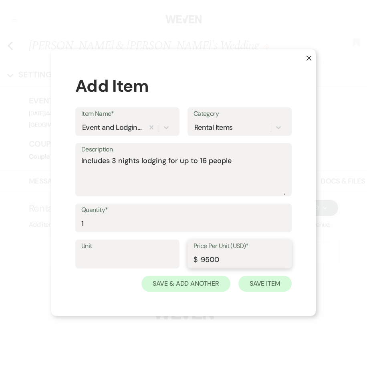
type input "9500"
click at [256, 285] on button "Save Item" at bounding box center [264, 284] width 53 height 16
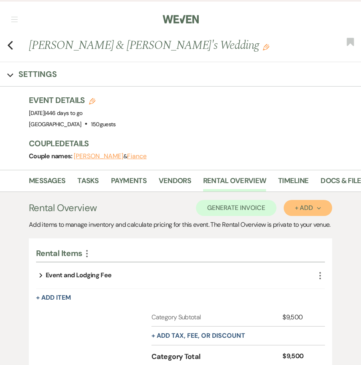
click at [309, 211] on div "+ Add Next" at bounding box center [308, 208] width 26 height 6
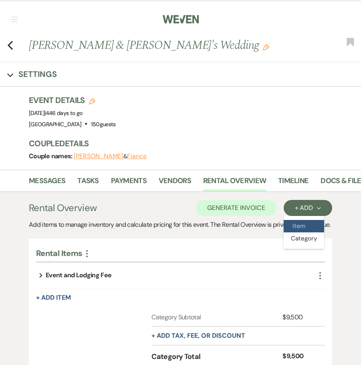
click at [309, 221] on button "Item" at bounding box center [304, 226] width 40 height 12
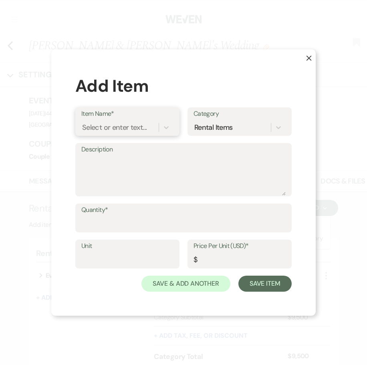
click at [158, 125] on div "Select or enter text..." at bounding box center [119, 128] width 77 height 14
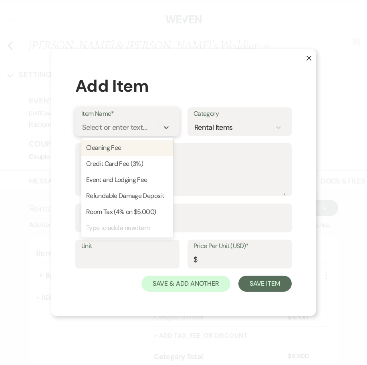
click at [150, 152] on div "Cleaning Fee" at bounding box center [127, 148] width 92 height 16
type input "500"
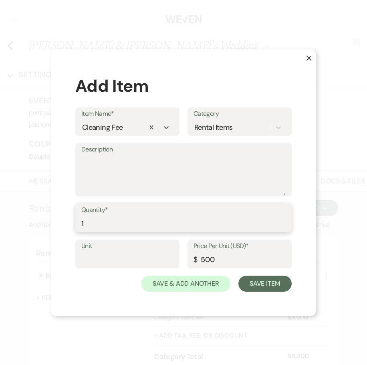
type input "1"
click at [283, 220] on input "1" at bounding box center [183, 224] width 204 height 16
drag, startPoint x: 231, startPoint y: 259, endPoint x: 106, endPoint y: 258, distance: 125.5
click at [106, 258] on div "Unit Price Per Unit (USD)* $ 500" at bounding box center [183, 258] width 216 height 36
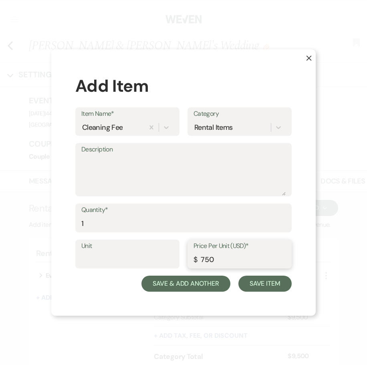
type input "750"
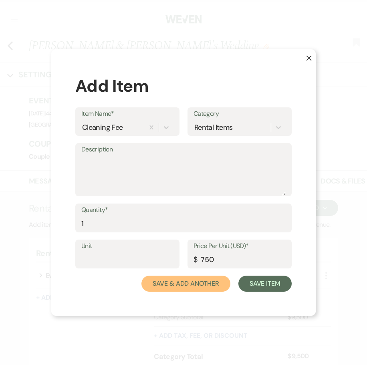
click at [214, 284] on button "Save & Add Another" at bounding box center [185, 284] width 89 height 16
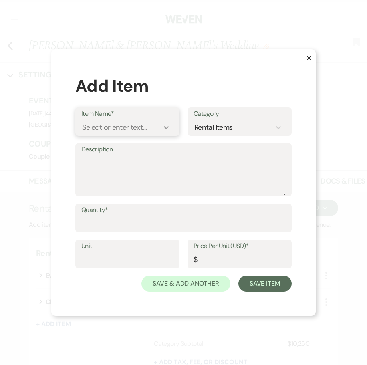
click at [169, 125] on icon at bounding box center [166, 127] width 8 height 8
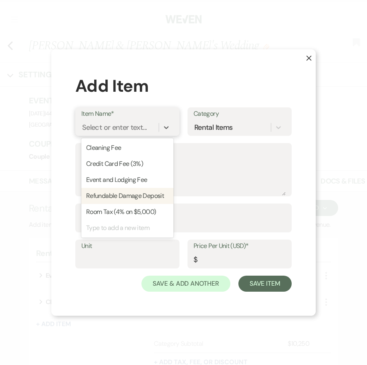
click at [144, 196] on div "Refundable Damage Deposit" at bounding box center [127, 196] width 92 height 16
type input "500"
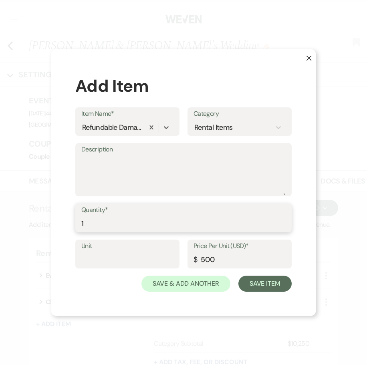
type input "1"
click at [284, 221] on input "1" at bounding box center [183, 224] width 204 height 16
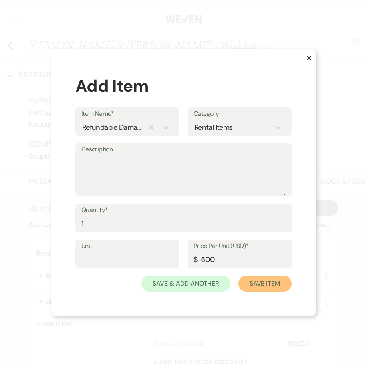
click at [278, 284] on button "Save Item" at bounding box center [264, 284] width 53 height 16
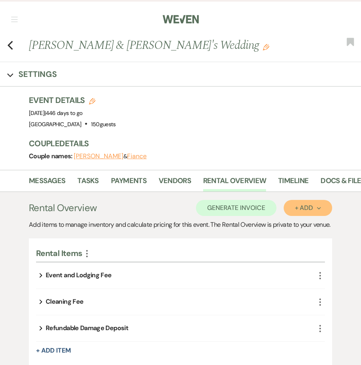
click at [324, 210] on button "+ Add Next" at bounding box center [308, 208] width 48 height 16
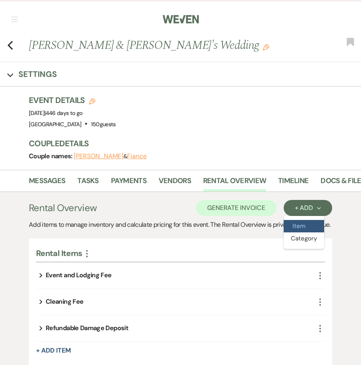
click at [312, 224] on button "Item" at bounding box center [304, 226] width 40 height 12
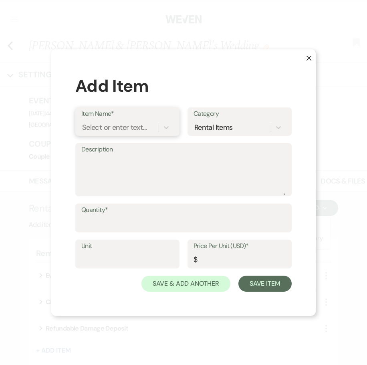
click at [124, 128] on div "Select or enter text..." at bounding box center [114, 127] width 65 height 11
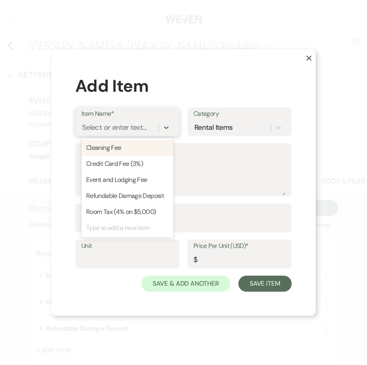
type input "r"
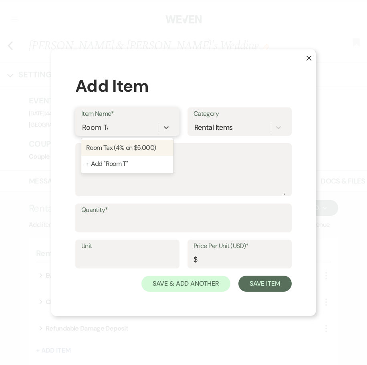
type input "Room Tax"
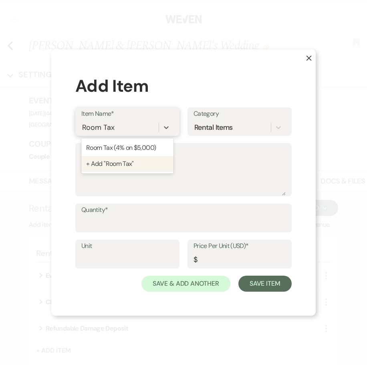
click at [123, 159] on div "+ Add "Room Tax"" at bounding box center [127, 164] width 92 height 16
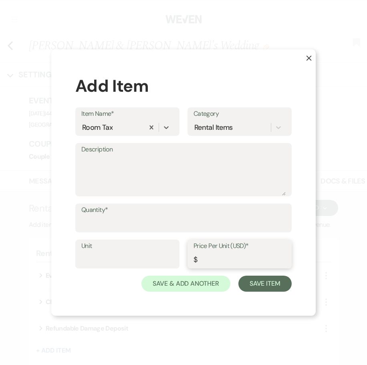
click at [211, 254] on input "Price Per Unit (USD)*" at bounding box center [240, 260] width 92 height 16
type input "160"
click at [206, 226] on input "Quantity*" at bounding box center [183, 224] width 204 height 16
type input "1"
click at [283, 220] on input "1" at bounding box center [183, 224] width 204 height 16
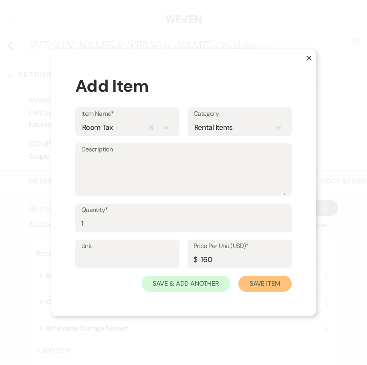
click at [271, 281] on button "Save Item" at bounding box center [264, 284] width 53 height 16
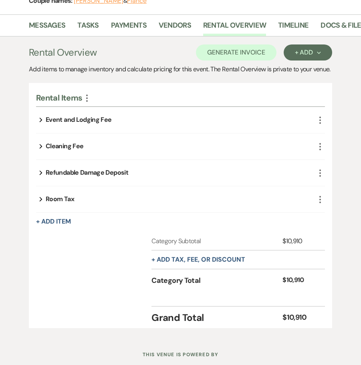
scroll to position [142, 0]
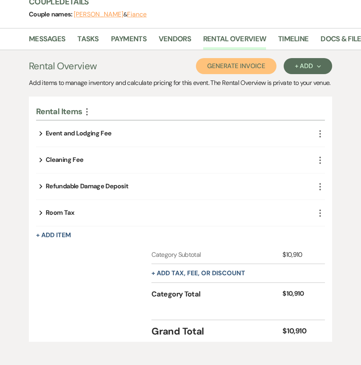
click at [234, 69] on button "Generate Invoice" at bounding box center [236, 66] width 81 height 16
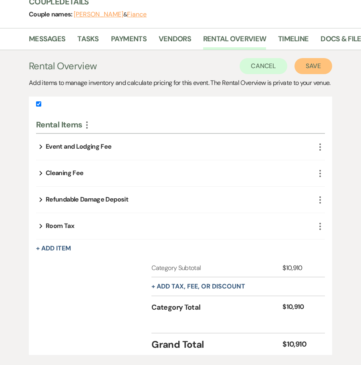
click at [320, 70] on button "Save" at bounding box center [314, 66] width 38 height 16
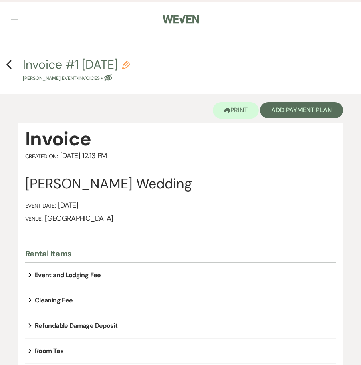
click at [201, 227] on div "Invoice Created On: [DATE] 12:13 PM [PERSON_NAME] Wedding Event Date: [DATE] Ve…" at bounding box center [180, 184] width 311 height 115
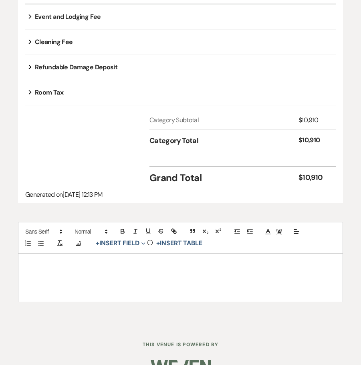
scroll to position [278, 0]
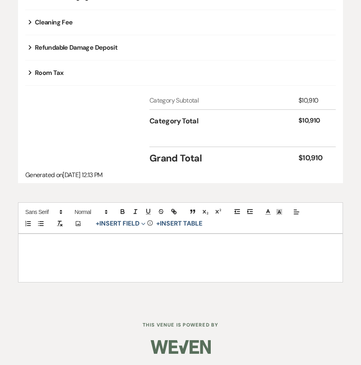
click at [102, 254] on div at bounding box center [180, 258] width 324 height 48
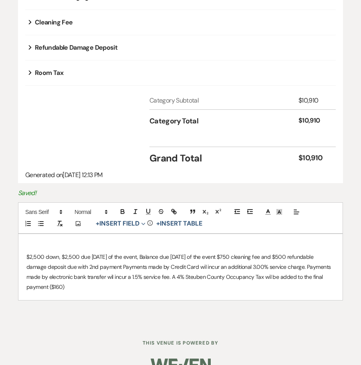
click at [263, 258] on p "$2,500 down, $2,500 due [DATE] of the event, Balance due [DATE] of the event $7…" at bounding box center [180, 272] width 308 height 40
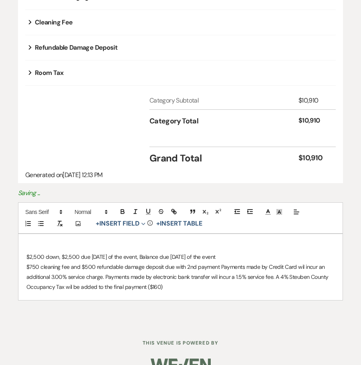
click at [218, 265] on p "$750 cleaning fee and $500 refundable damage deposit due with 2nd payment Payme…" at bounding box center [180, 277] width 308 height 30
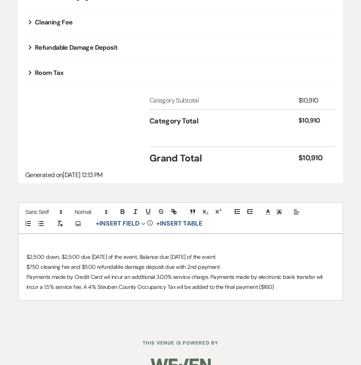
click at [210, 277] on p "Payments made by Credit Card wil incur an additional 3.00% service charge. Paym…" at bounding box center [180, 282] width 308 height 20
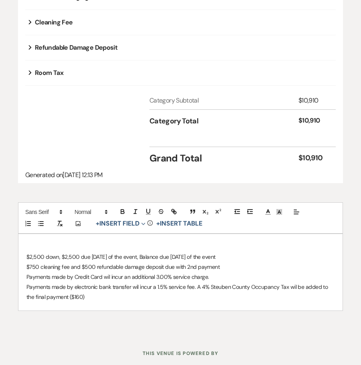
click at [195, 287] on p "Payments made by electronic bank transfer wil incur a 1.5% service fee. A 4% St…" at bounding box center [180, 292] width 308 height 20
click at [197, 287] on p "Payments made by electronic bank transfer wil incur a 1.5% service fee. A 4% St…" at bounding box center [180, 292] width 308 height 20
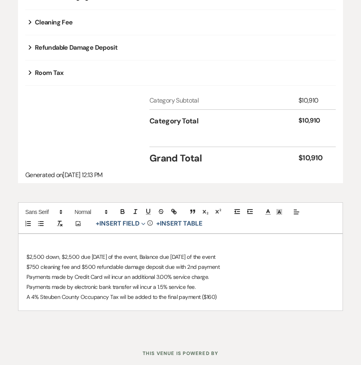
click at [94, 243] on p at bounding box center [180, 247] width 308 height 10
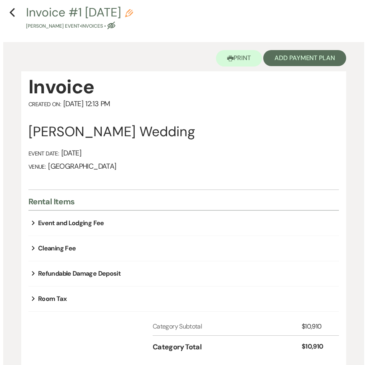
scroll to position [6, 0]
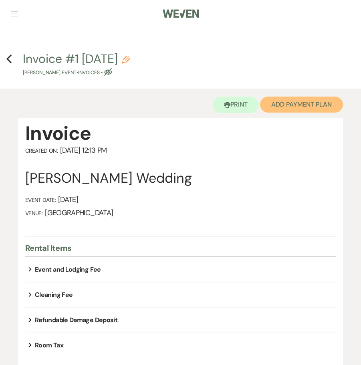
click at [289, 101] on button "Add Payment Plan" at bounding box center [301, 105] width 83 height 16
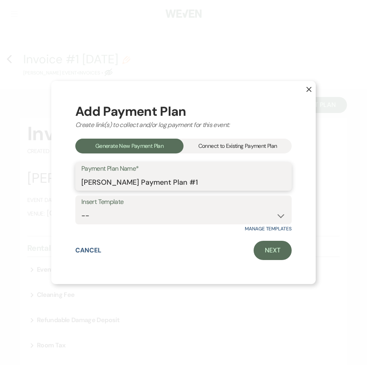
drag, startPoint x: 196, startPoint y: 180, endPoint x: 311, endPoint y: 168, distance: 116.5
click at [303, 170] on div "X Add Payment Plan Create link(s) to collect and/or log payment for this event:…" at bounding box center [183, 183] width 265 height 204
type input "[PERSON_NAME] Payment Plan"
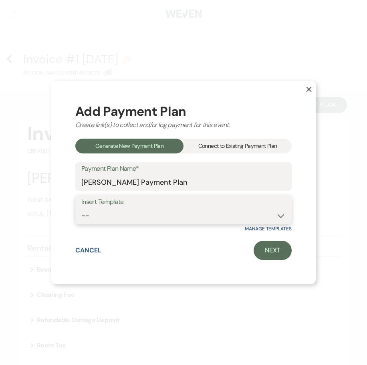
click at [275, 217] on select "-- 2025 Payment Plan 2026 Payment Plan" at bounding box center [183, 216] width 204 height 16
select select "320"
click at [81, 208] on select "-- 2025 Payment Plan 2026 Payment Plan" at bounding box center [183, 216] width 204 height 16
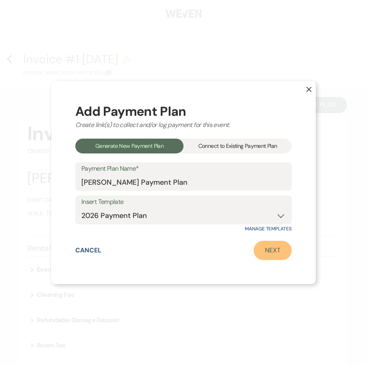
click at [264, 251] on link "Next" at bounding box center [273, 250] width 38 height 19
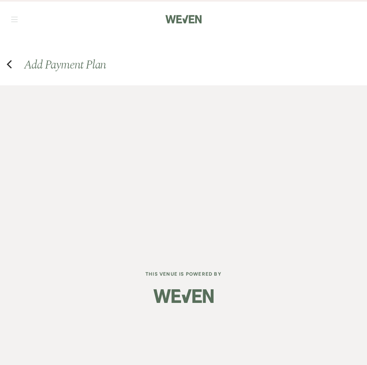
select select "27168"
select select "2"
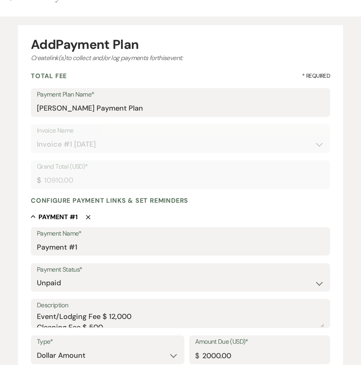
scroll to position [160, 0]
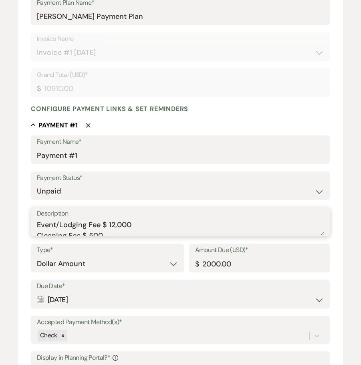
click at [115, 224] on textarea "Event/Lodging Fee $ 12,000 Cleaning Fee $ 500 Total $ 12,500 1. $2,500 down, $2…" at bounding box center [180, 228] width 287 height 16
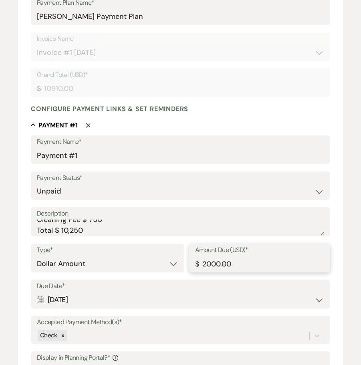
drag, startPoint x: 247, startPoint y: 268, endPoint x: 177, endPoint y: 275, distance: 70.8
click at [189, 271] on div "Amount Due (USD)* $ 2000.00" at bounding box center [259, 262] width 141 height 36
click at [180, 237] on div "Payment Name* Payment #1 Payment Status* Paid Unpaid Description Event/Lodging …" at bounding box center [180, 344] width 299 height 418
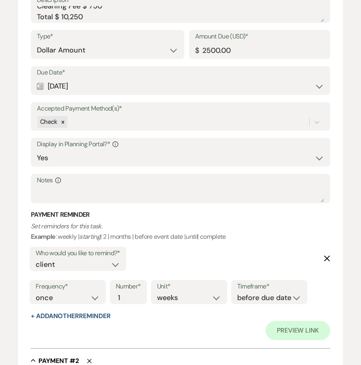
scroll to position [214, 0]
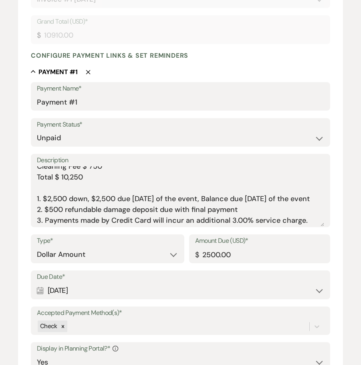
drag, startPoint x: 324, startPoint y: 179, endPoint x: 327, endPoint y: 286, distance: 106.6
click at [327, 286] on div "Payment Name* Payment #1 Payment Status* Paid Unpaid Description Event/Lodging …" at bounding box center [180, 313] width 299 height 462
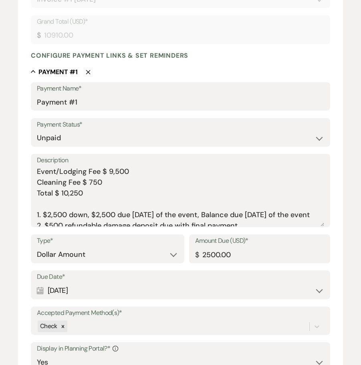
scroll to position [53, 0]
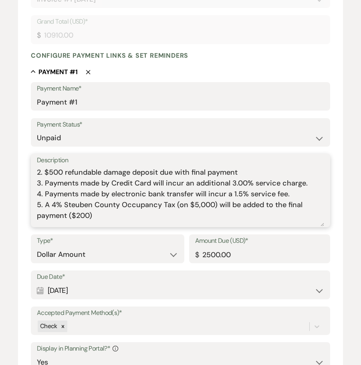
click at [44, 186] on textarea "Event/Lodging Fee $ 9,500 Cleaning Fee $ 750 Total $ 10,250 1. $2,500 down, $2,…" at bounding box center [180, 196] width 287 height 60
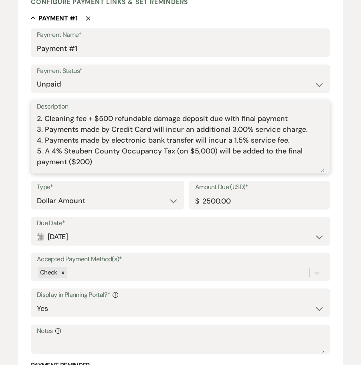
click at [180, 158] on textarea "Event/Lodging Fee $ 9,500 Cleaning Fee $ 750 Total $ 10,250 1. $2,500 down, $2,…" at bounding box center [180, 143] width 287 height 60
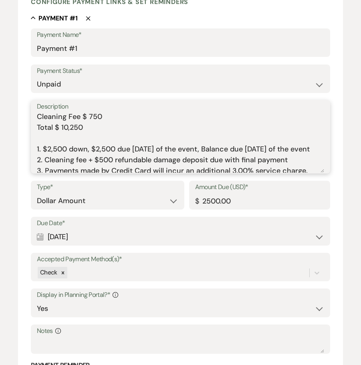
scroll to position [0, 0]
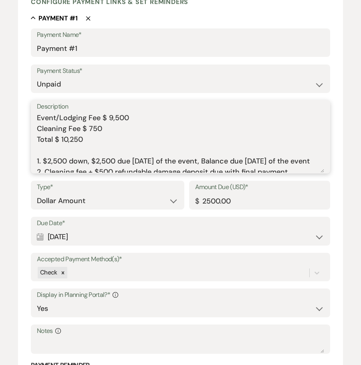
drag, startPoint x: 140, startPoint y: 166, endPoint x: 18, endPoint y: 78, distance: 151.0
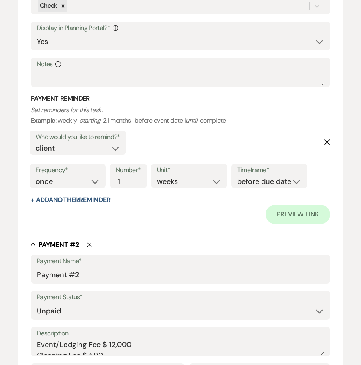
scroll to position [695, 0]
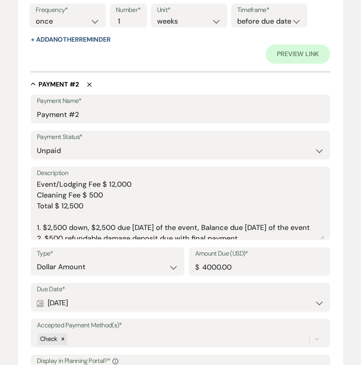
drag, startPoint x: 322, startPoint y: 193, endPoint x: 166, endPoint y: 266, distance: 172.5
click at [36, 183] on div "Description Event/Lodging Fee $ 12,000 Cleaning Fee $ 500 Total $ 12,500 1. $2,…" at bounding box center [180, 203] width 299 height 73
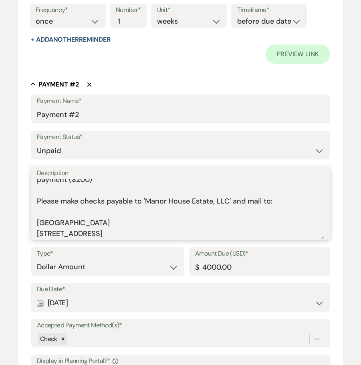
drag, startPoint x: 38, startPoint y: 183, endPoint x: 239, endPoint y: 308, distance: 237.1
paste textarea "9,500 Cleaning Fee $ 750 Total $ 10,250 1. $2,500 down, $2,500 due [DATE] of th…"
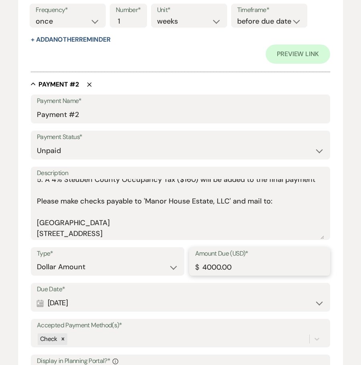
drag, startPoint x: 202, startPoint y: 268, endPoint x: 356, endPoint y: 277, distance: 154.2
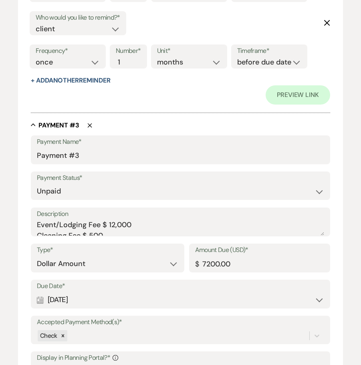
scroll to position [1282, 0]
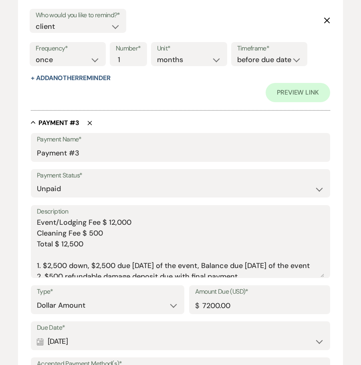
drag, startPoint x: 319, startPoint y: 230, endPoint x: 317, endPoint y: 299, distance: 69.0
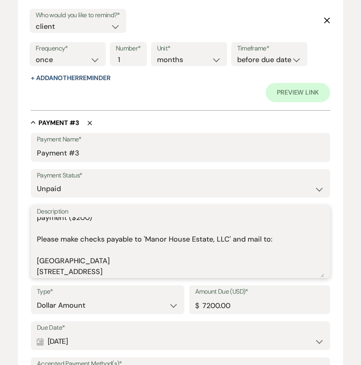
drag, startPoint x: 39, startPoint y: 221, endPoint x: 298, endPoint y: 345, distance: 287.3
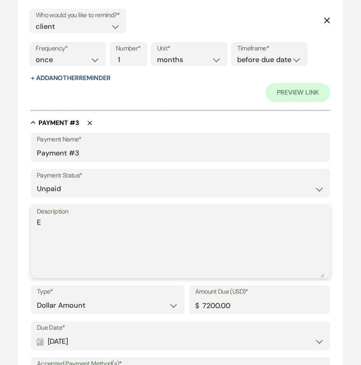
scroll to position [0, 0]
paste textarea "Event/Lodging Fee $ 9,500 Cleaning Fee $ 750 Total $ 10,250 1. $2,500 down, $2,…"
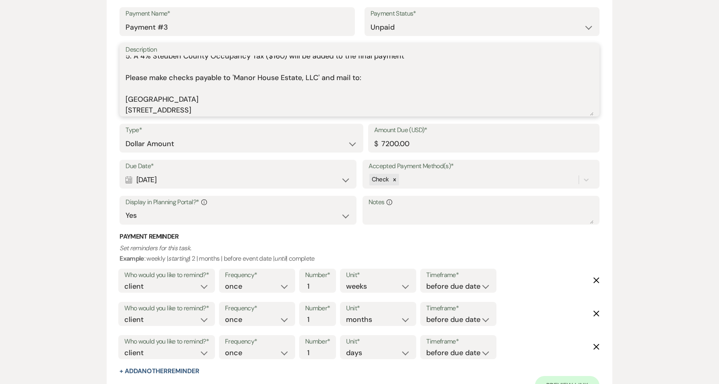
scroll to position [1004, 0]
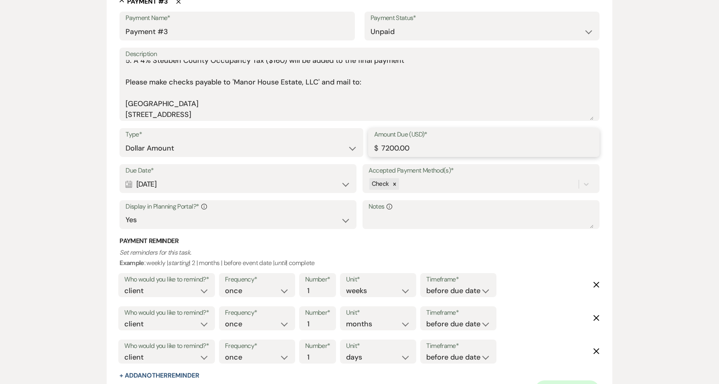
drag, startPoint x: 435, startPoint y: 150, endPoint x: 361, endPoint y: 161, distance: 74.9
click at [361, 161] on div "Type* Dollar Amount Percentage of Grand Total Amount Due (USD)* $ 7200.00" at bounding box center [359, 146] width 480 height 36
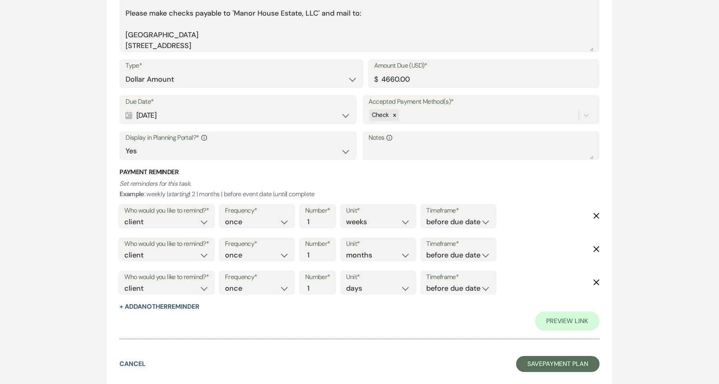
scroll to position [1125, 0]
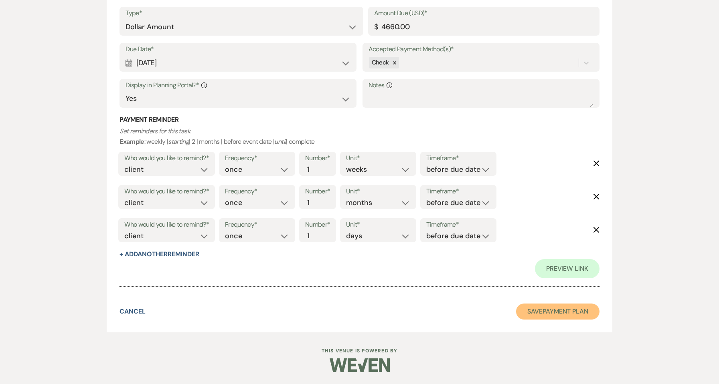
click at [520, 319] on button "Save Payment Plan" at bounding box center [557, 312] width 83 height 16
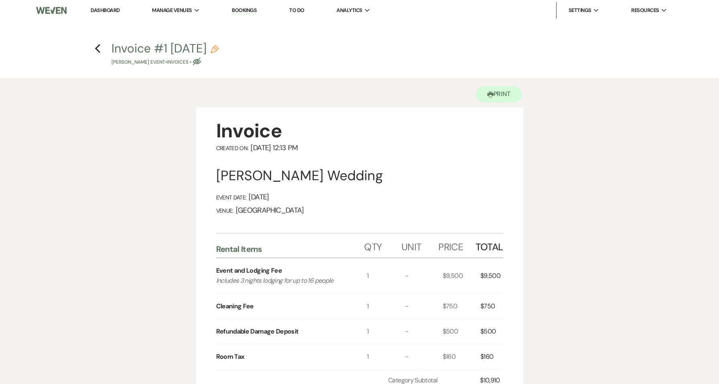
click at [218, 51] on icon "Pencil" at bounding box center [214, 49] width 8 height 8
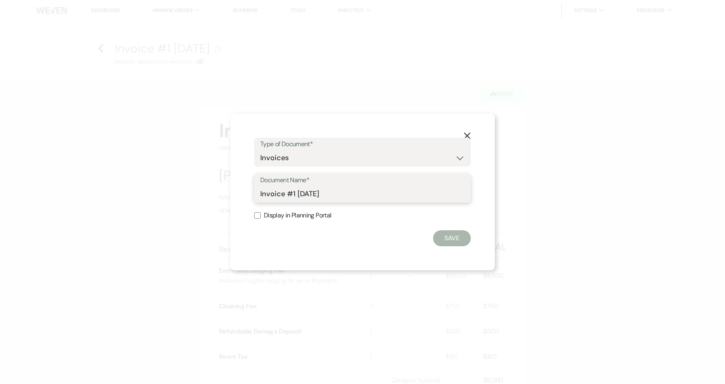
drag, startPoint x: 287, startPoint y: 194, endPoint x: 479, endPoint y: 196, distance: 192.4
click at [465, 196] on div "Document Name* Invoice #1 [DATE]" at bounding box center [362, 188] width 216 height 29
click at [457, 241] on button "Save" at bounding box center [452, 238] width 38 height 16
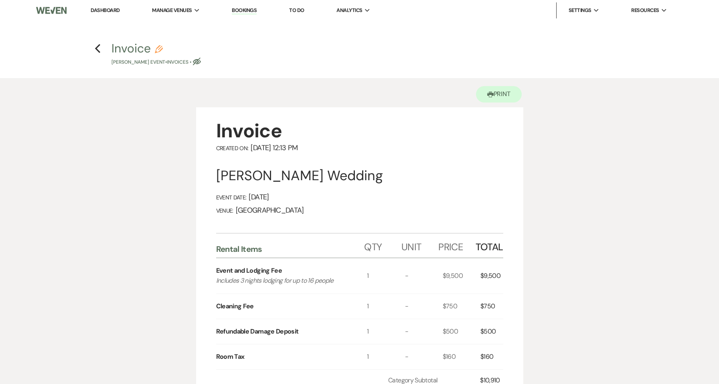
click at [501, 106] on div "Printer Print" at bounding box center [359, 92] width 327 height 29
click at [501, 97] on button "Printer Print" at bounding box center [499, 94] width 46 height 16
click at [99, 6] on li "Dashboard" at bounding box center [105, 10] width 37 height 16
click at [99, 9] on link "Dashboard" at bounding box center [105, 10] width 29 height 7
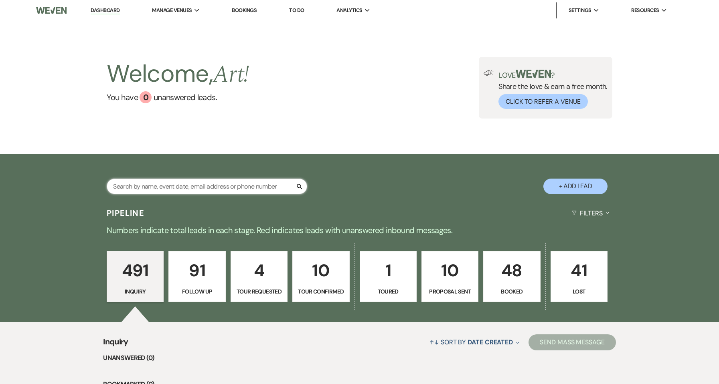
click at [172, 183] on input "text" at bounding box center [207, 187] width 200 height 16
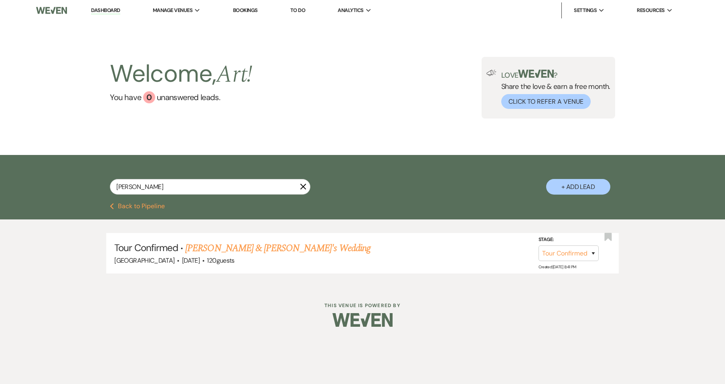
click at [108, 13] on link "Dashboard" at bounding box center [105, 11] width 29 height 8
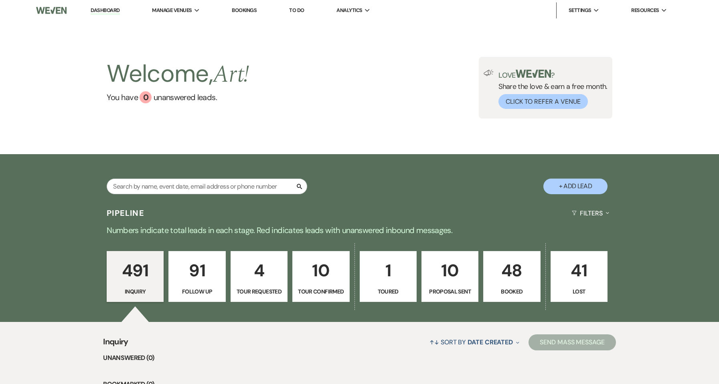
click at [96, 8] on link "Dashboard" at bounding box center [105, 11] width 29 height 8
